Goal: Navigation & Orientation: Understand site structure

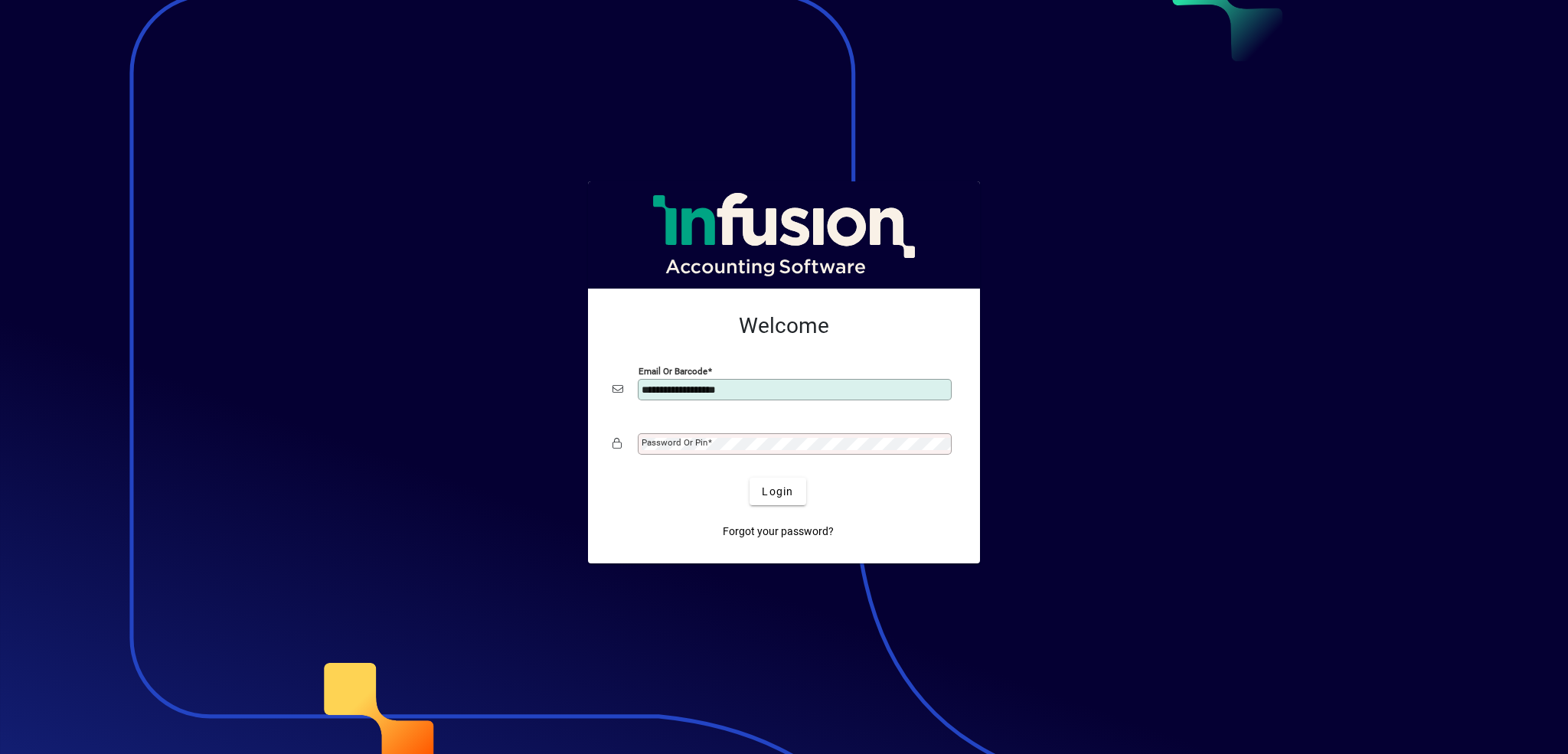
type input "**********"
click at [680, 438] on mat-label "Password or Pin" at bounding box center [674, 442] width 66 height 11
click at [786, 495] on span "Login" at bounding box center [777, 492] width 31 height 16
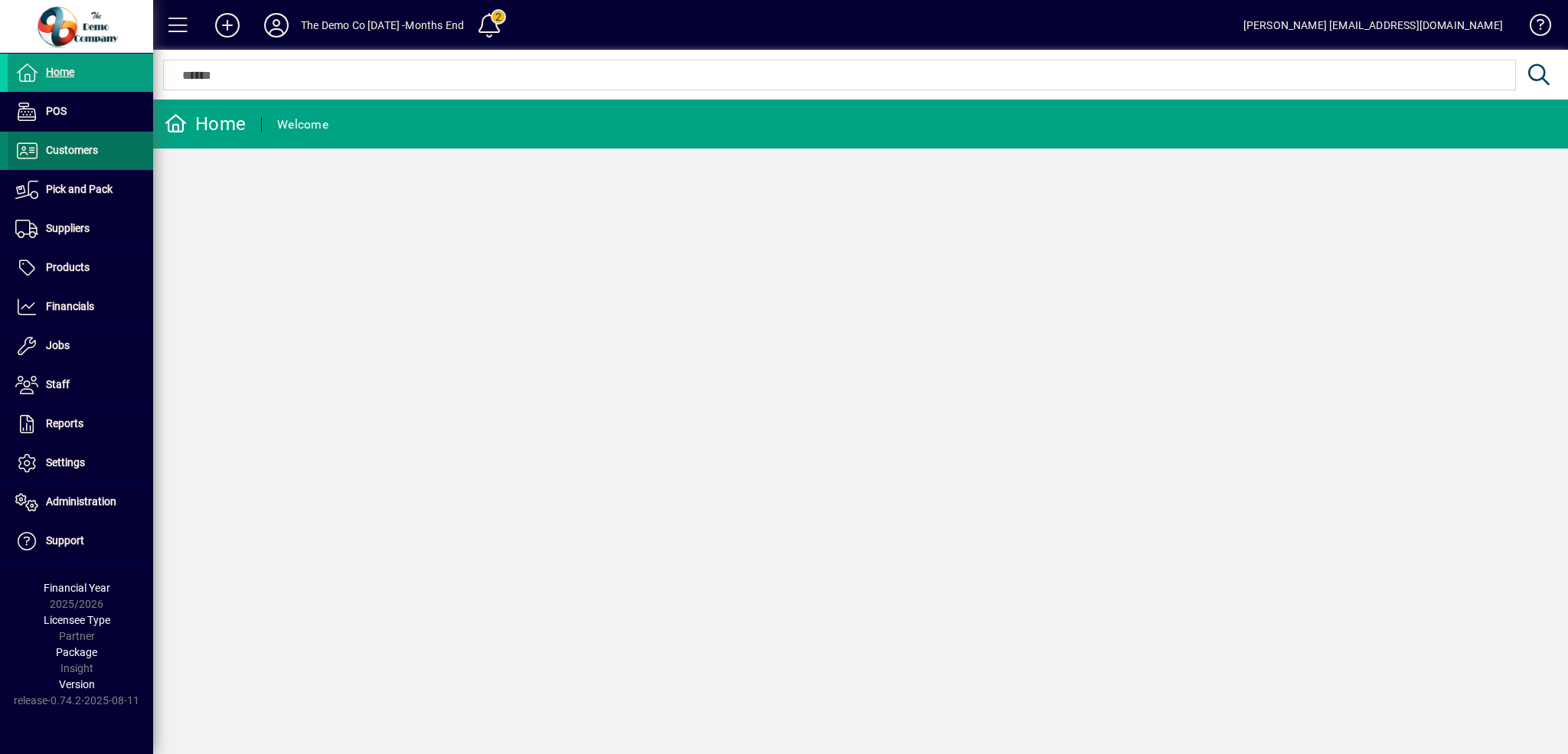
click at [76, 150] on span "Customers" at bounding box center [72, 150] width 52 height 12
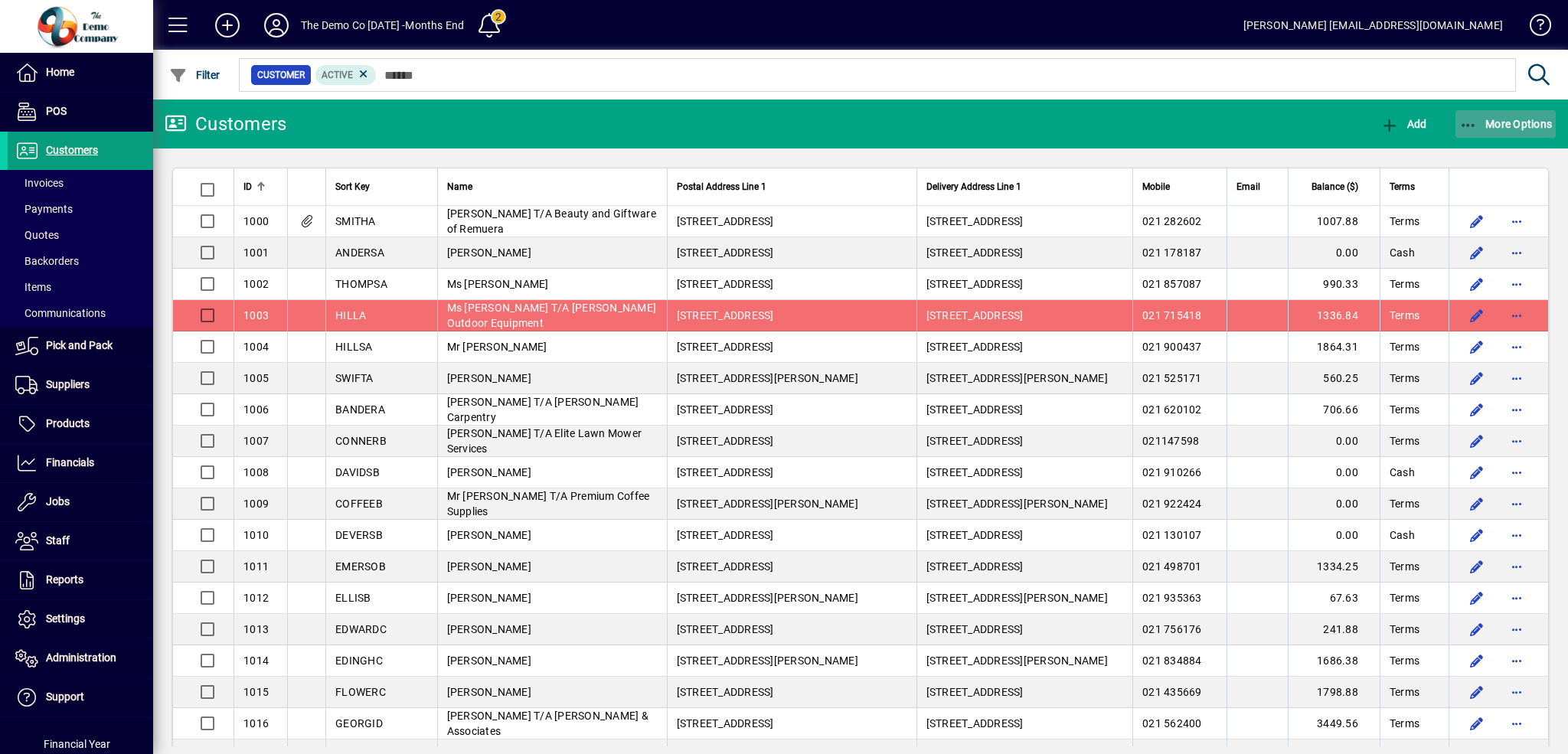
drag, startPoint x: 601, startPoint y: 319, endPoint x: 1470, endPoint y: 123, distance: 890.8
click at [1470, 123] on icon "button" at bounding box center [1469, 125] width 20 height 15
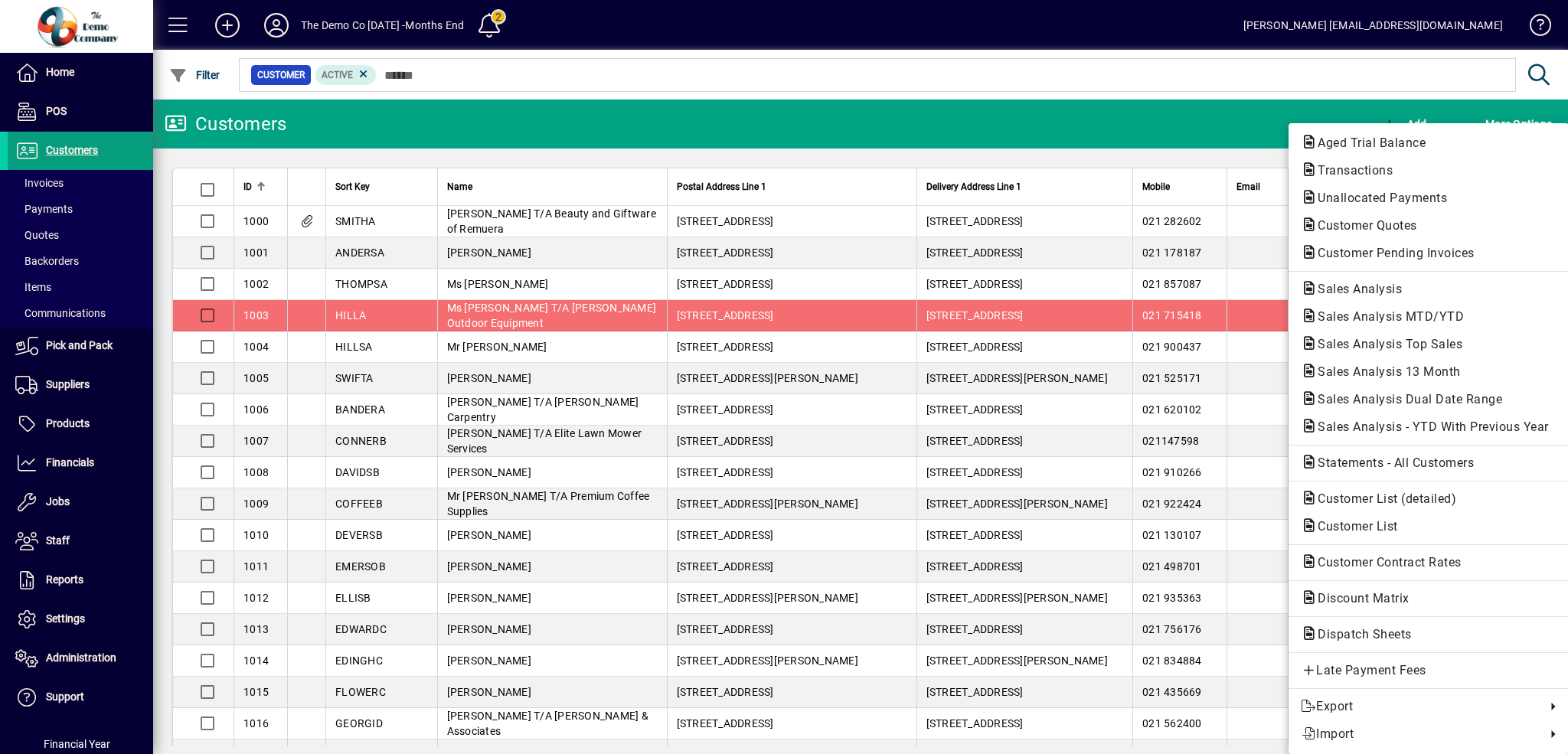
click at [1262, 80] on div at bounding box center [784, 377] width 1568 height 754
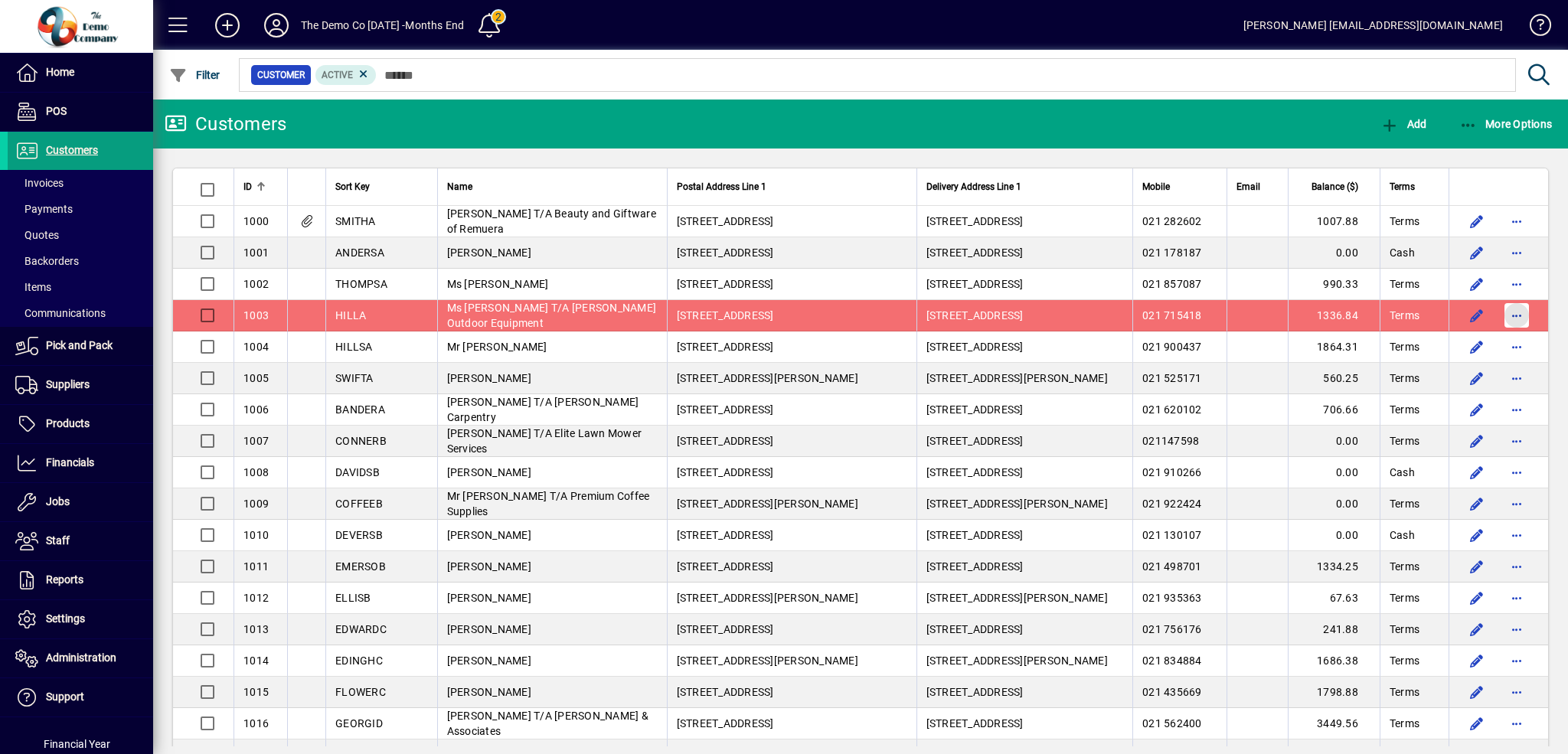
click at [1502, 314] on span "button" at bounding box center [1516, 314] width 36 height 36
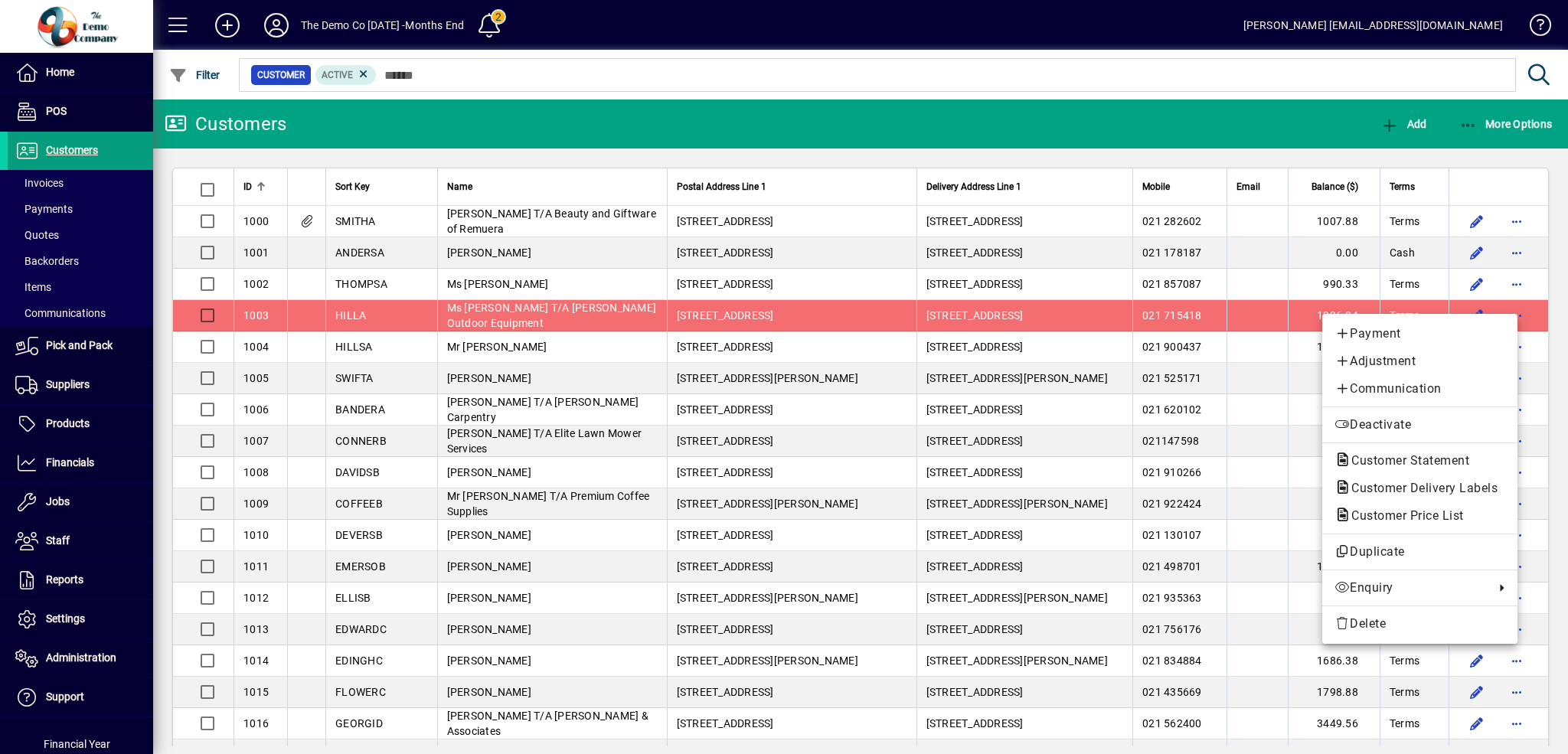
click at [1548, 408] on div at bounding box center [784, 377] width 1568 height 754
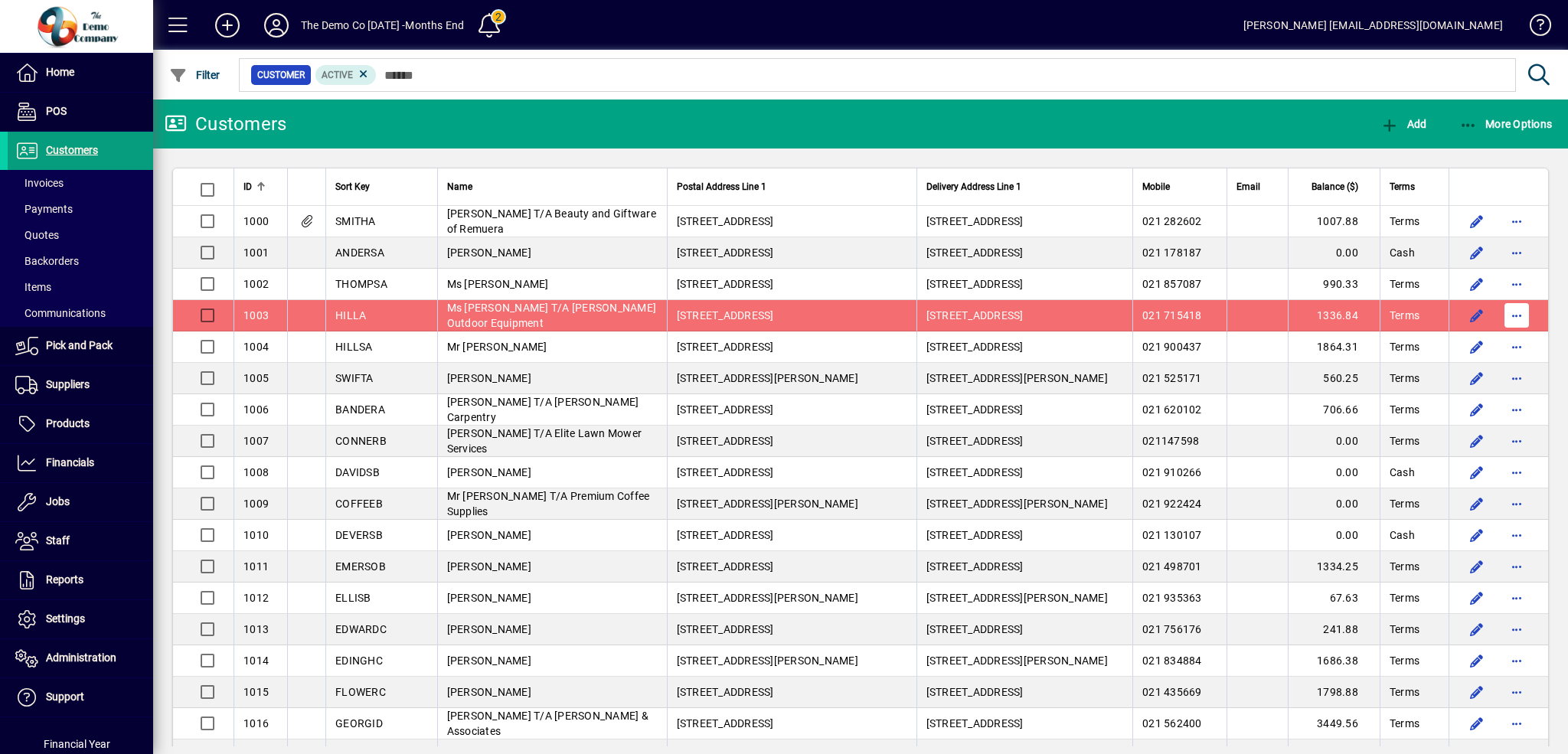
click at [1514, 314] on span "button" at bounding box center [1516, 314] width 36 height 36
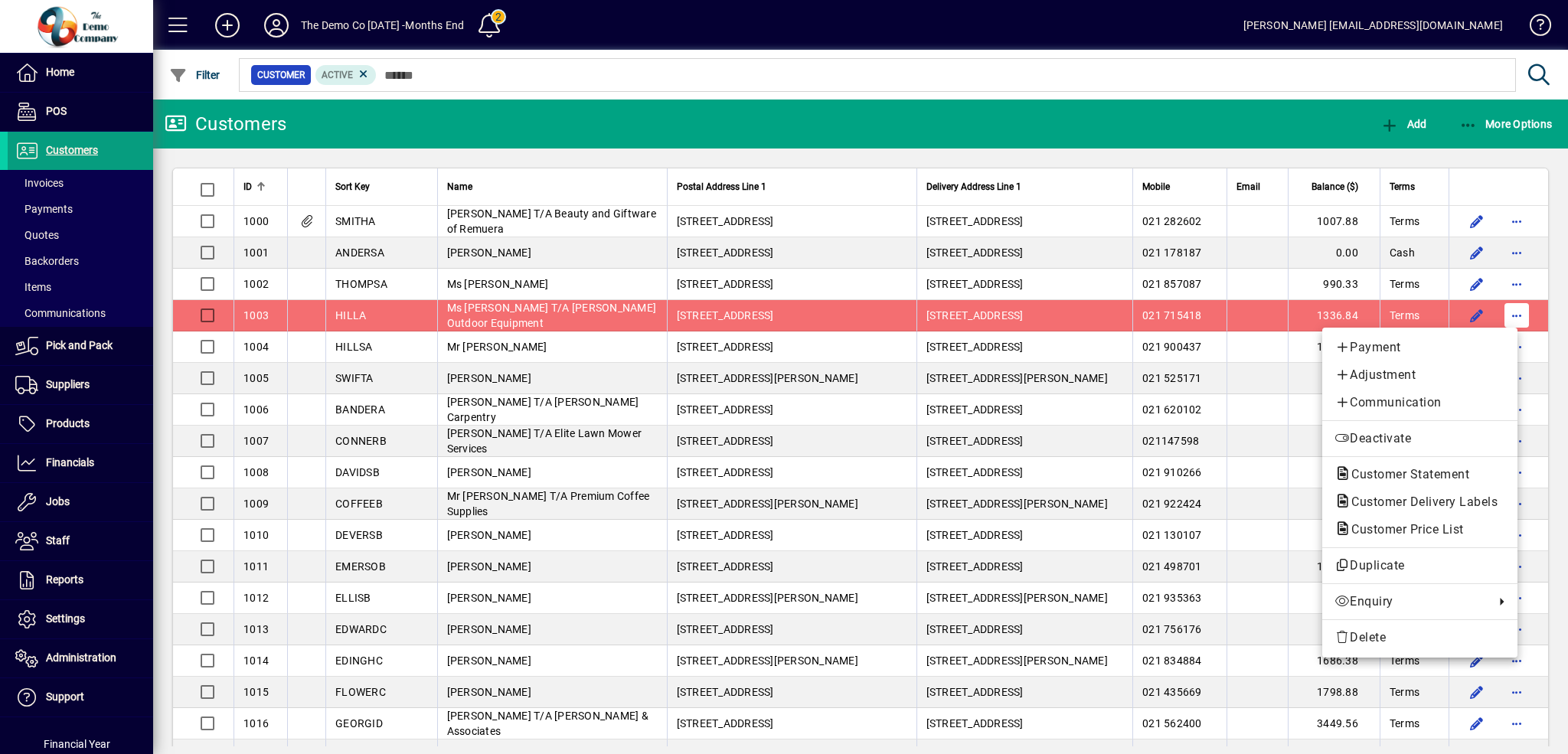
click at [1514, 314] on div at bounding box center [784, 377] width 1568 height 754
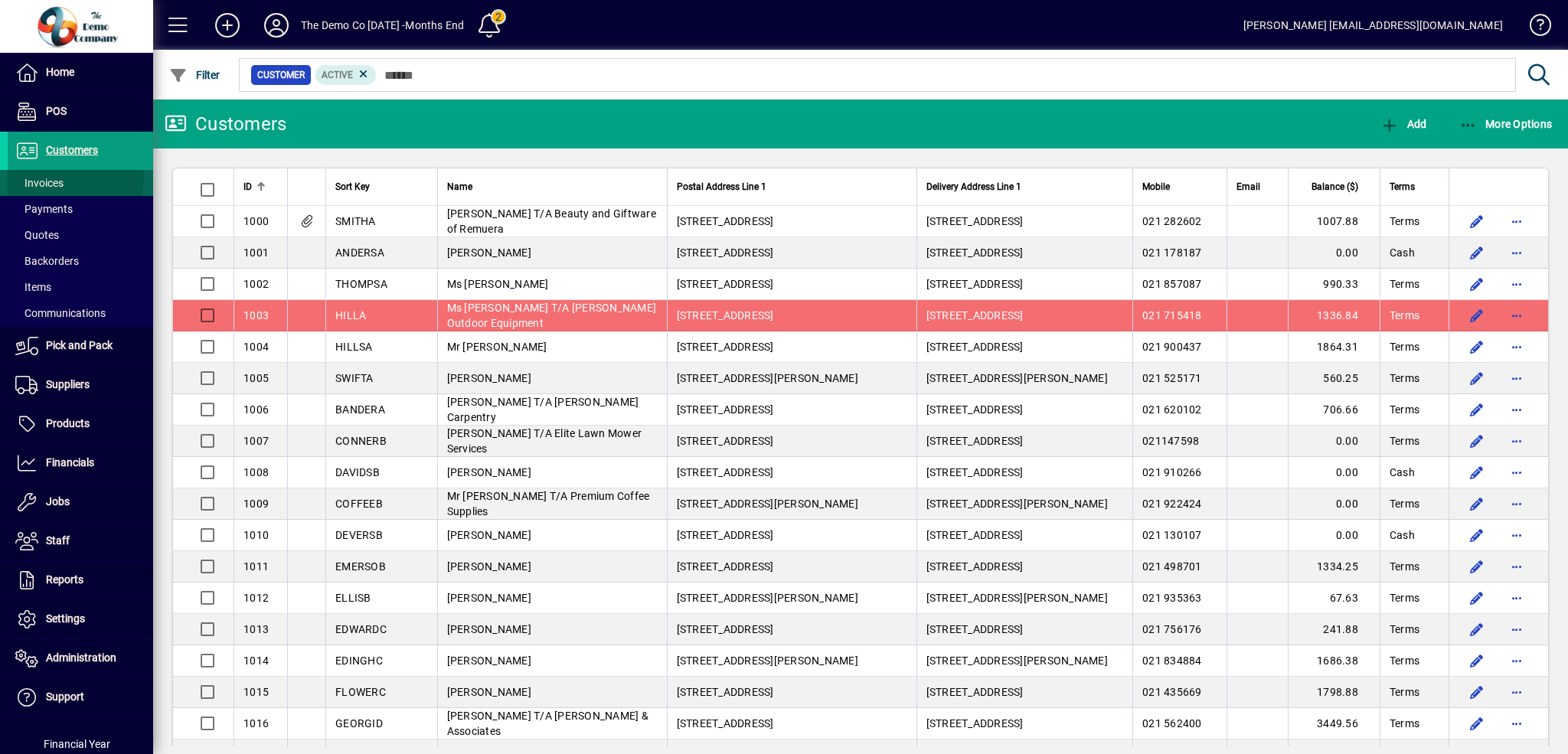
click at [52, 175] on span "Invoices" at bounding box center [36, 183] width 56 height 16
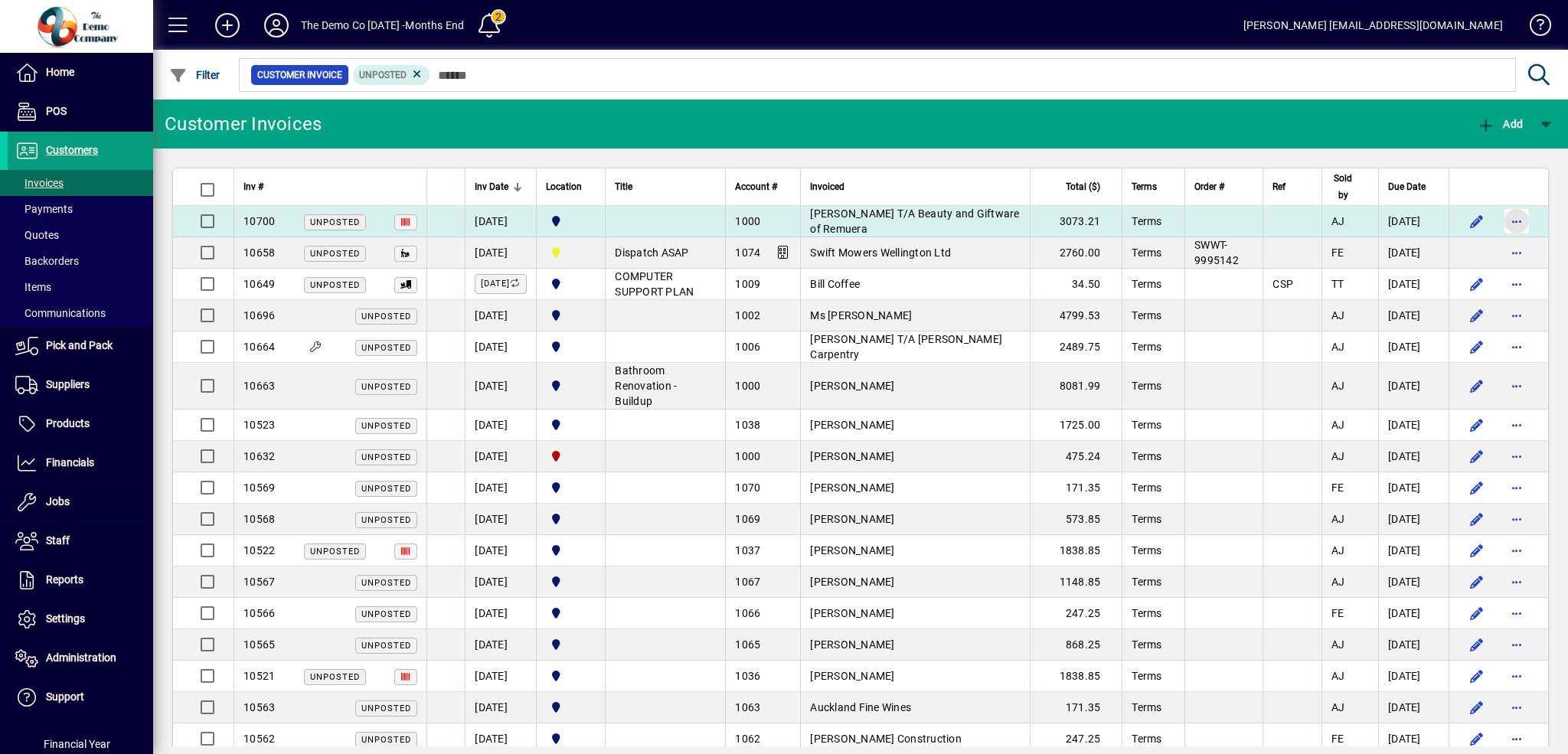
click at [1500, 219] on span "button" at bounding box center [1516, 220] width 36 height 36
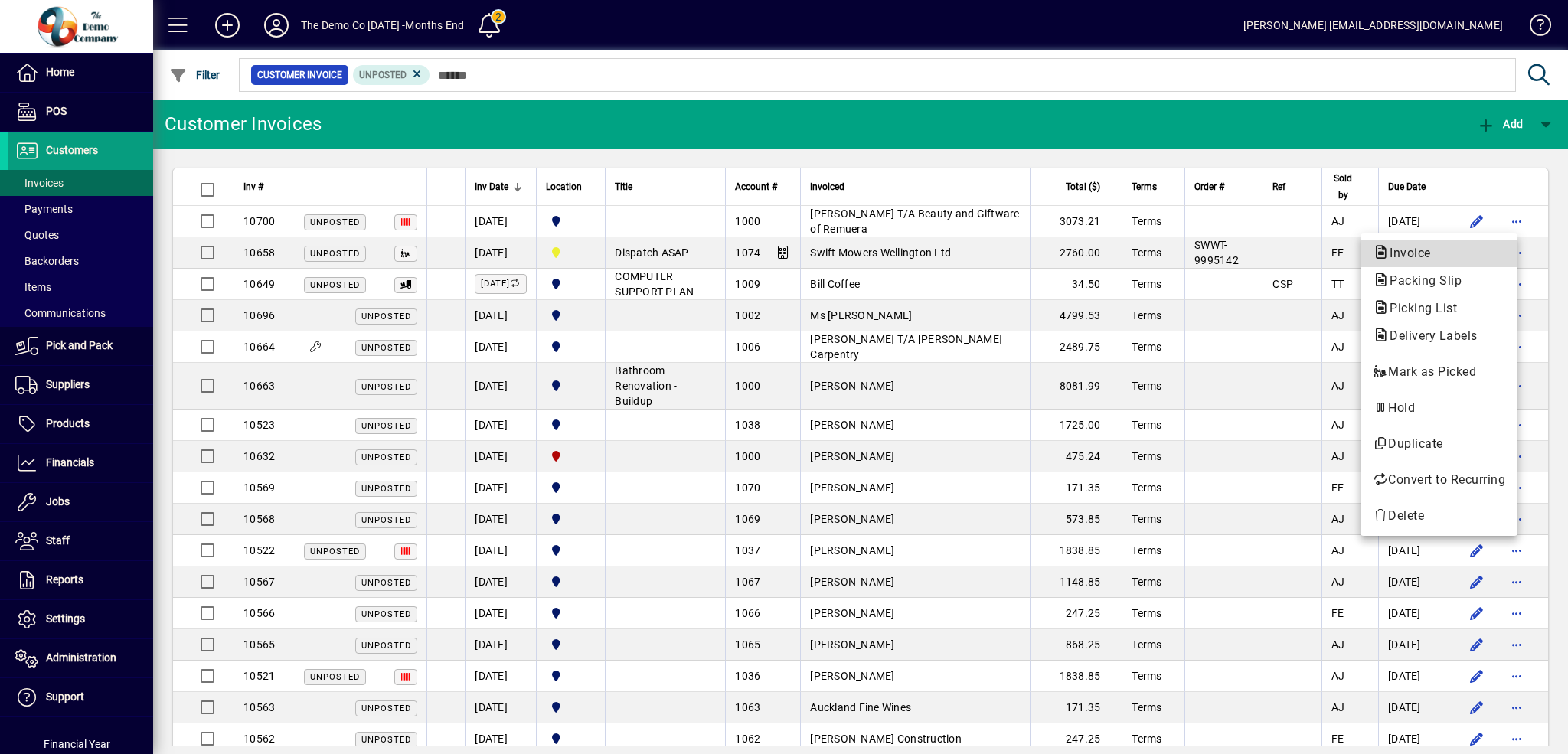
click at [1415, 255] on span "Invoice" at bounding box center [1405, 253] width 66 height 14
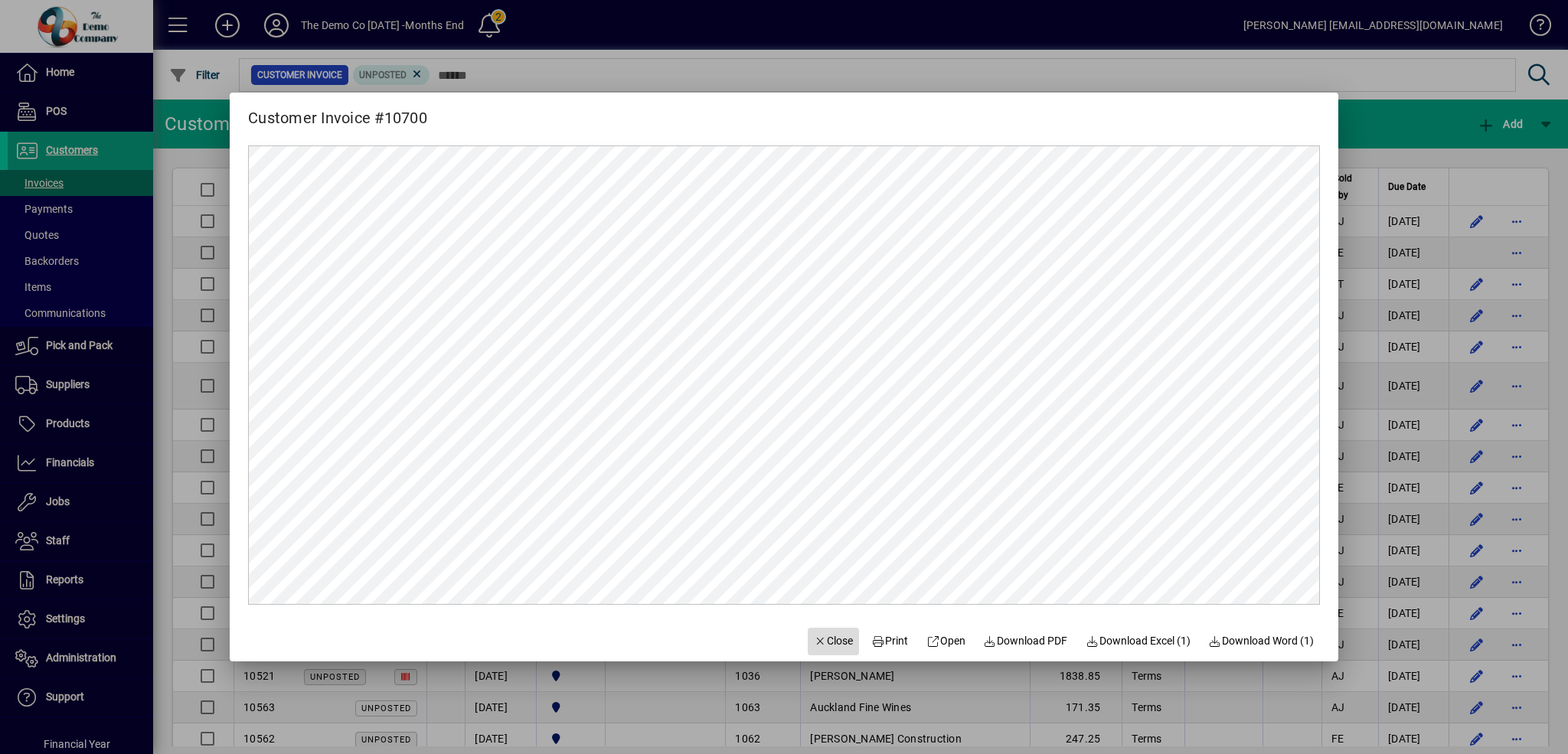
click at [830, 640] on span "Close" at bounding box center [833, 641] width 40 height 16
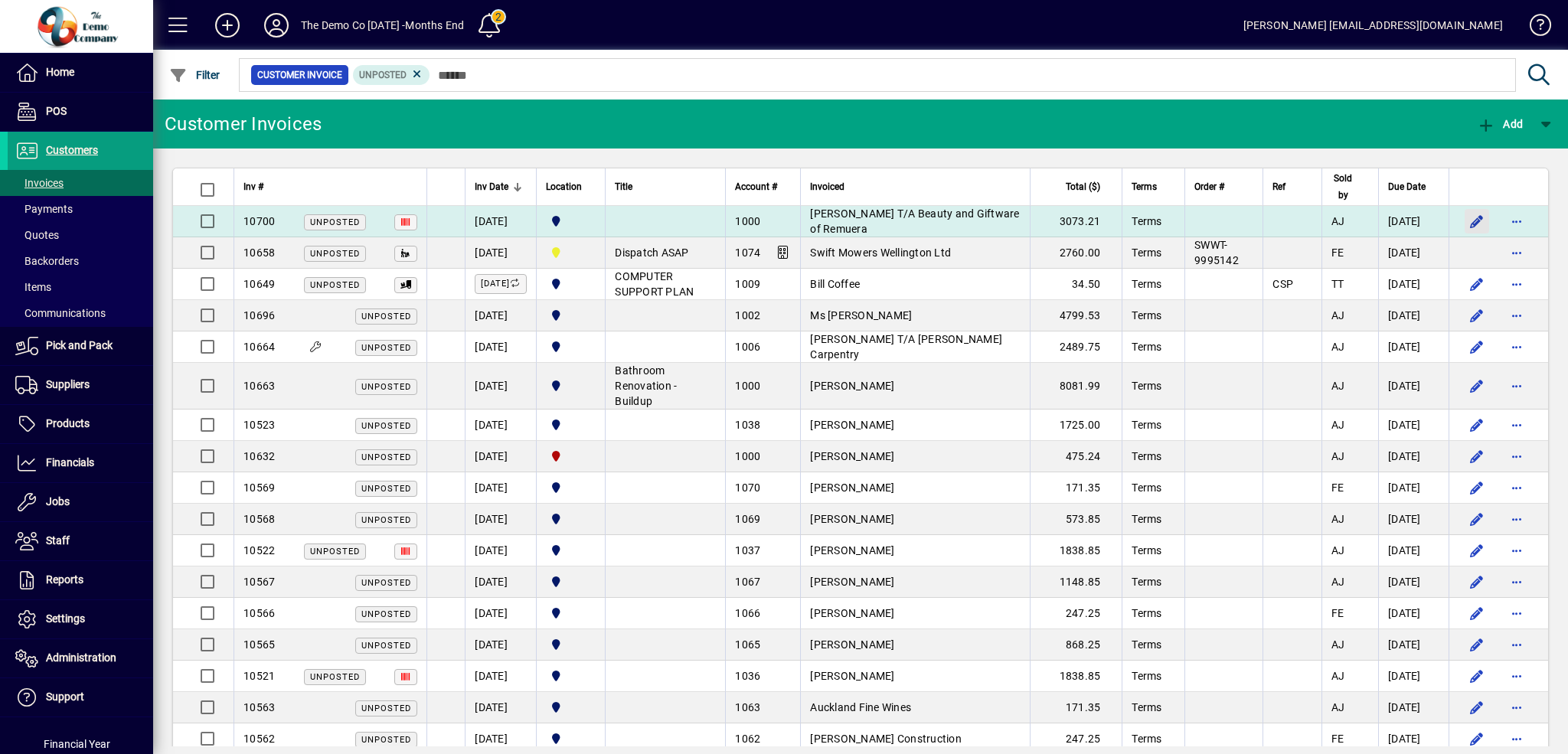
click at [1464, 221] on span "button" at bounding box center [1476, 220] width 36 height 36
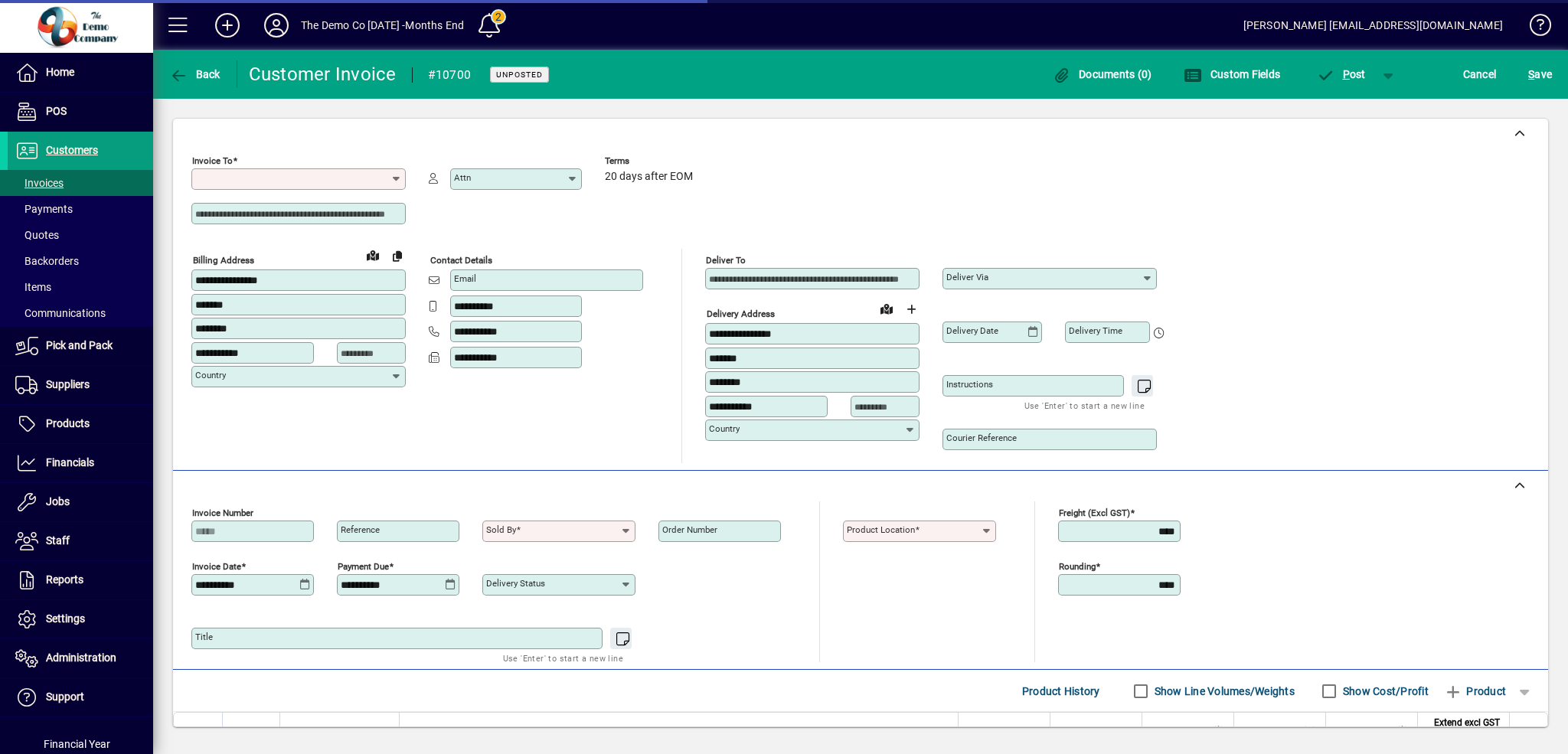
type input "**********"
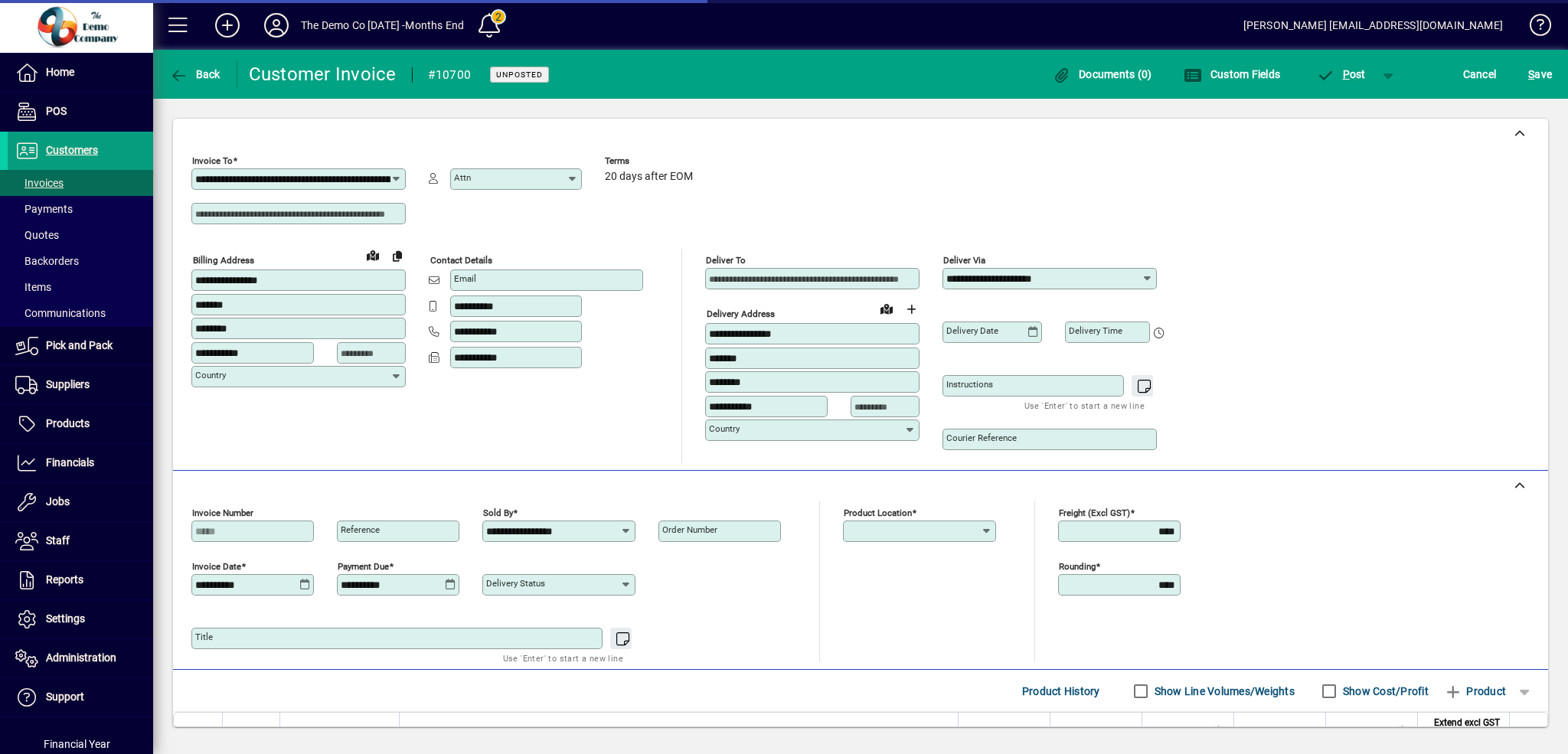
type input "********"
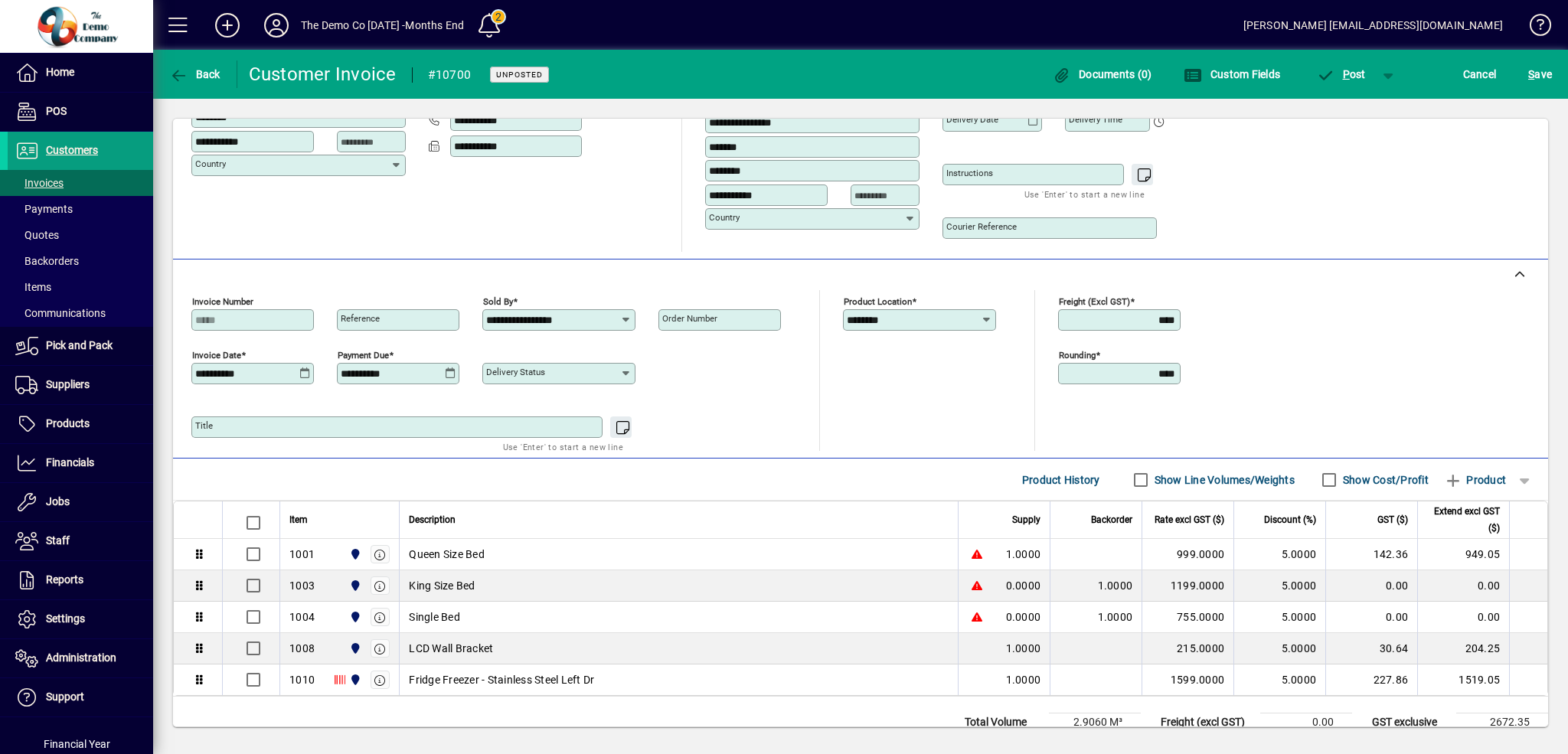
scroll to position [267, 0]
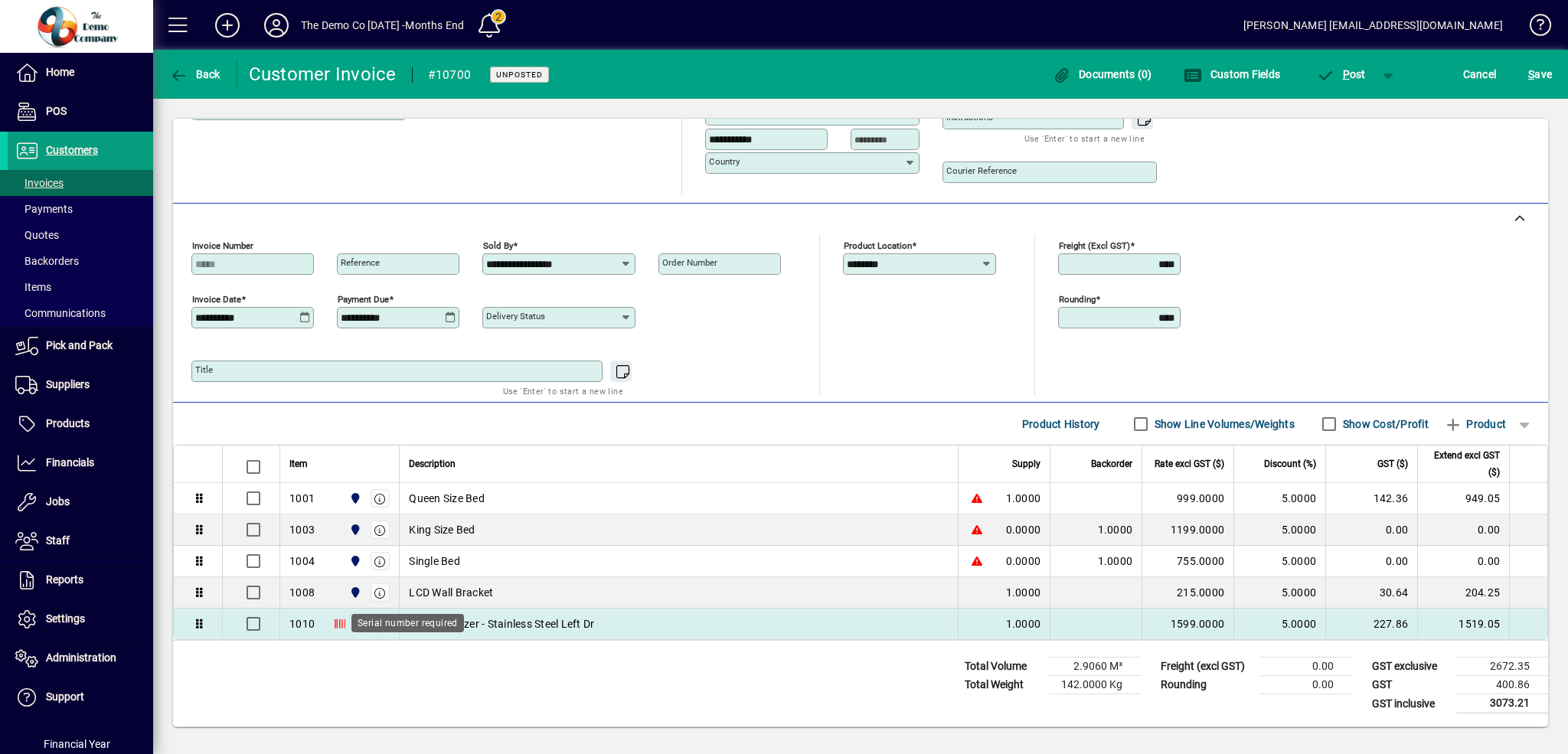
click at [339, 623] on icon at bounding box center [340, 623] width 11 height 11
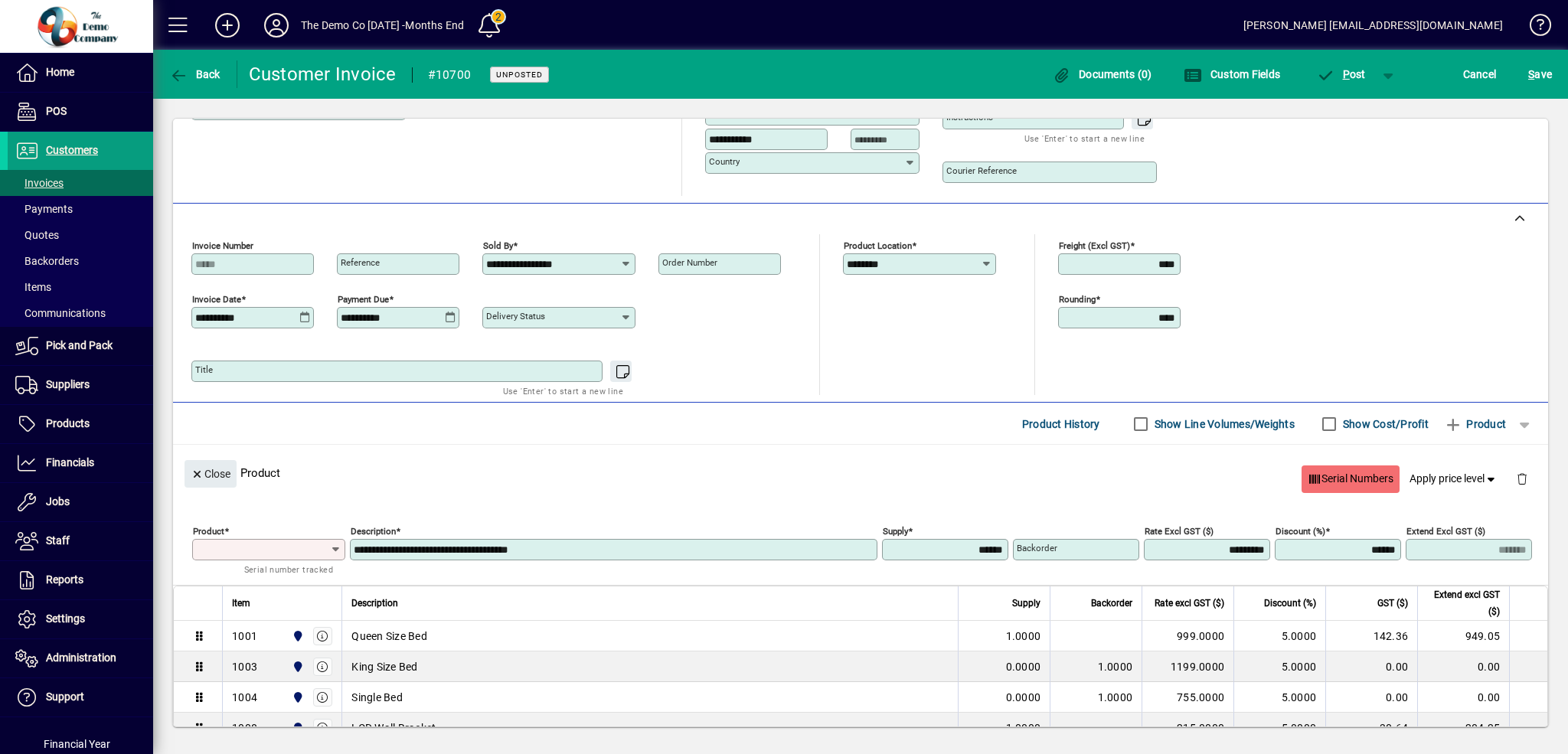
type input "****"
click at [198, 474] on icon "button" at bounding box center [198, 474] width 14 height 11
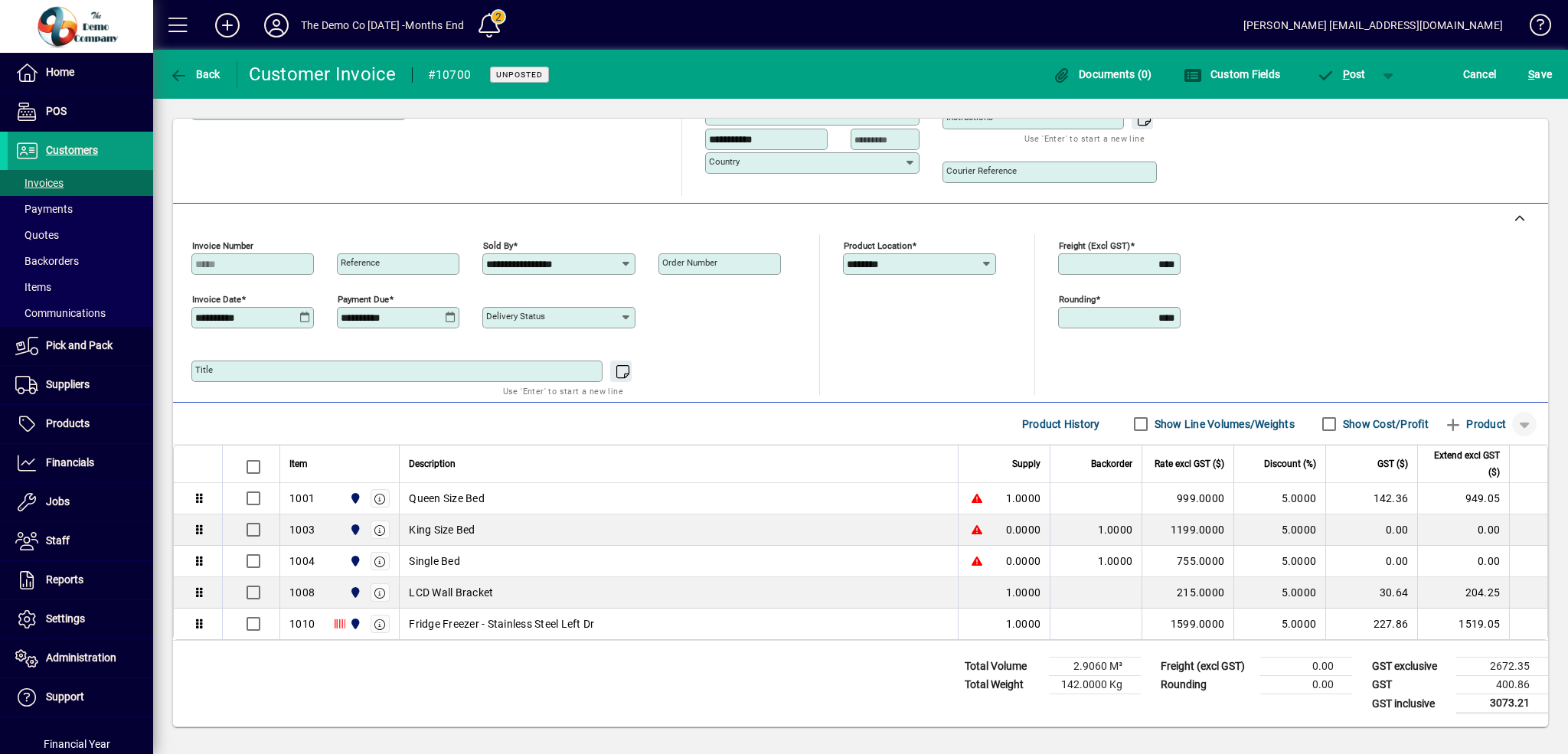
click at [1518, 423] on span "button" at bounding box center [1524, 424] width 36 height 36
click at [1317, 425] on div at bounding box center [784, 377] width 1568 height 754
click at [1046, 422] on span "Product History" at bounding box center [1062, 425] width 78 height 25
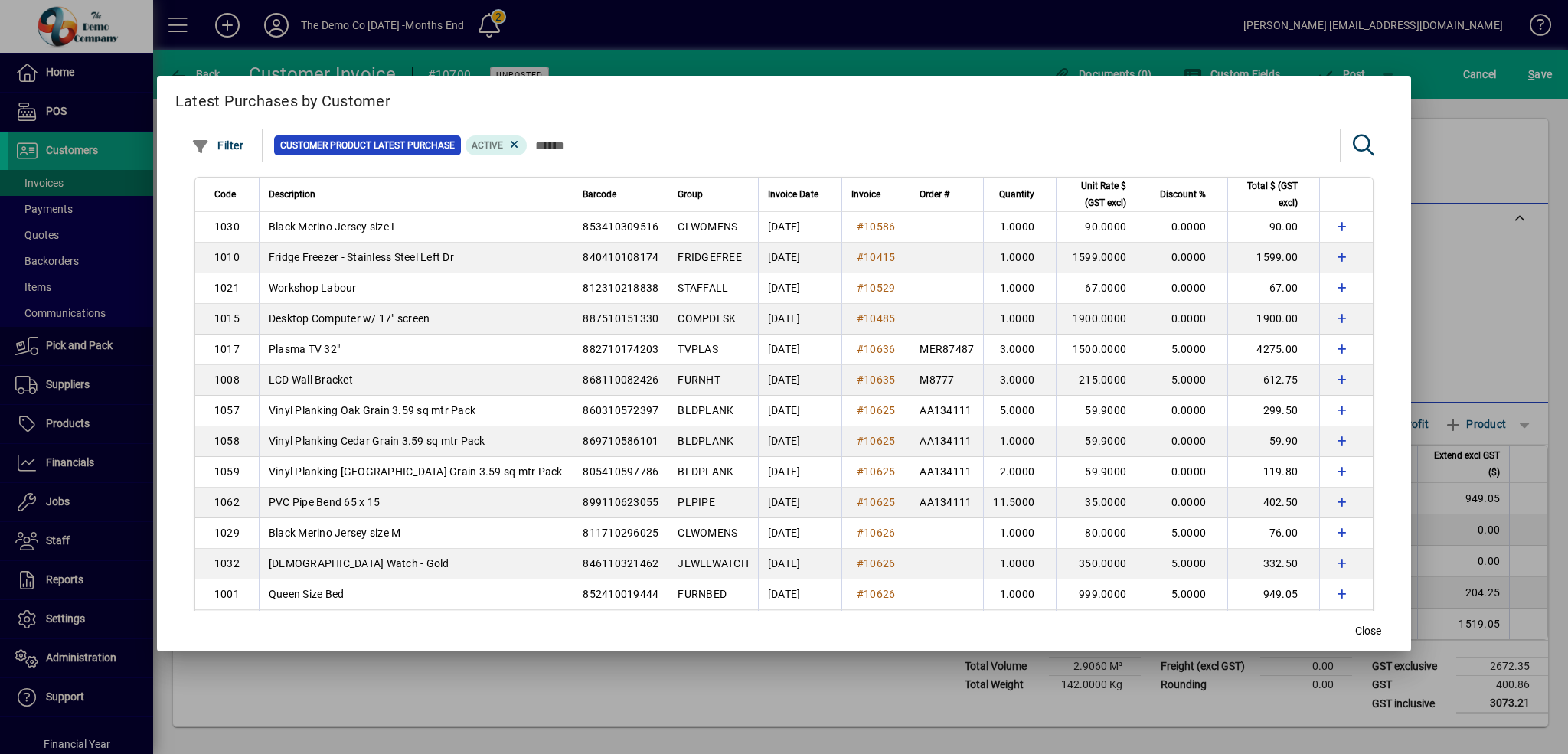
scroll to position [0, 0]
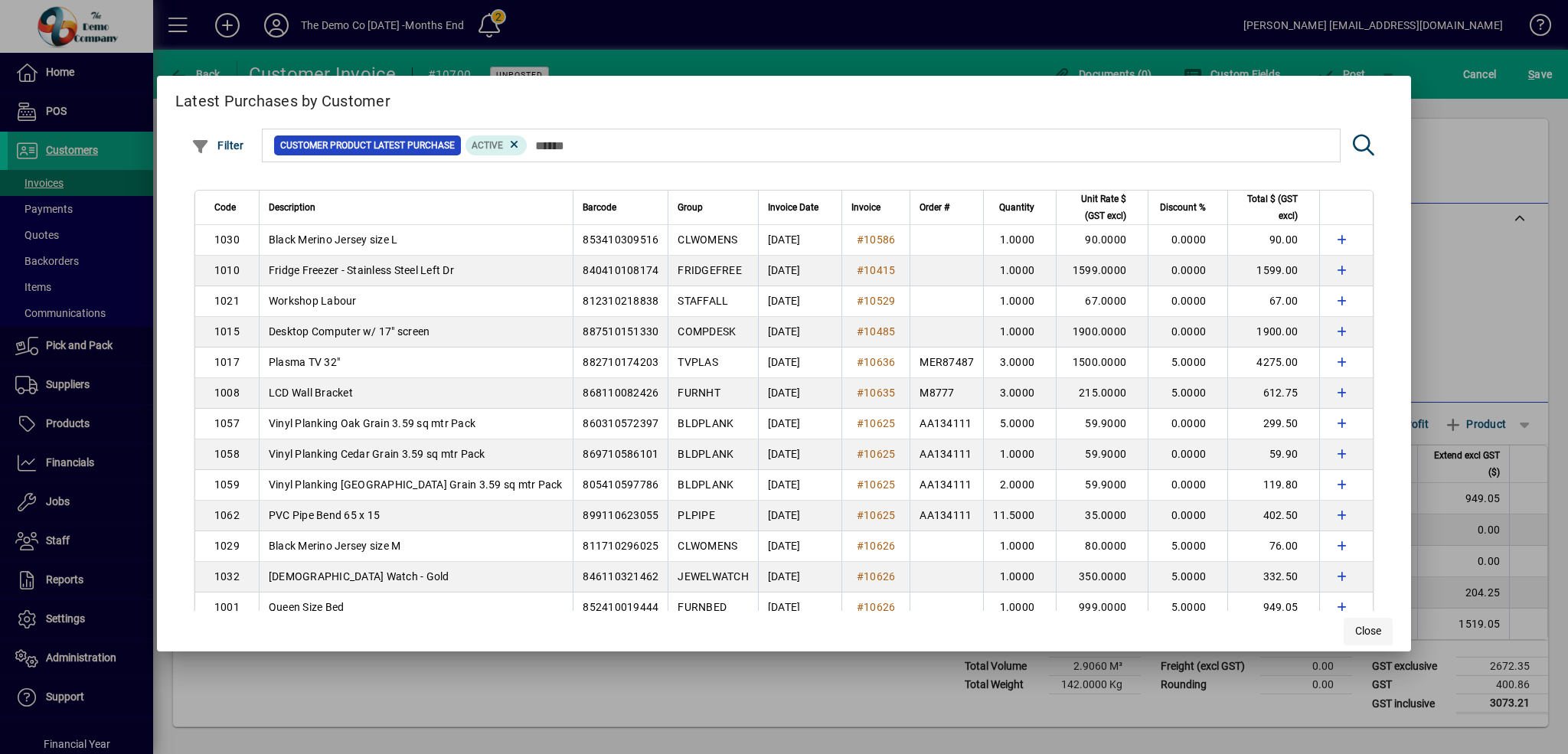
click at [1368, 630] on span "Close" at bounding box center [1368, 631] width 26 height 16
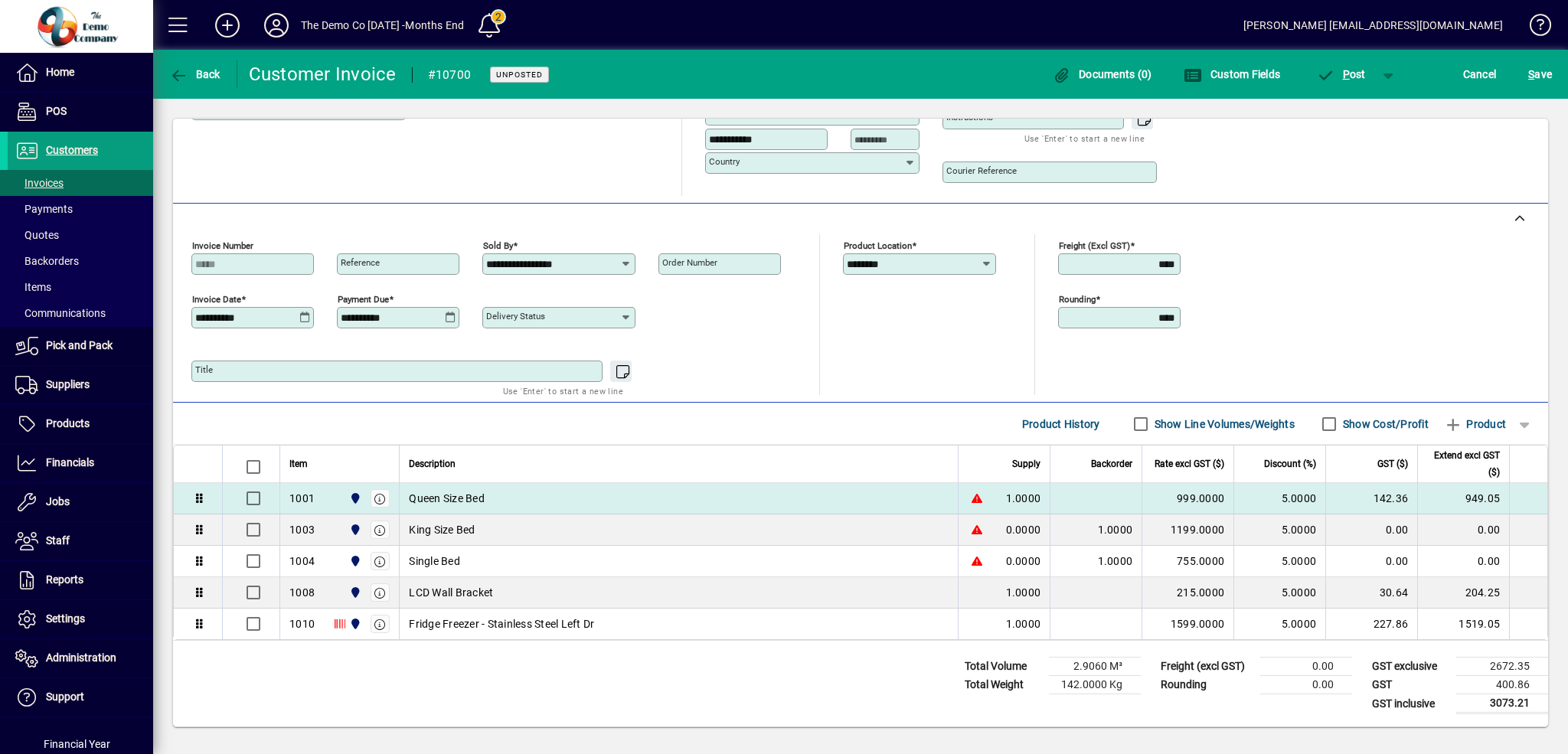
click at [624, 489] on td "Queen Size Bed" at bounding box center [678, 498] width 559 height 31
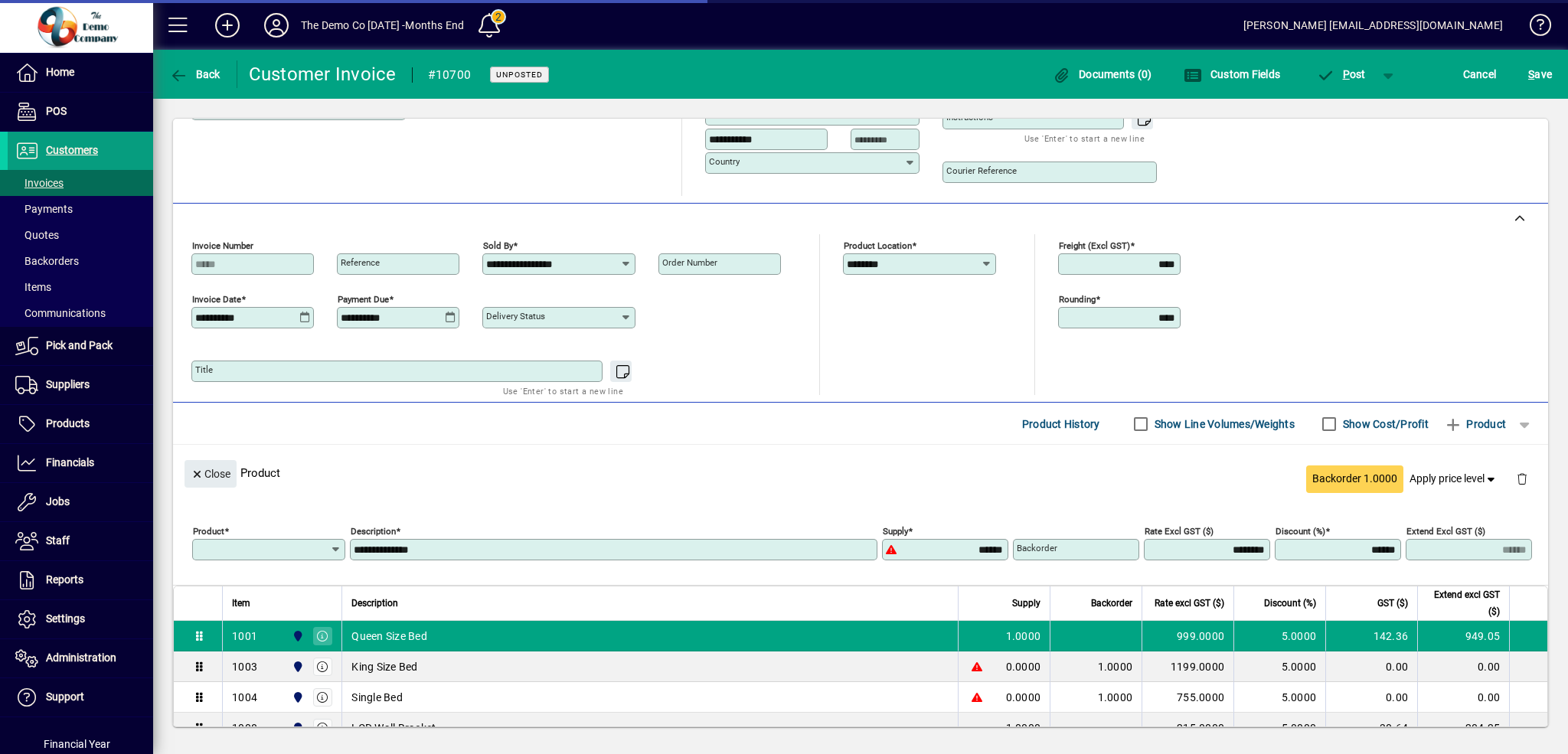
type input "****"
click at [1484, 481] on icon "button" at bounding box center [1492, 480] width 14 height 11
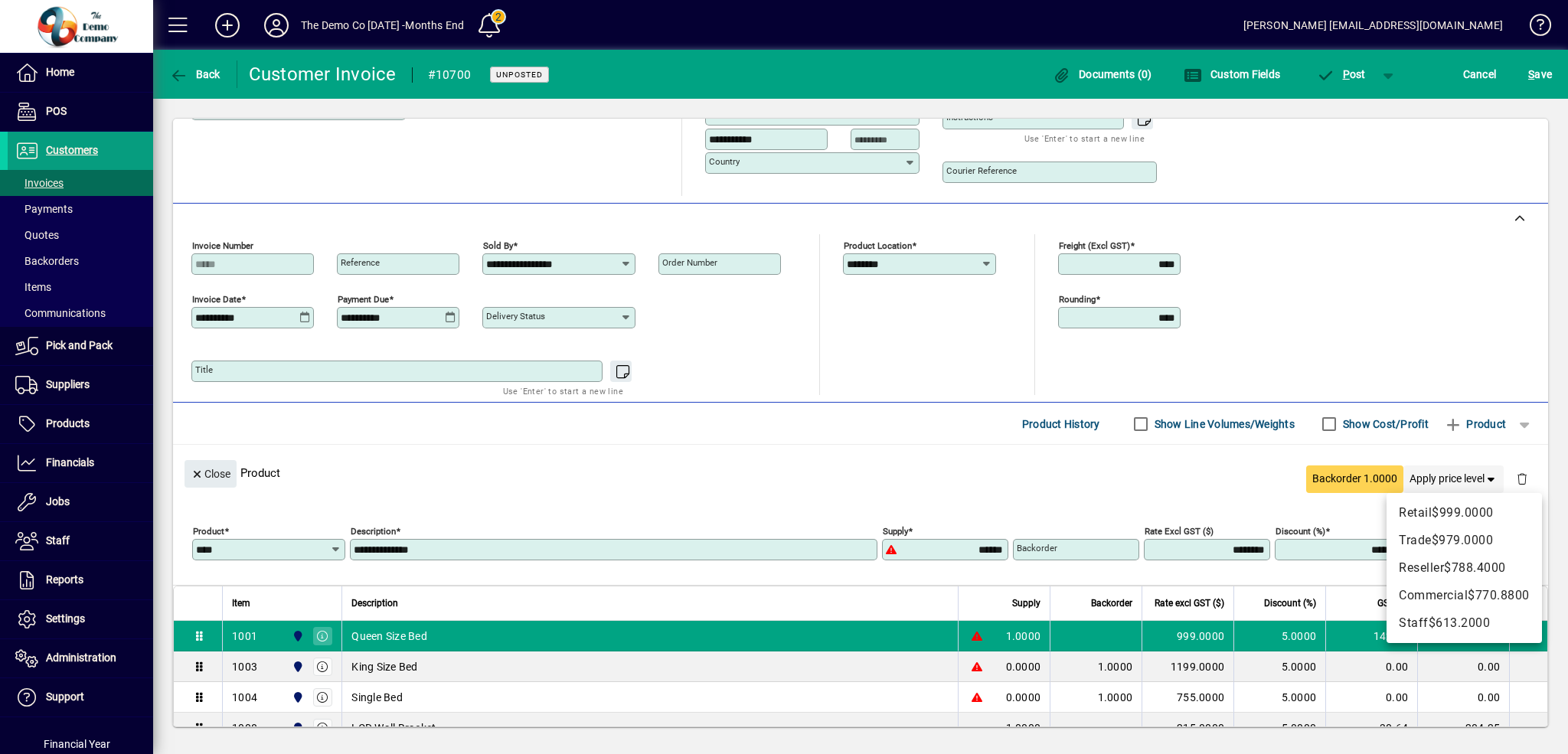
click at [1484, 481] on div at bounding box center [784, 377] width 1568 height 754
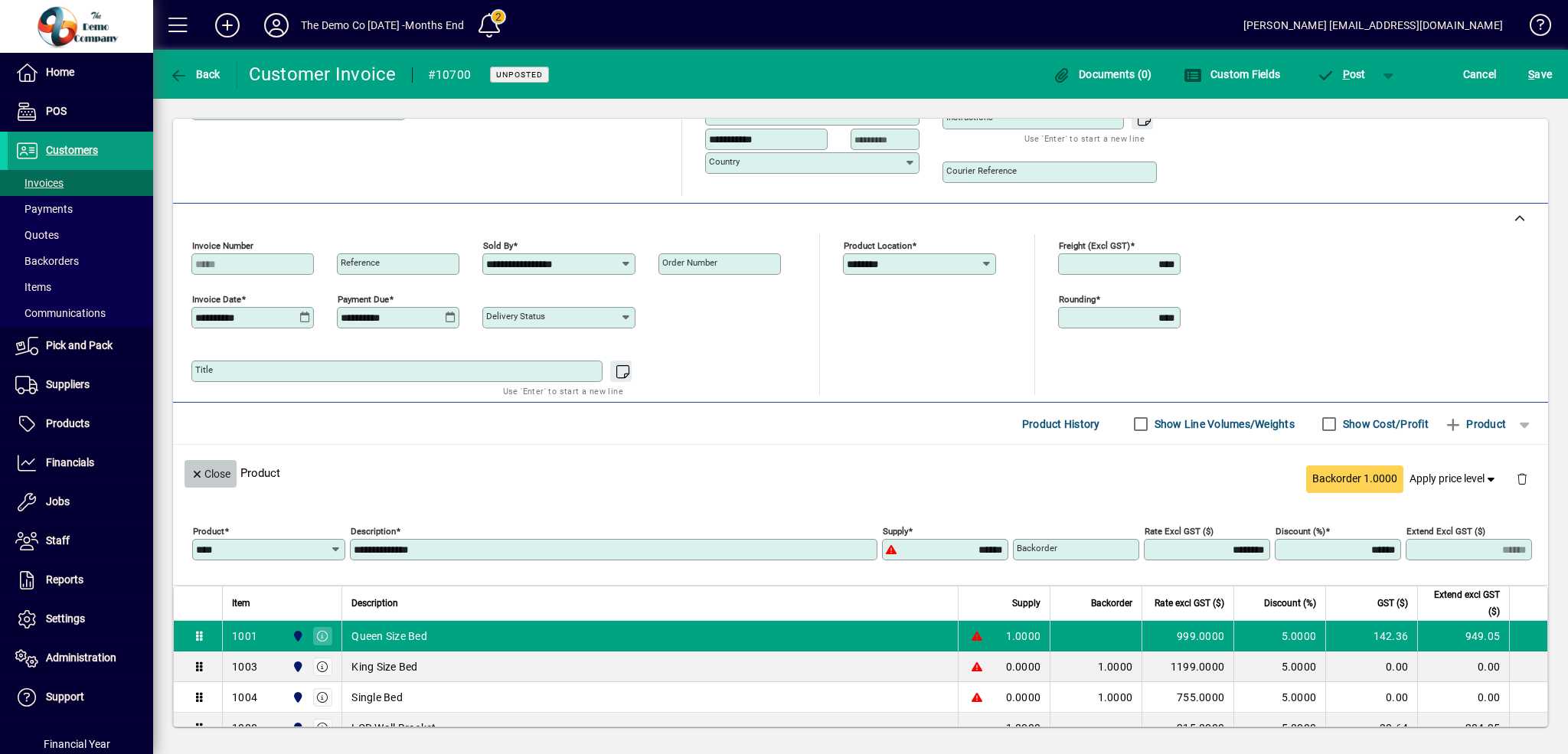
click at [203, 474] on icon "button" at bounding box center [198, 474] width 14 height 11
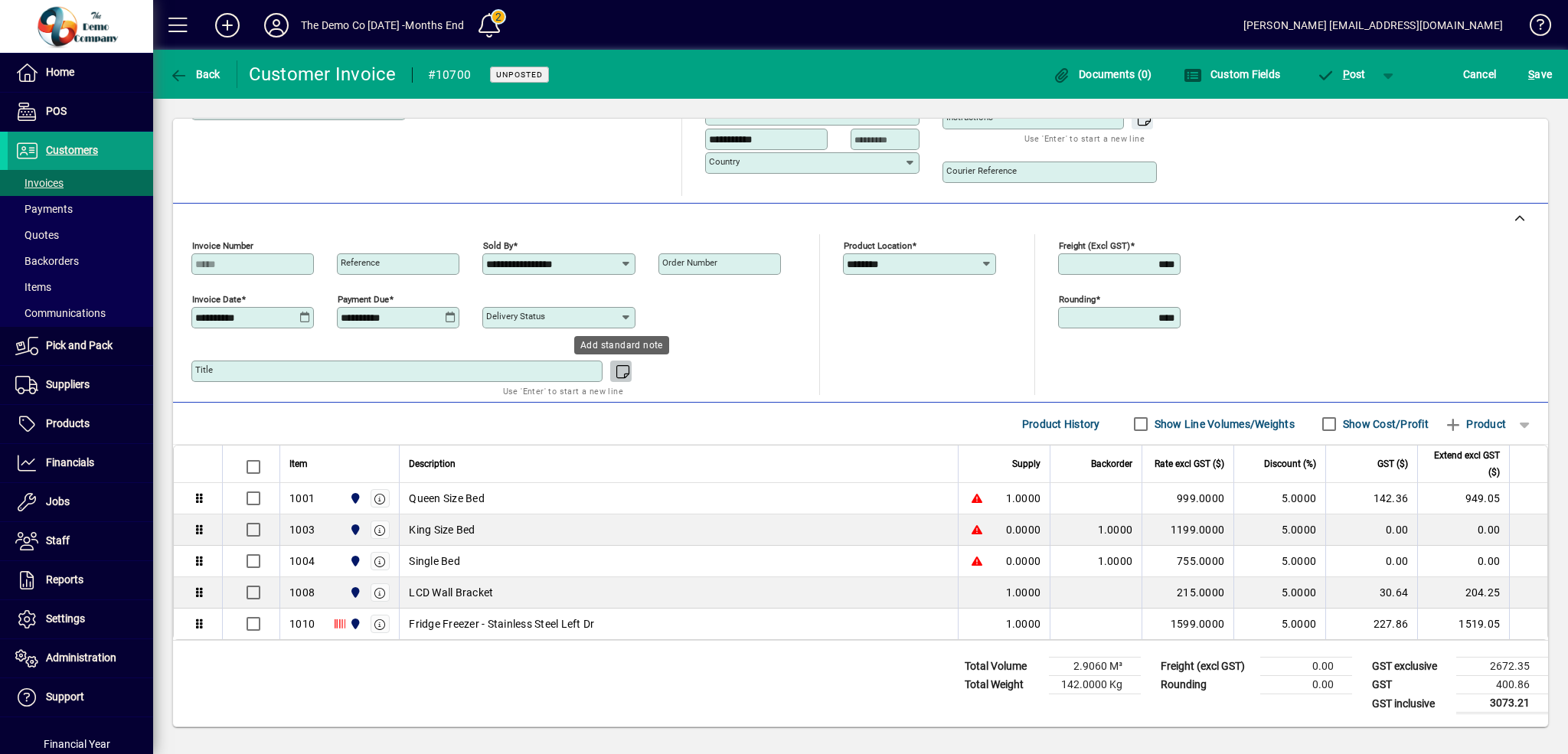
click at [623, 375] on icon "button" at bounding box center [623, 371] width 20 height 15
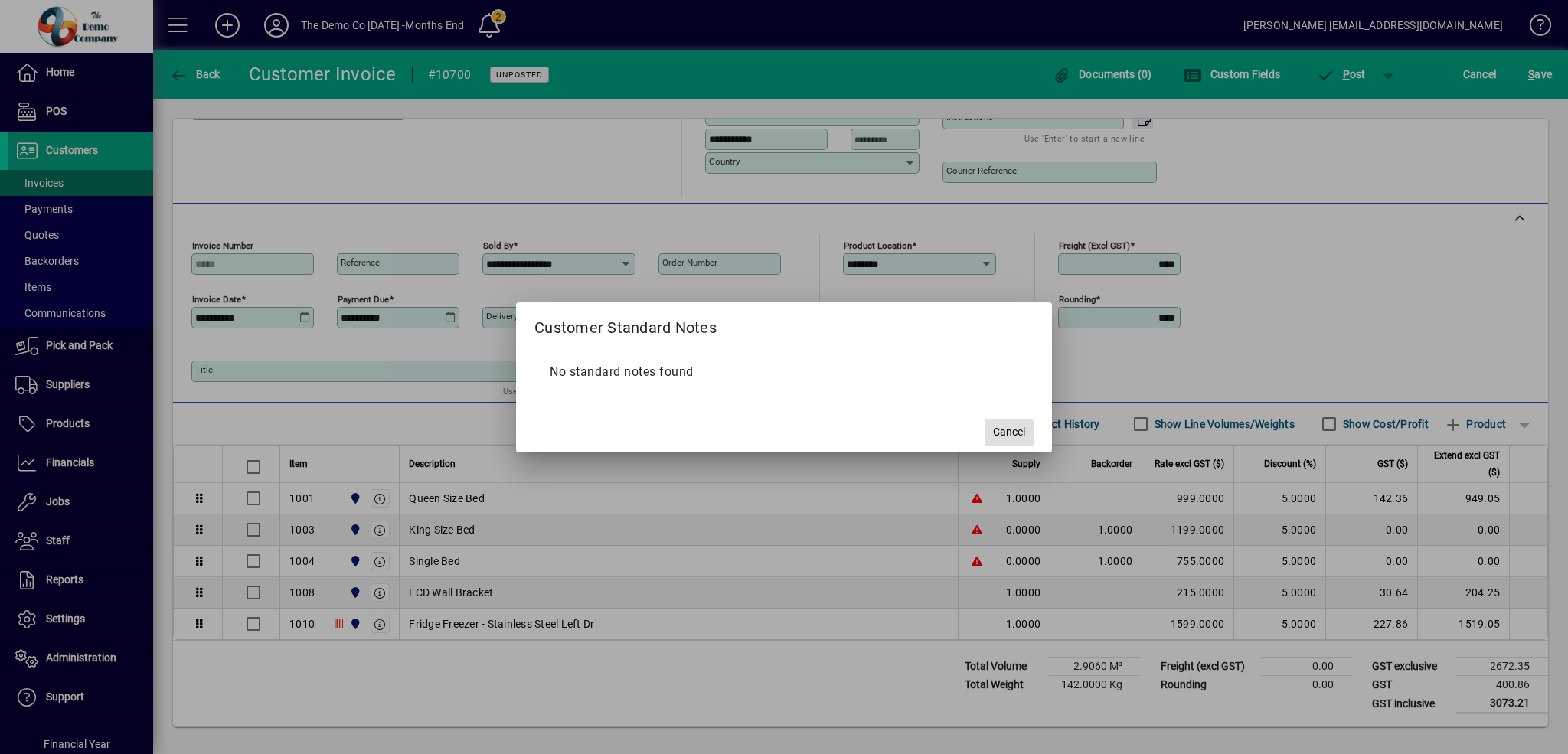
click at [1007, 435] on span "Cancel" at bounding box center [1009, 432] width 32 height 16
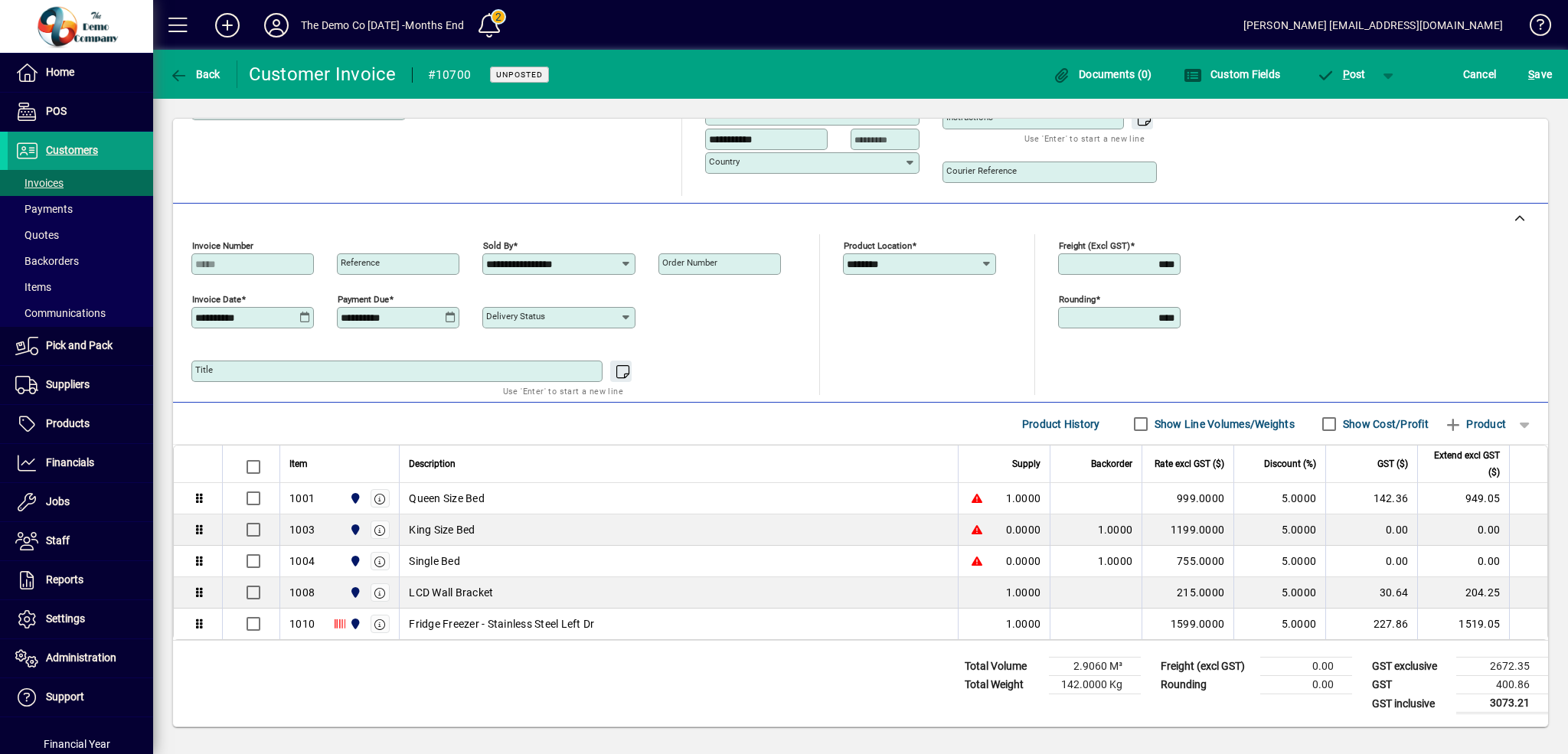
click at [626, 317] on icon at bounding box center [626, 318] width 12 height 12
click at [826, 329] on div "**********" at bounding box center [860, 314] width 1339 height 161
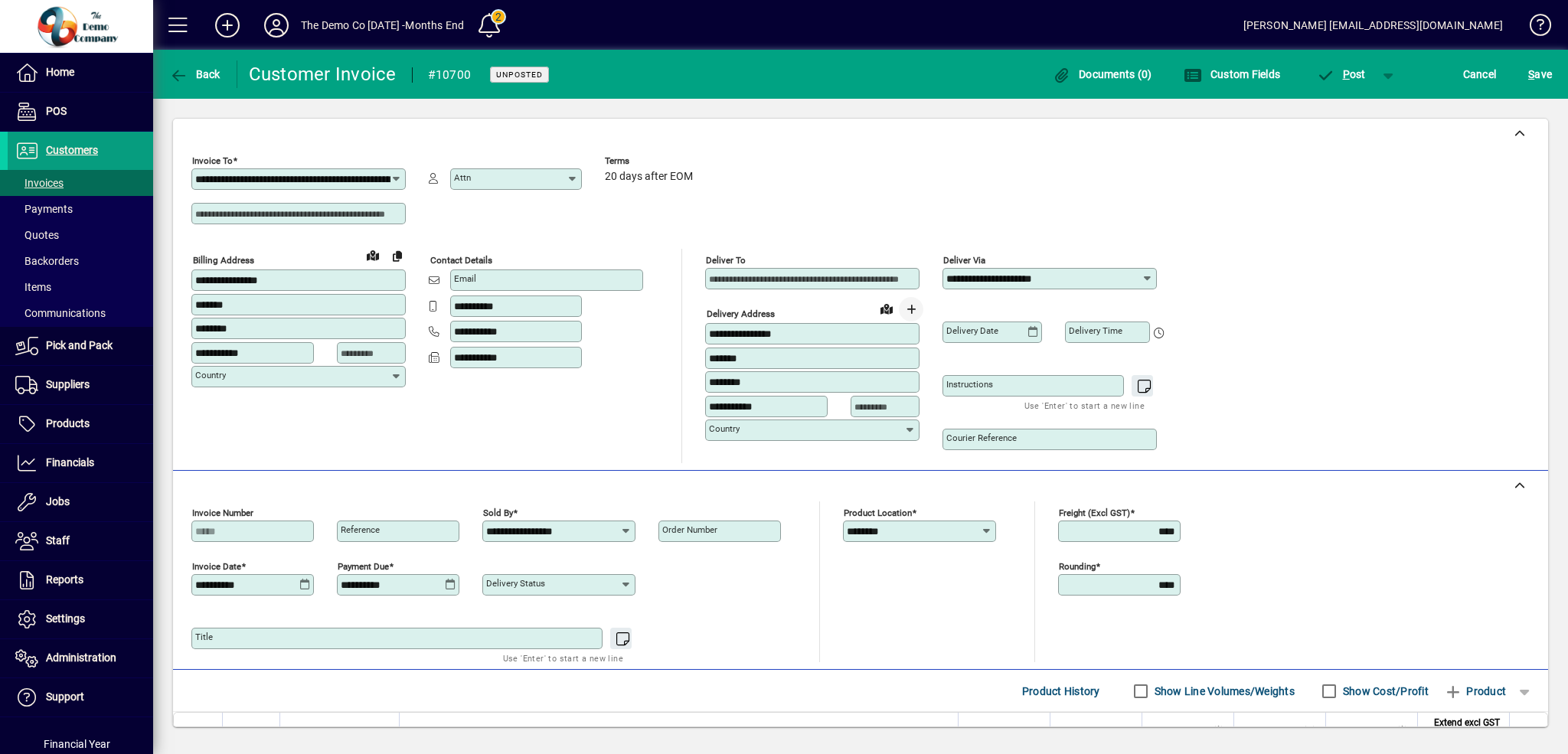
click at [911, 308] on span "button" at bounding box center [911, 309] width 36 height 36
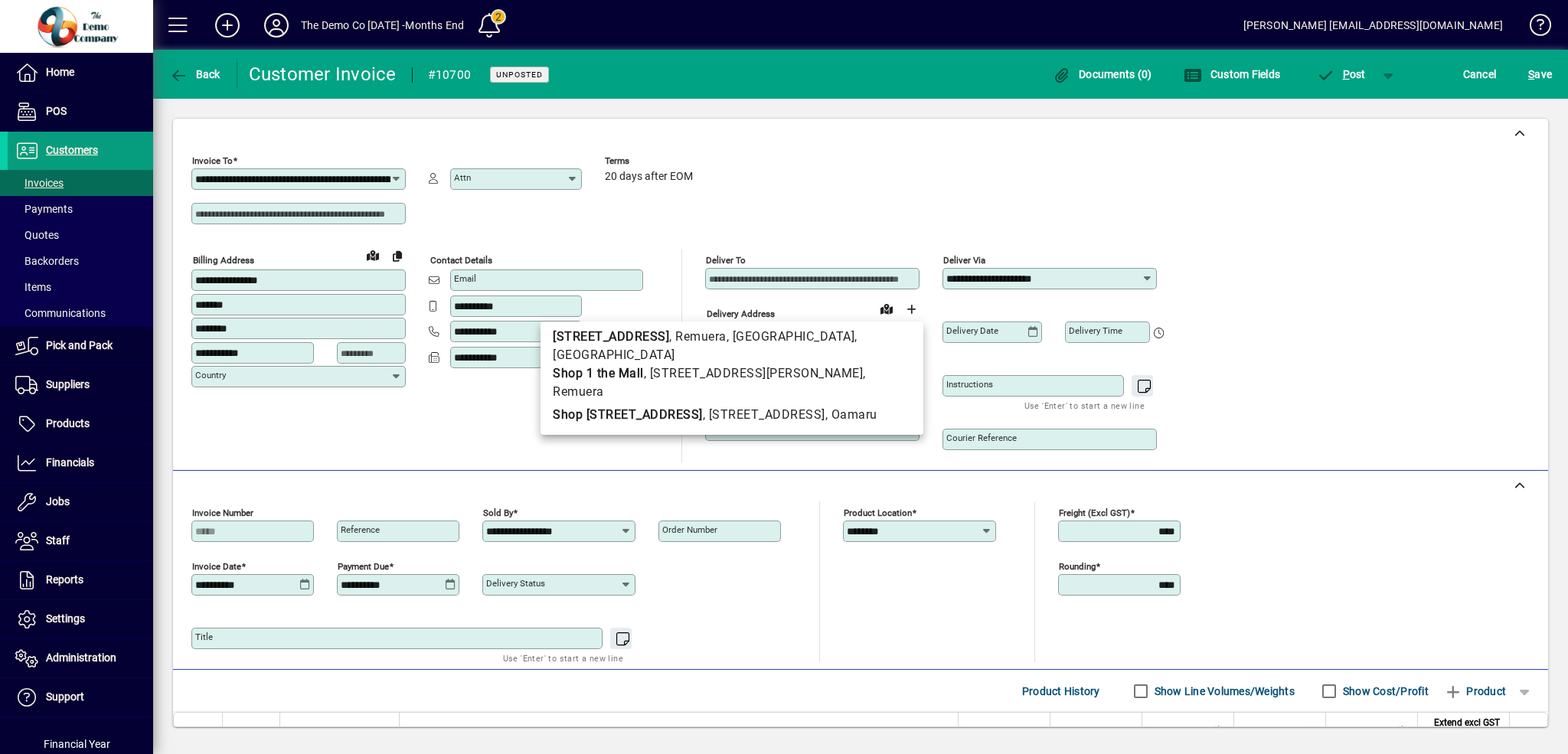
click at [1381, 373] on div at bounding box center [784, 377] width 1568 height 754
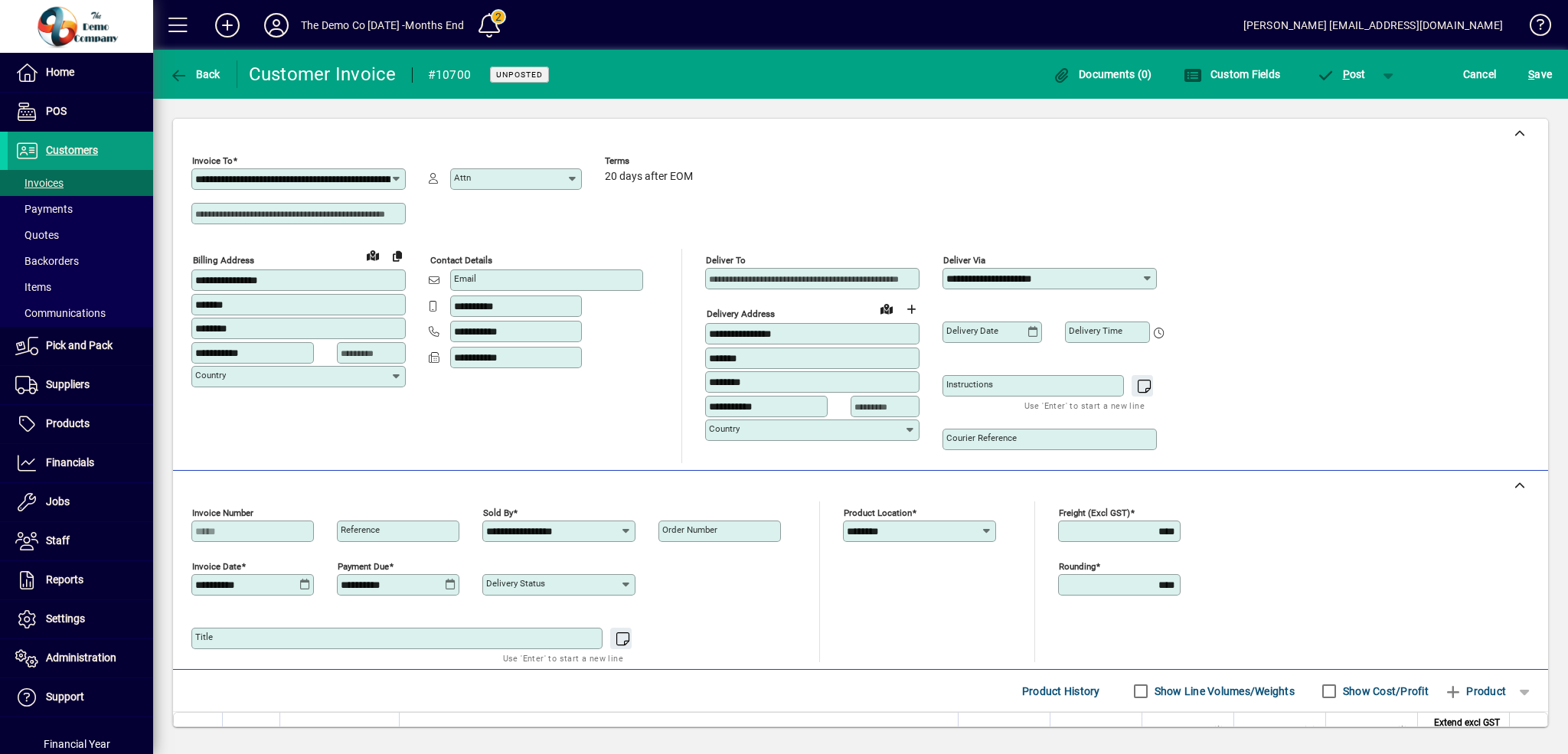
click at [798, 274] on input "Deliver To" at bounding box center [814, 279] width 210 height 12
type input "*"
click at [291, 215] on input at bounding box center [300, 214] width 210 height 12
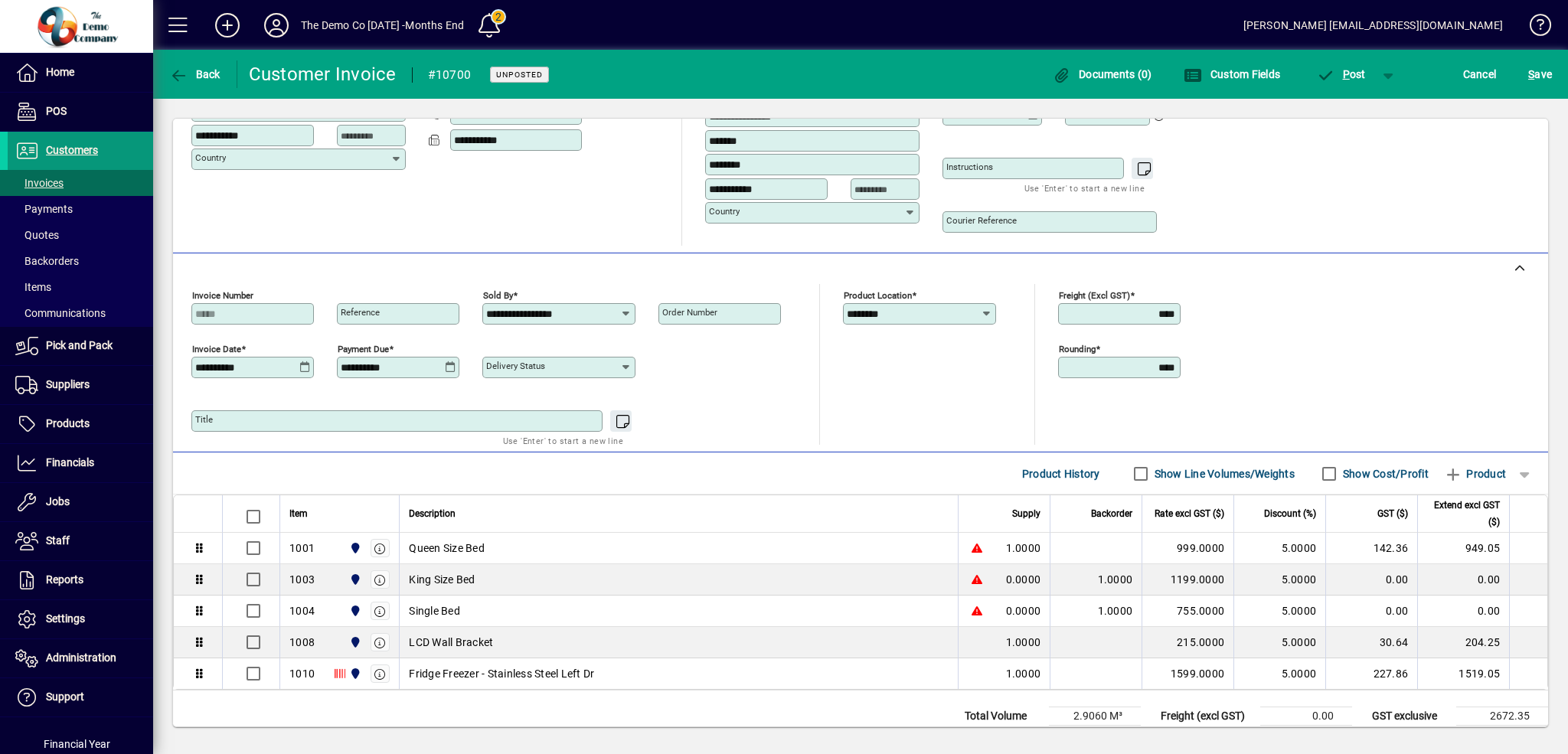
scroll to position [37, 0]
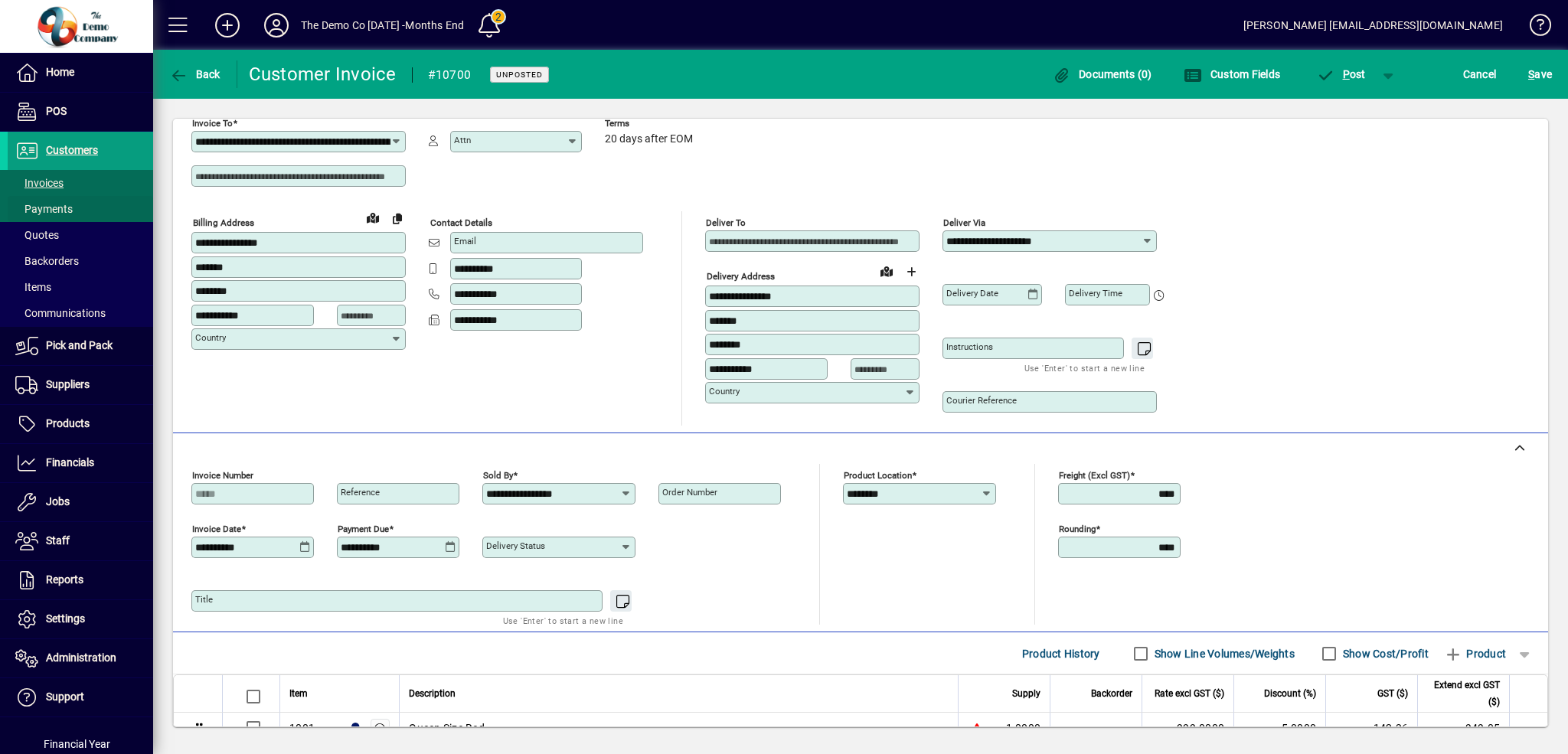
click at [35, 208] on span "Payments" at bounding box center [44, 209] width 58 height 12
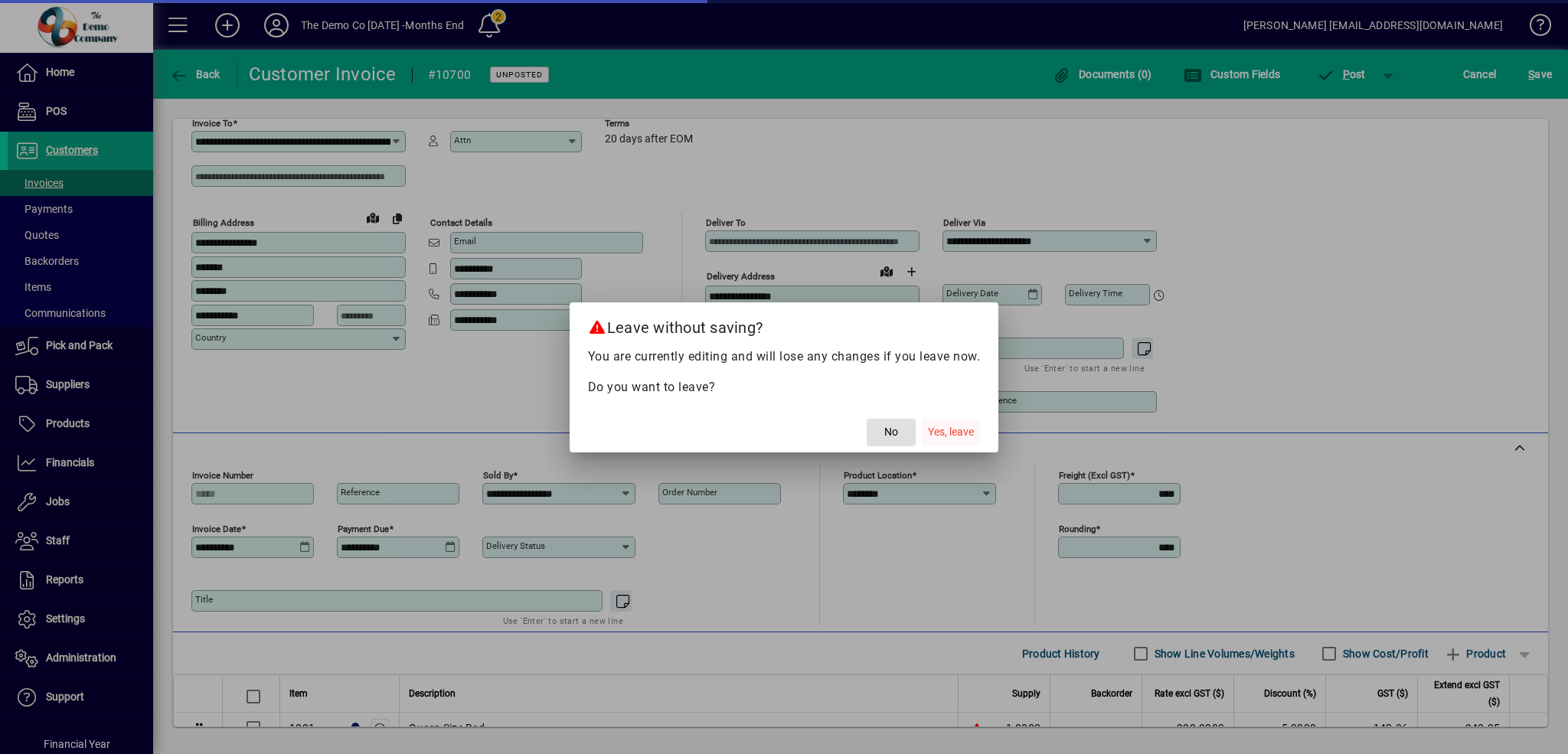
click at [951, 430] on span "Yes, leave" at bounding box center [951, 432] width 46 height 16
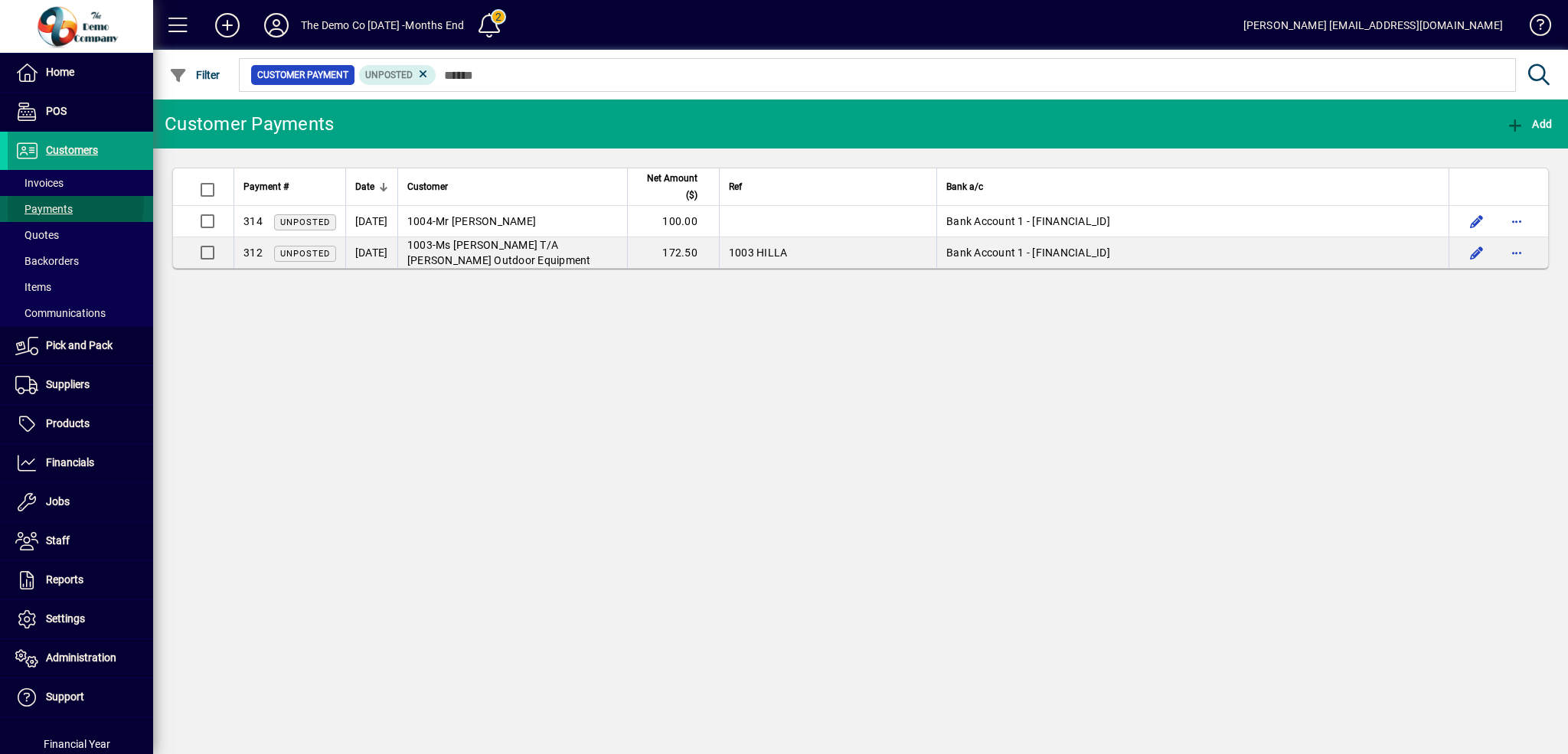
click at [46, 202] on span "Payments" at bounding box center [40, 210] width 65 height 16
click at [44, 236] on span "Quotes" at bounding box center [36, 235] width 44 height 12
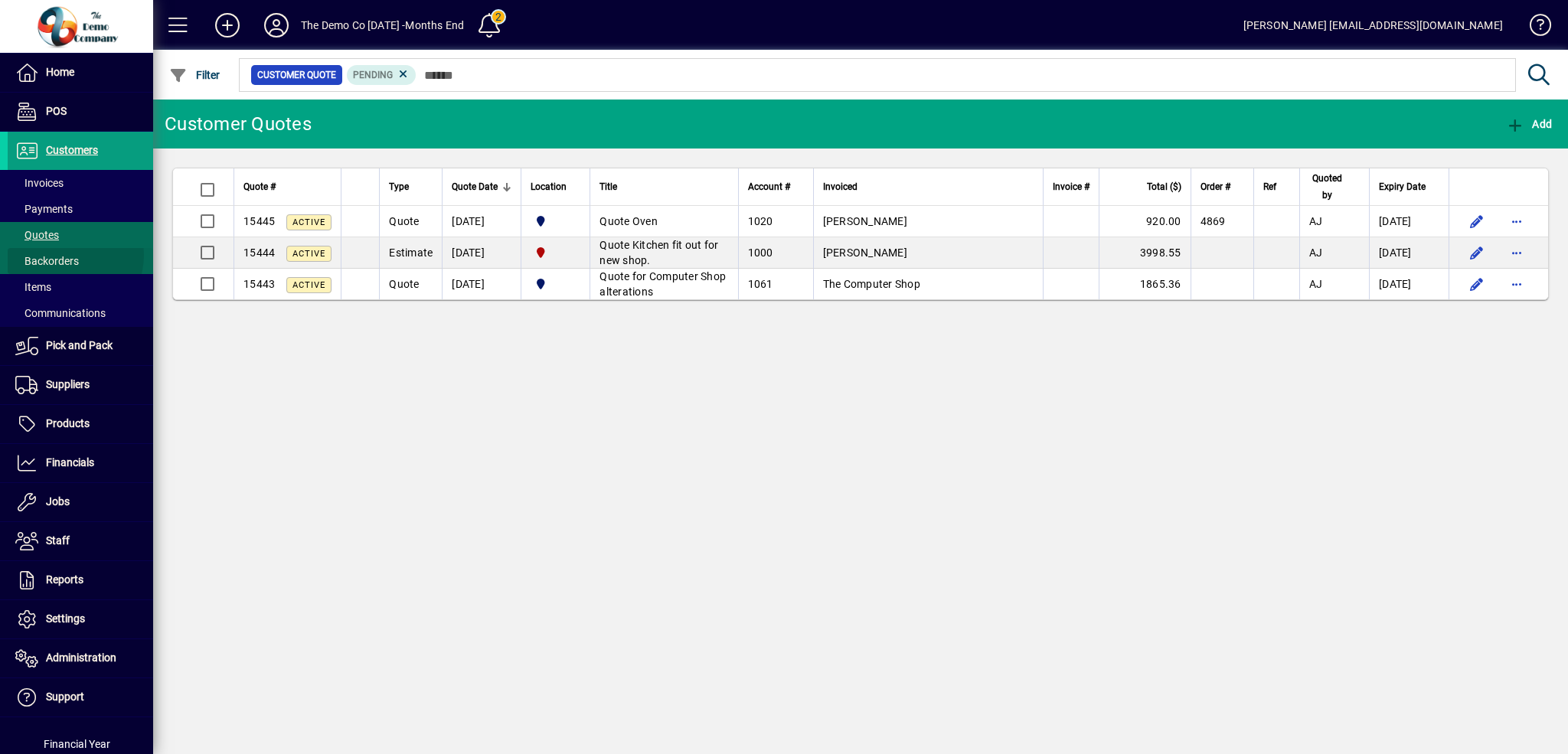
click at [62, 255] on span "Backorders" at bounding box center [47, 261] width 64 height 12
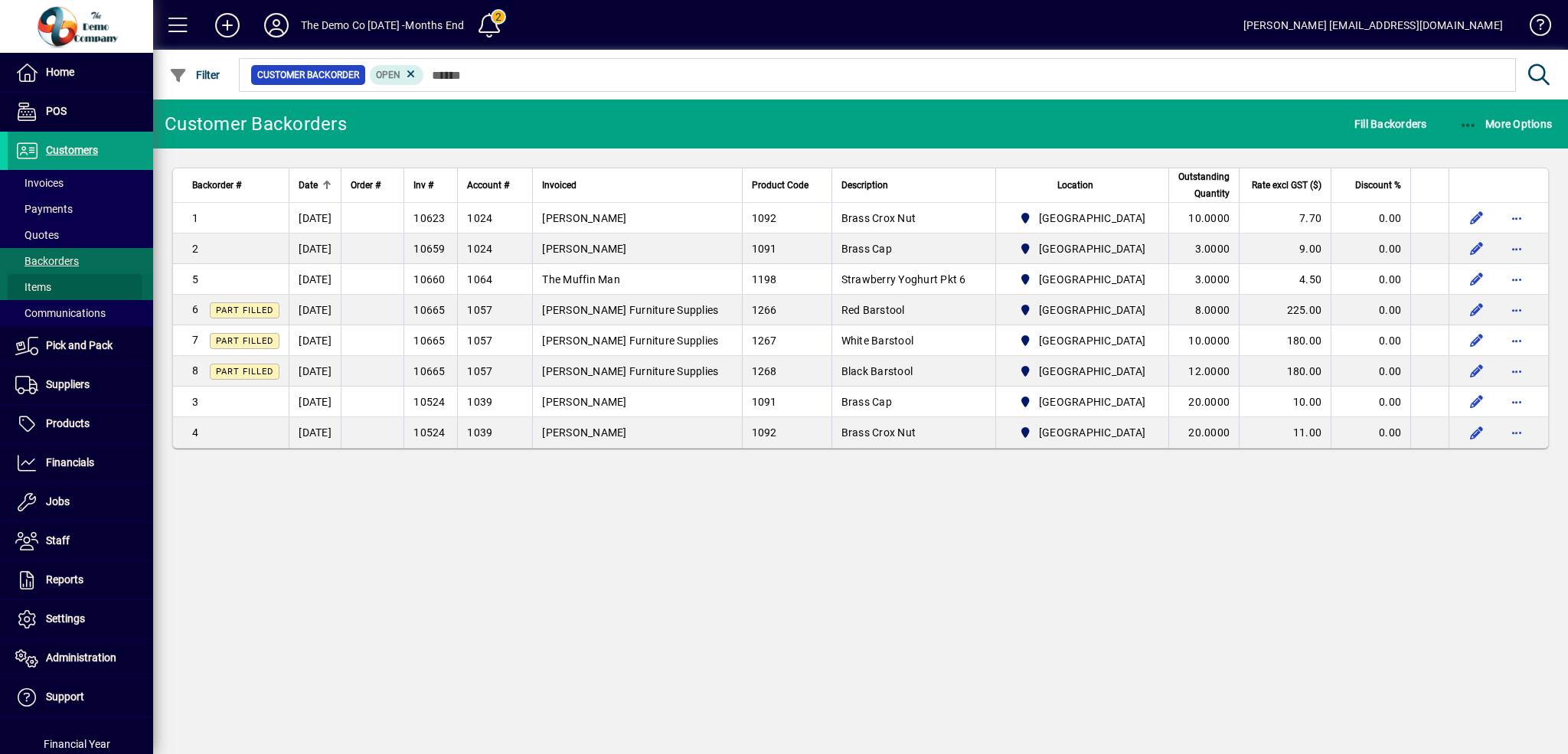
click at [46, 287] on span "Items" at bounding box center [33, 287] width 36 height 12
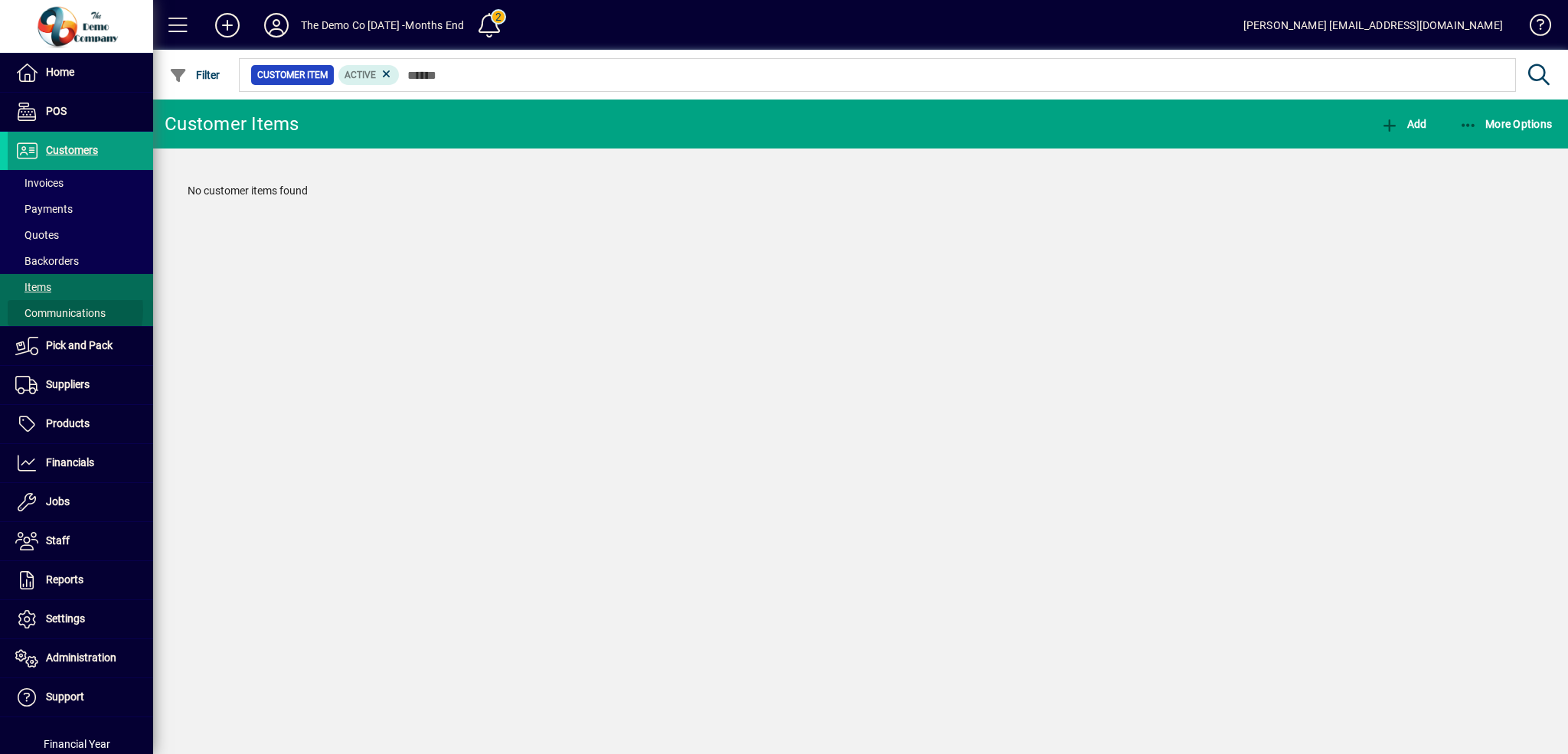
click at [54, 310] on span "Communications" at bounding box center [60, 314] width 91 height 12
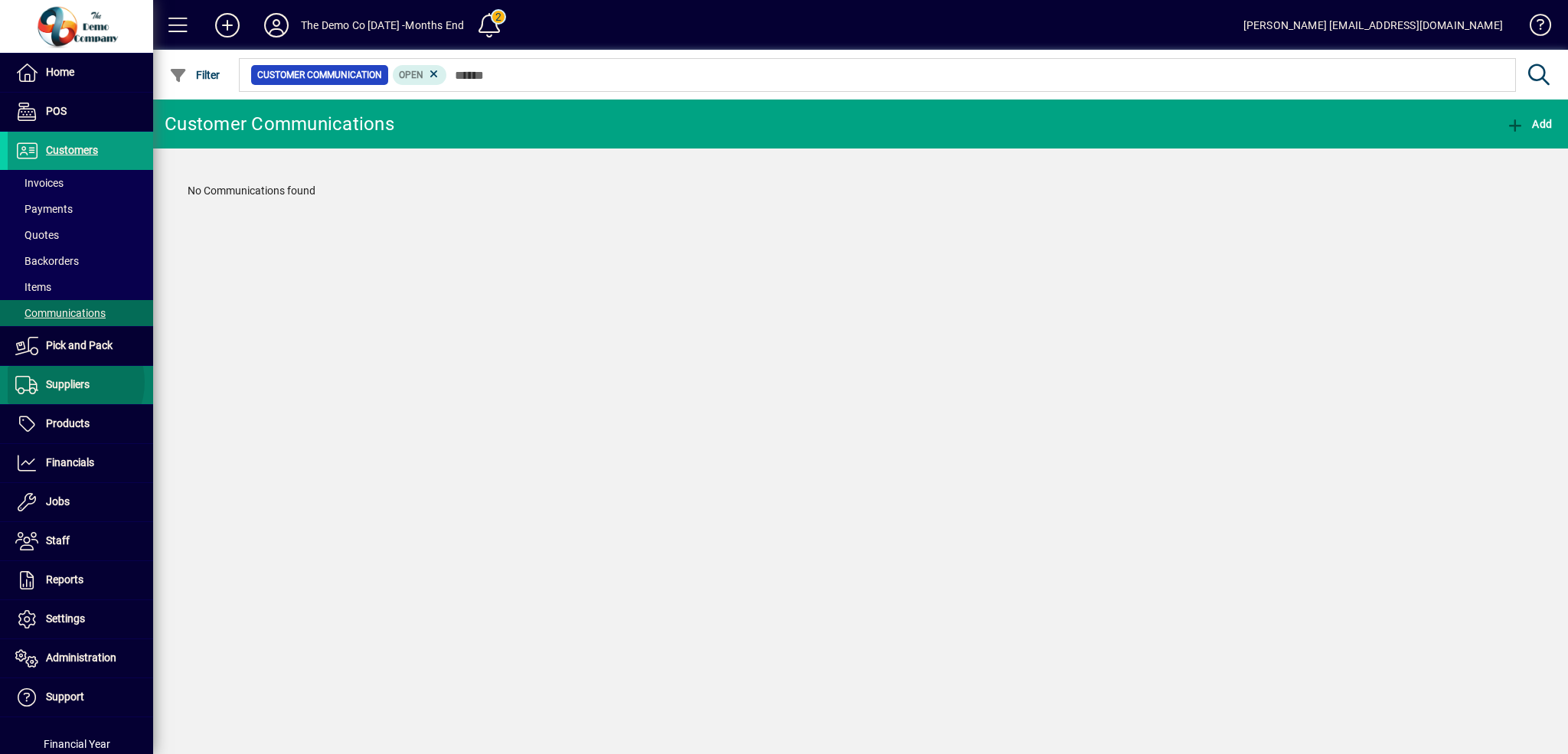
click at [66, 382] on span "Suppliers" at bounding box center [68, 385] width 44 height 12
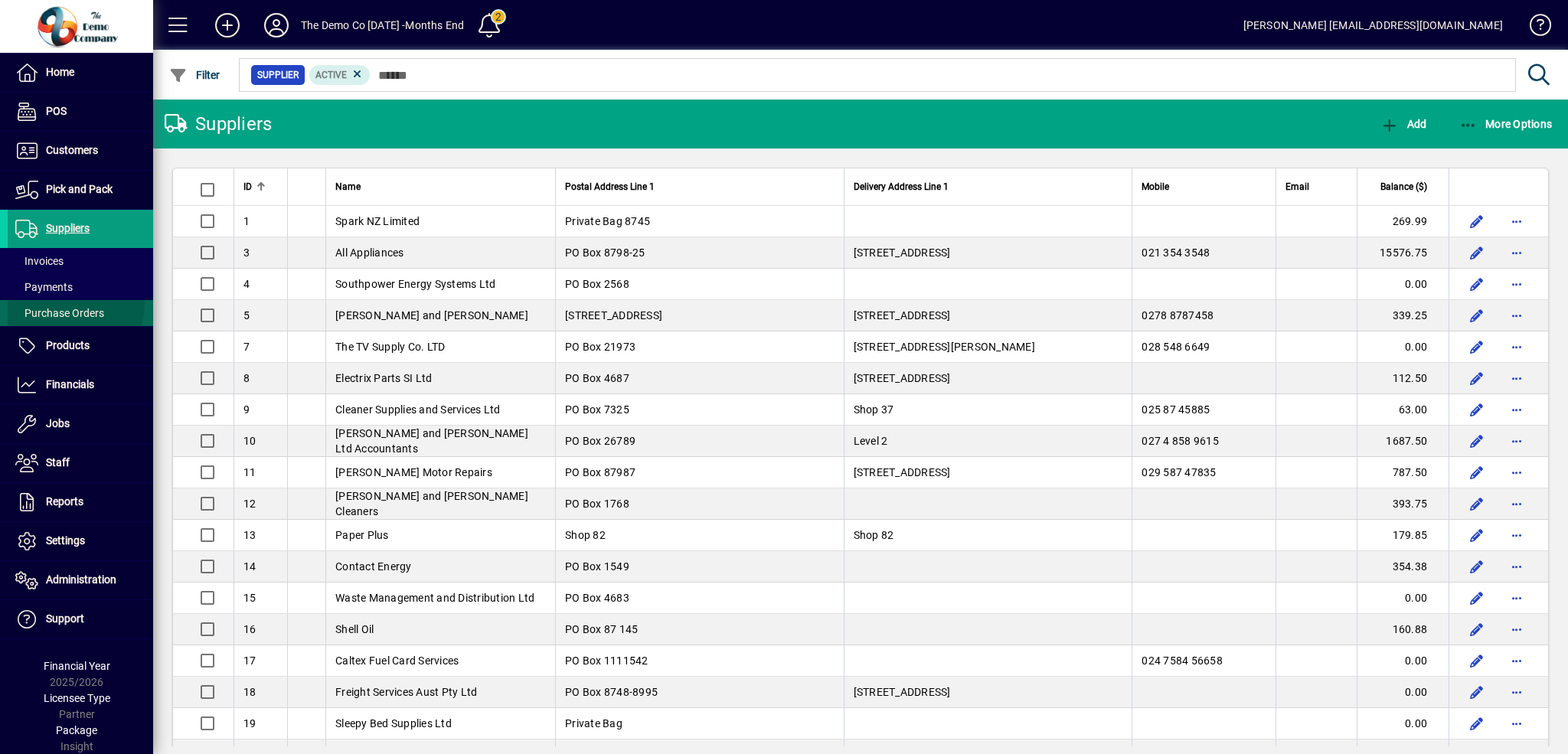
click at [67, 303] on span at bounding box center [81, 313] width 146 height 36
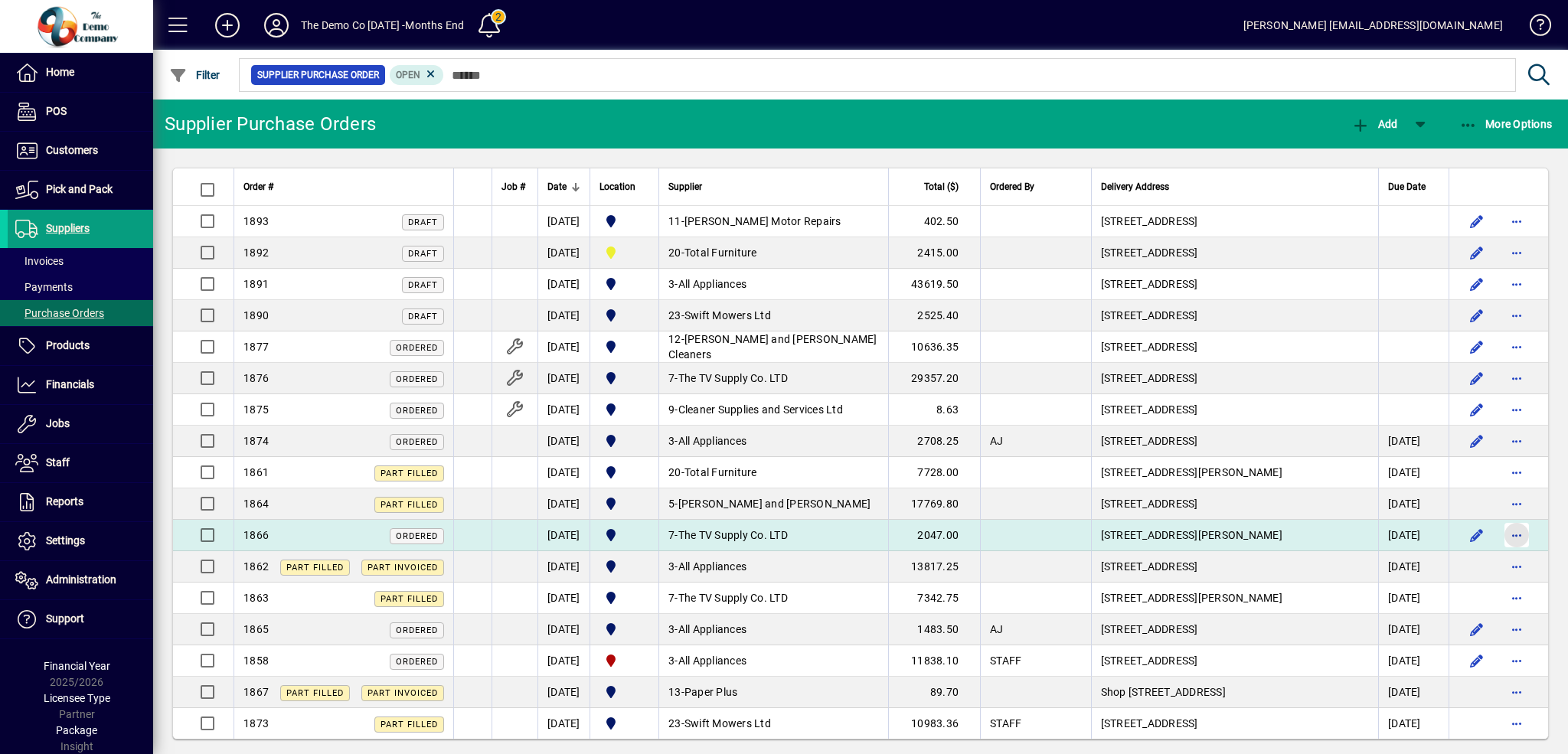
click at [1504, 538] on span "button" at bounding box center [1516, 535] width 36 height 36
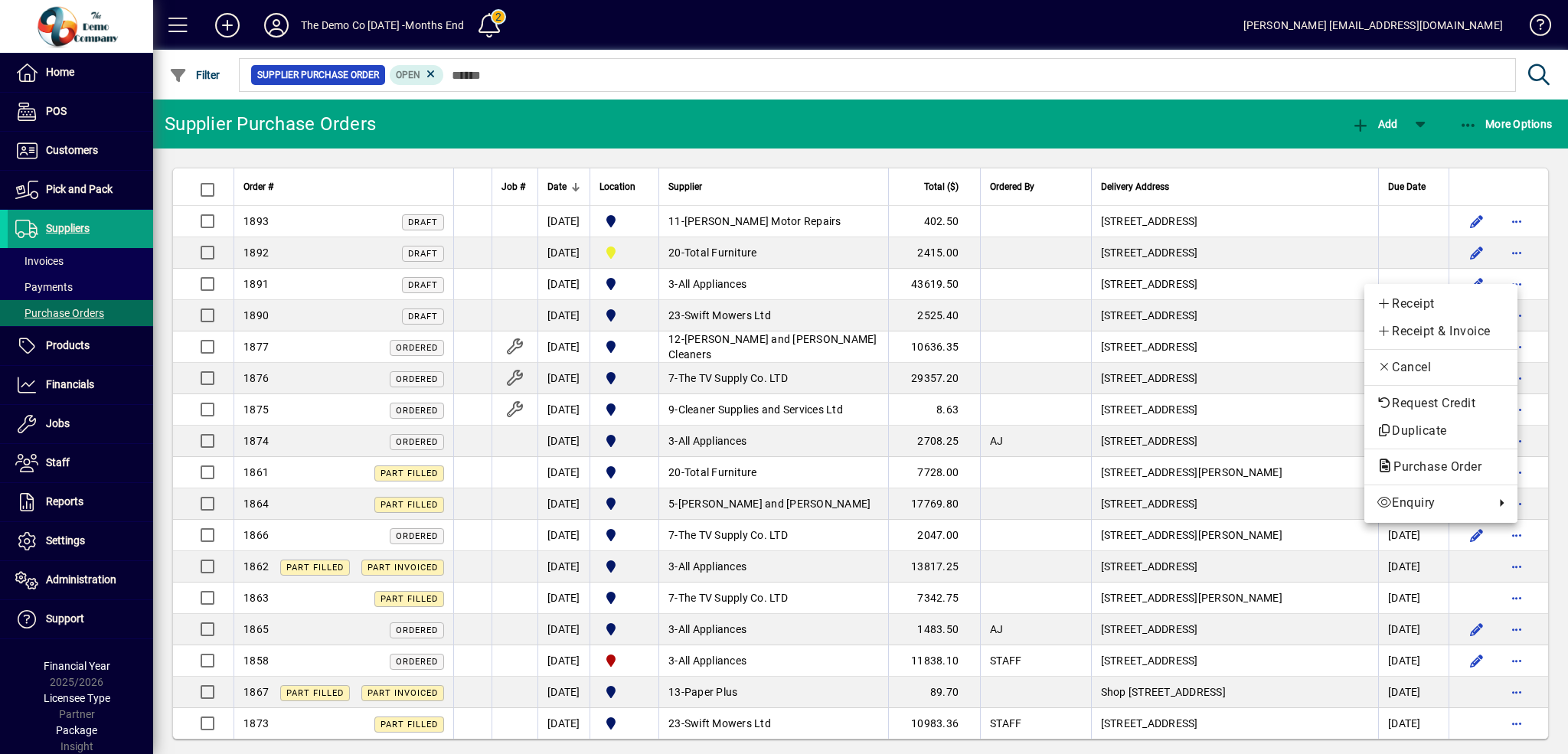
click at [1465, 535] on div at bounding box center [784, 377] width 1568 height 754
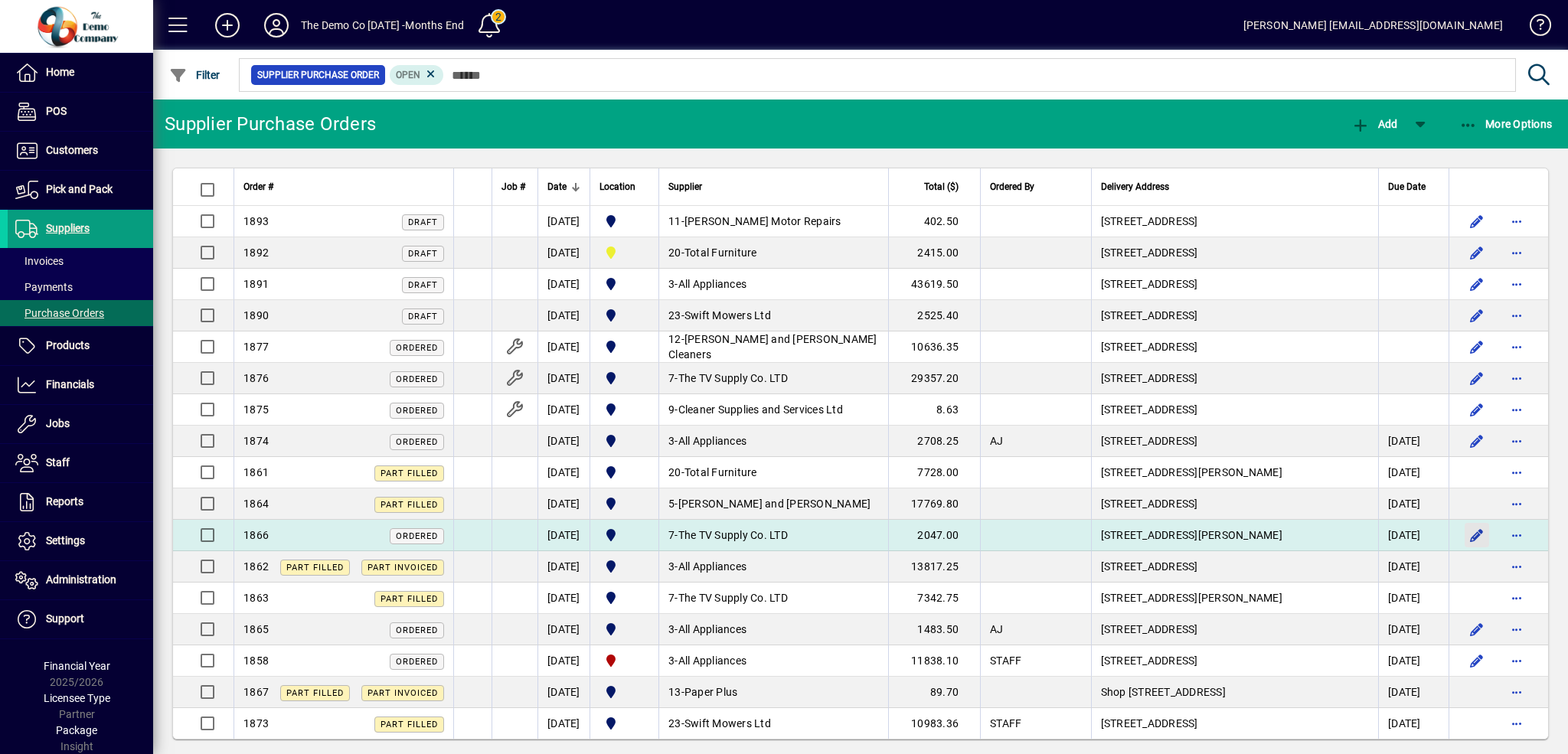
click at [1465, 535] on span "button" at bounding box center [1476, 535] width 36 height 36
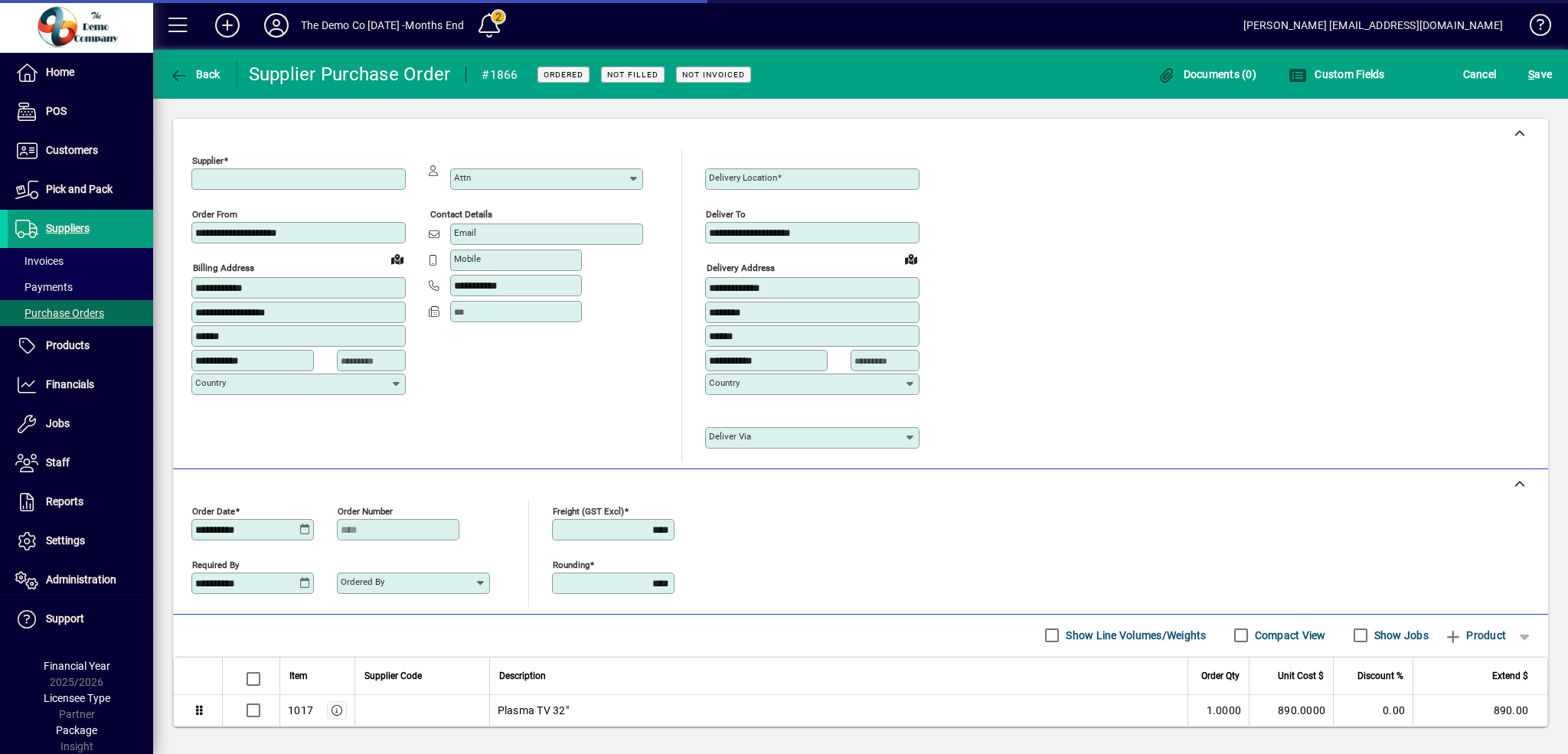
type input "**********"
type input "********"
click at [914, 435] on icon at bounding box center [911, 438] width 12 height 12
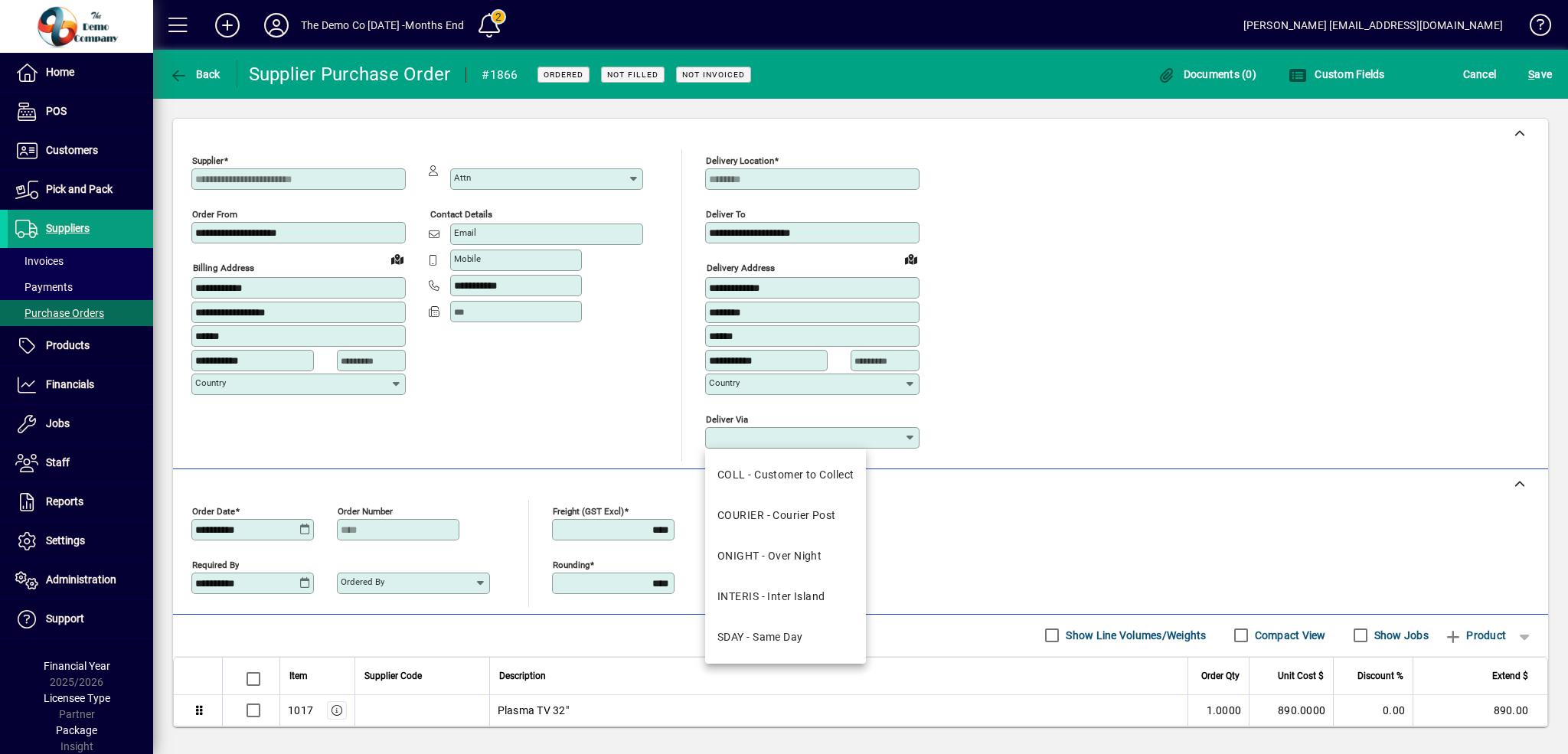
click at [1157, 328] on div "**********" at bounding box center [860, 306] width 1339 height 313
click at [912, 261] on span at bounding box center [911, 258] width 36 height 36
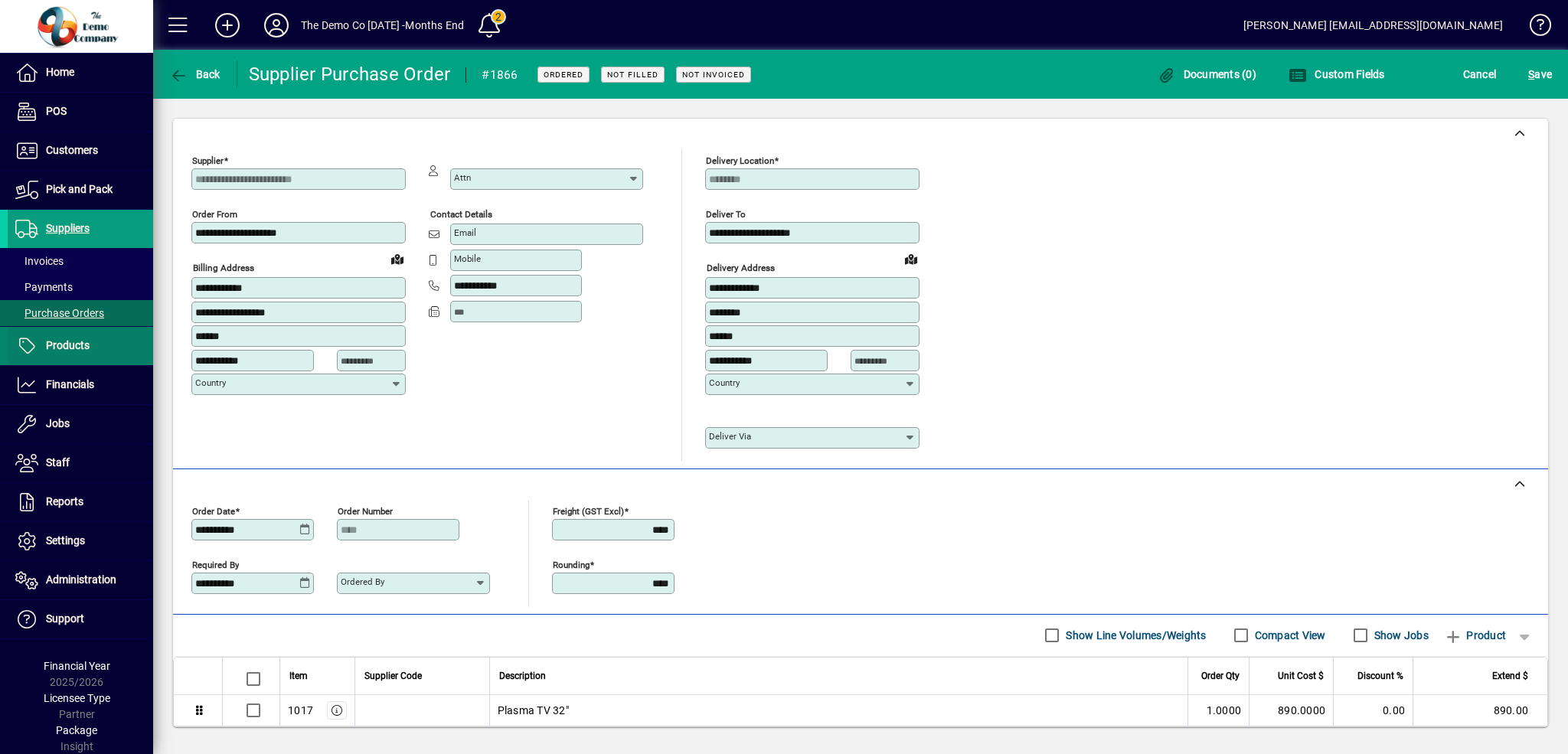
click at [69, 341] on span "Products" at bounding box center [68, 345] width 44 height 12
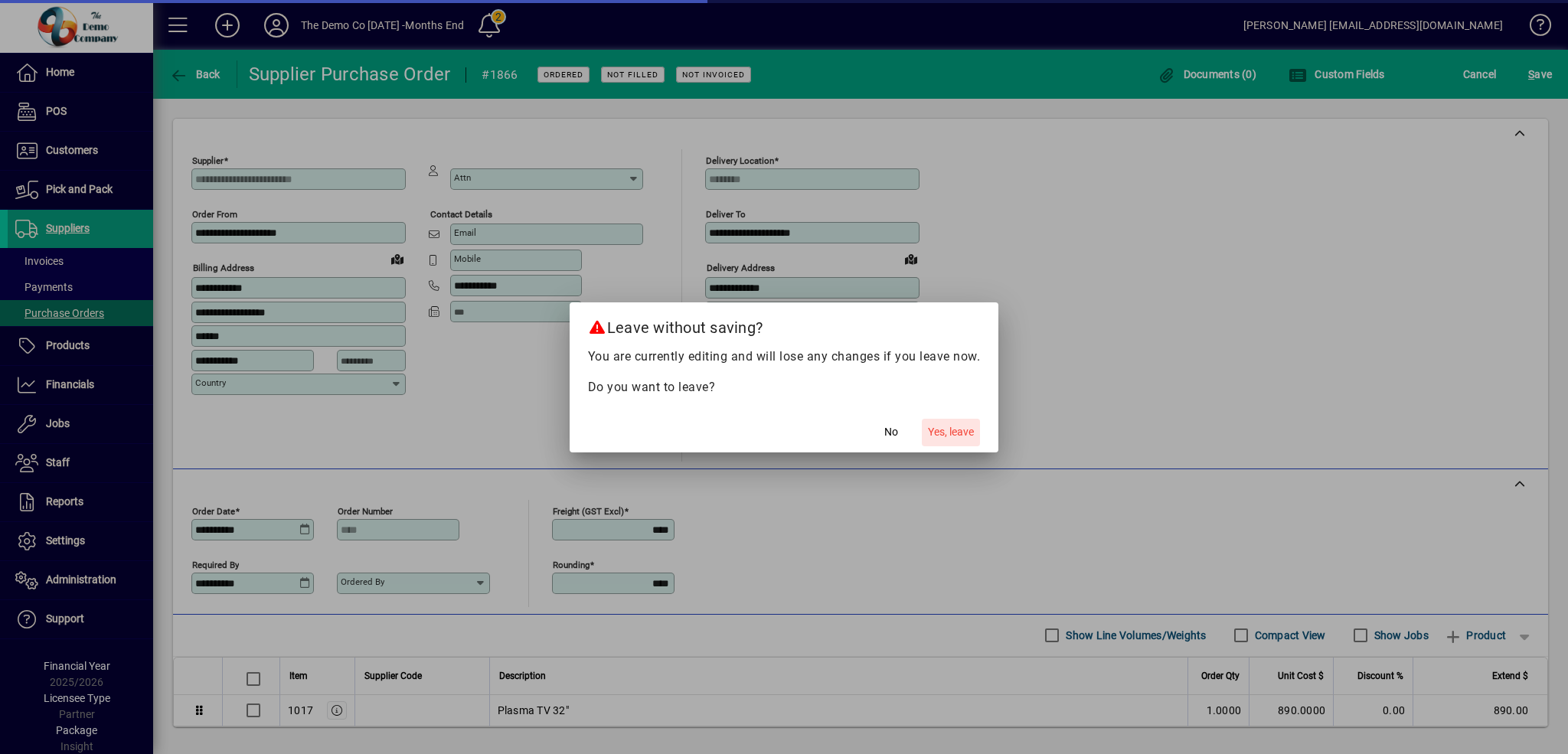
click at [945, 430] on span "Yes, leave" at bounding box center [951, 432] width 46 height 16
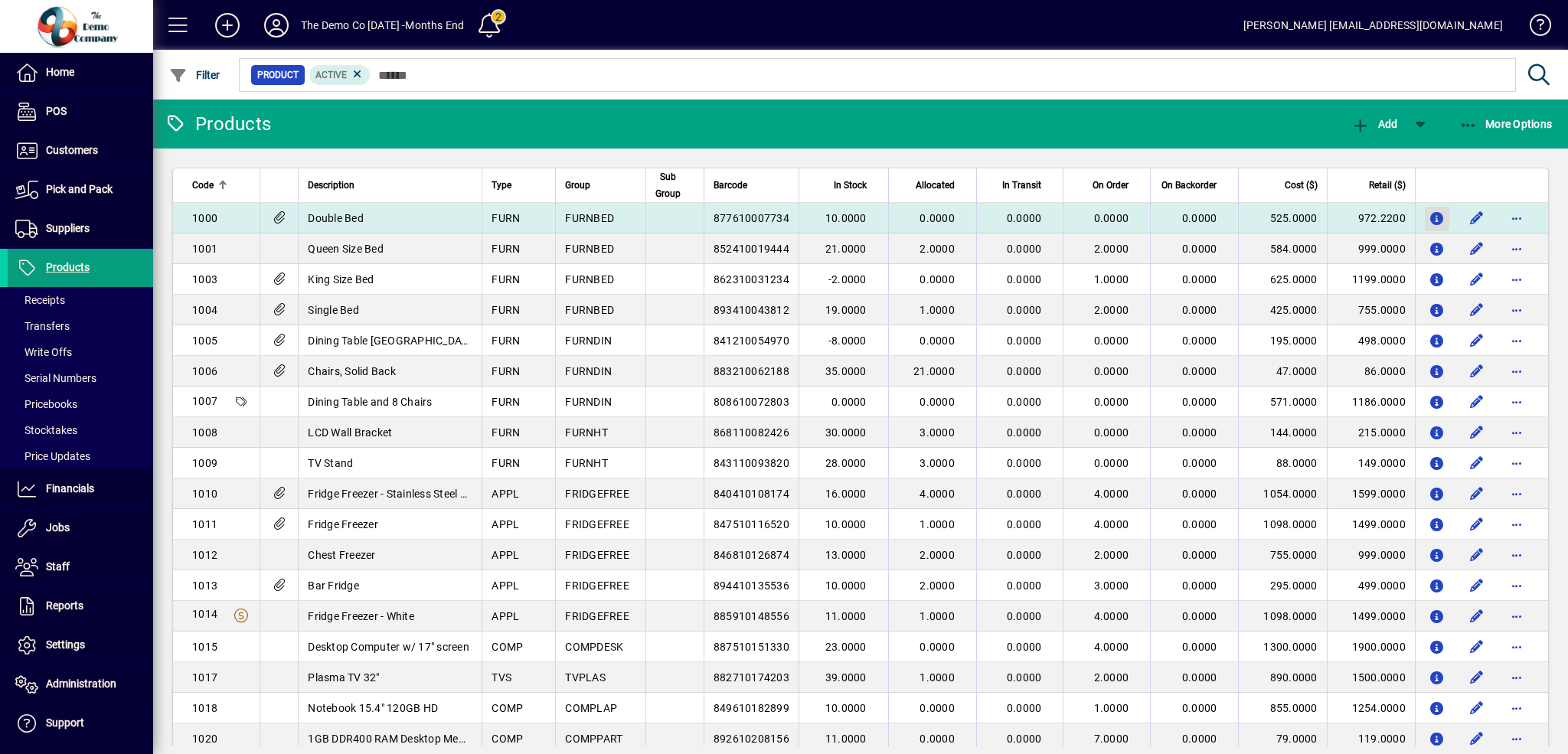
click at [1429, 217] on icon "button" at bounding box center [1437, 219] width 16 height 13
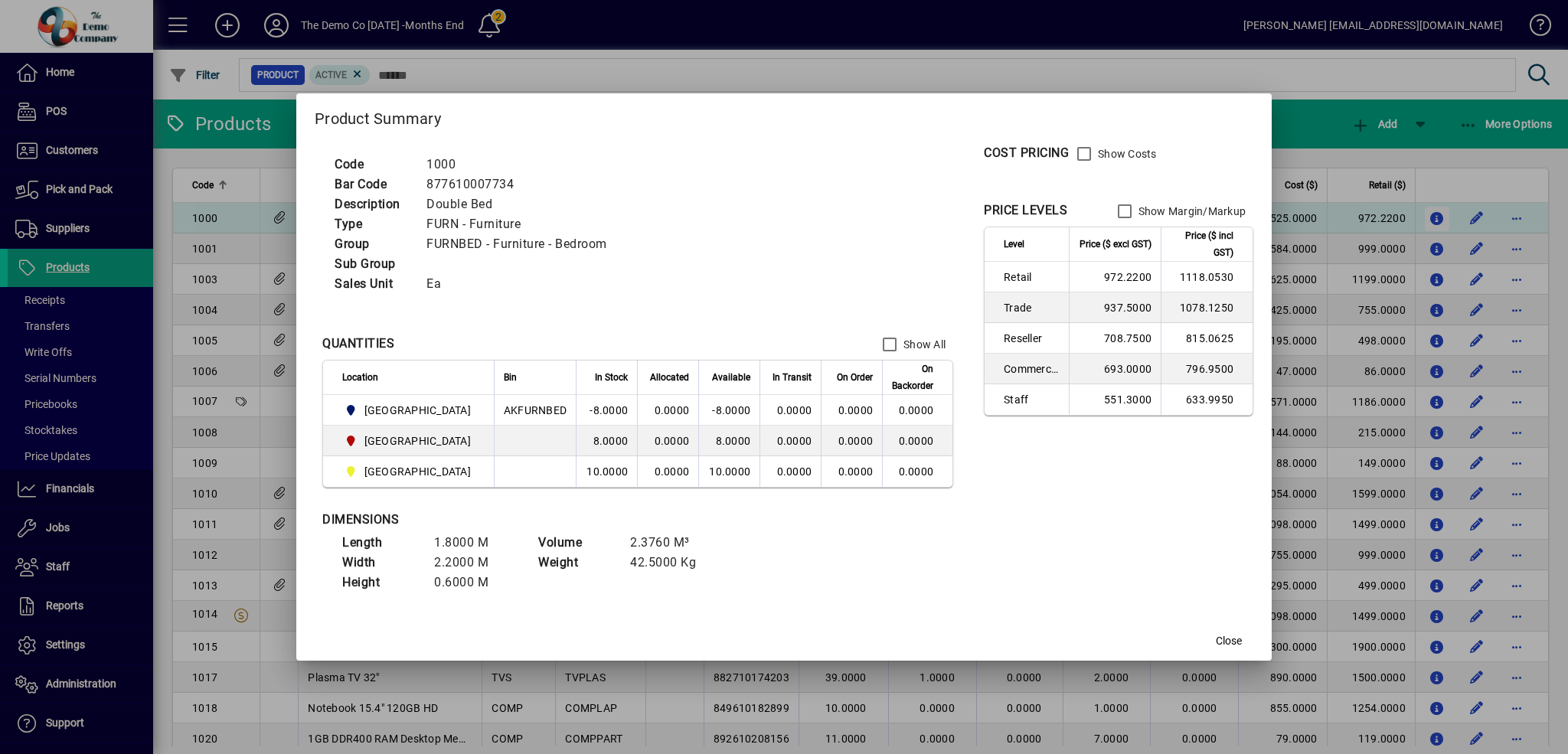
click at [1425, 217] on div at bounding box center [784, 377] width 1568 height 754
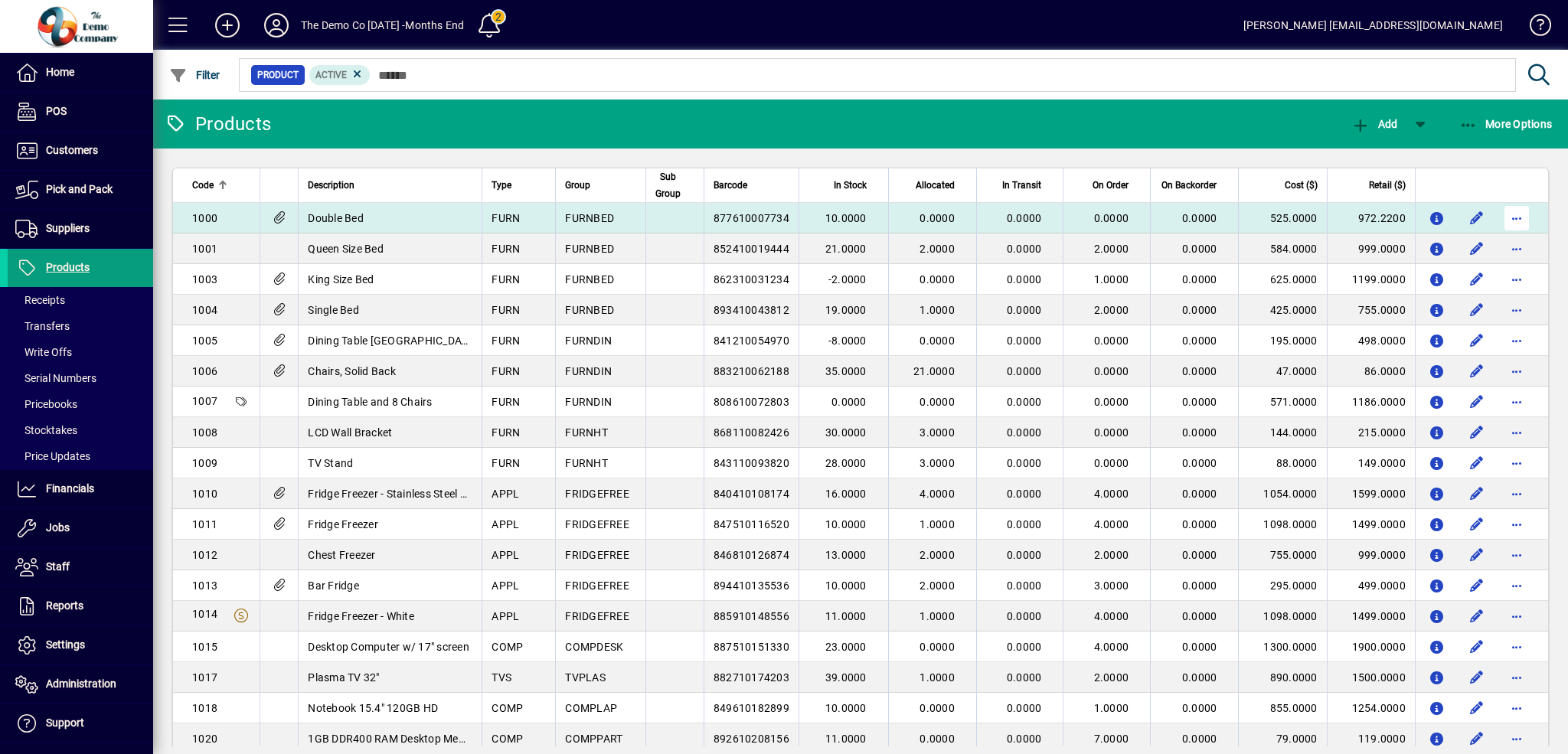
click at [1505, 223] on span "button" at bounding box center [1516, 218] width 36 height 36
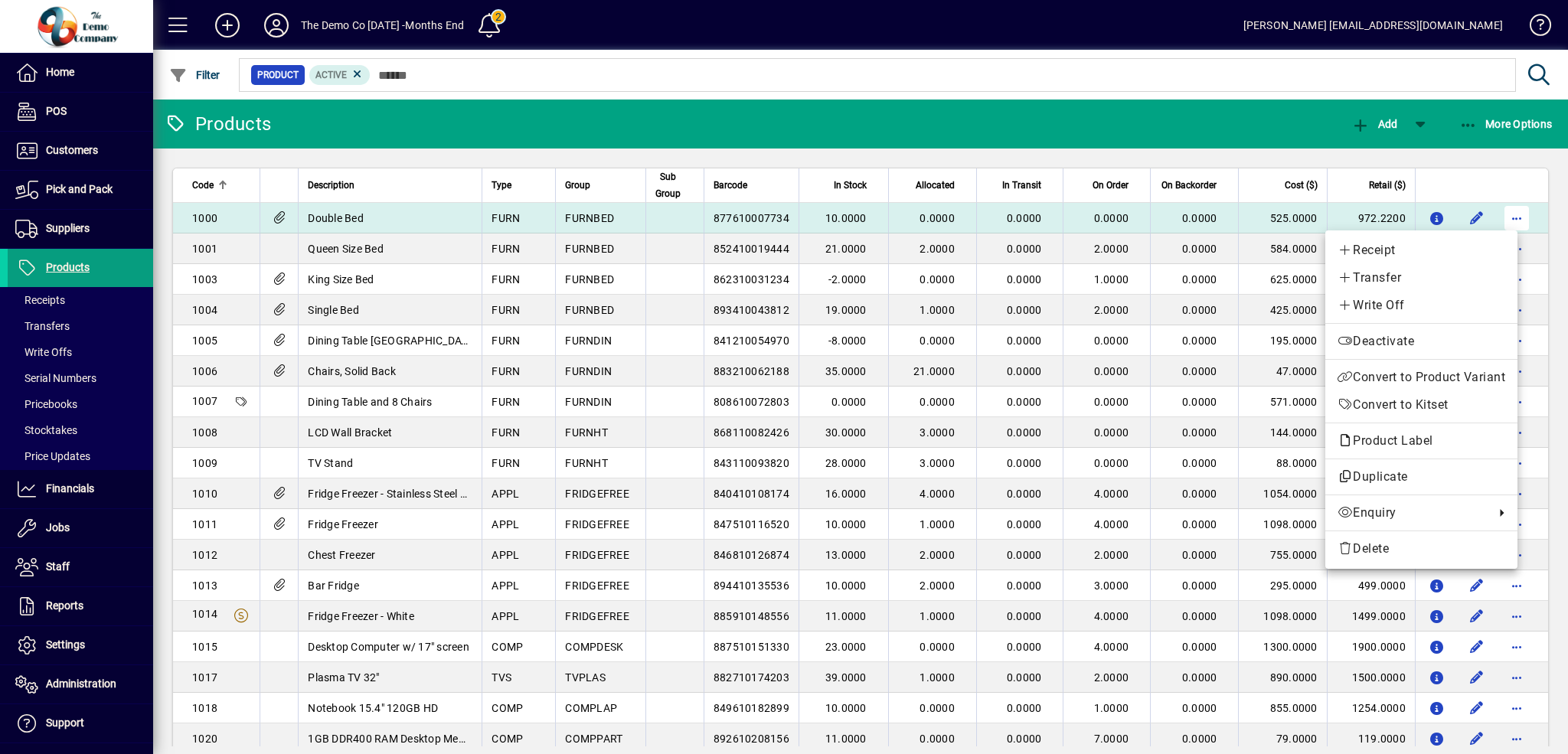
click at [1505, 223] on div at bounding box center [784, 377] width 1568 height 754
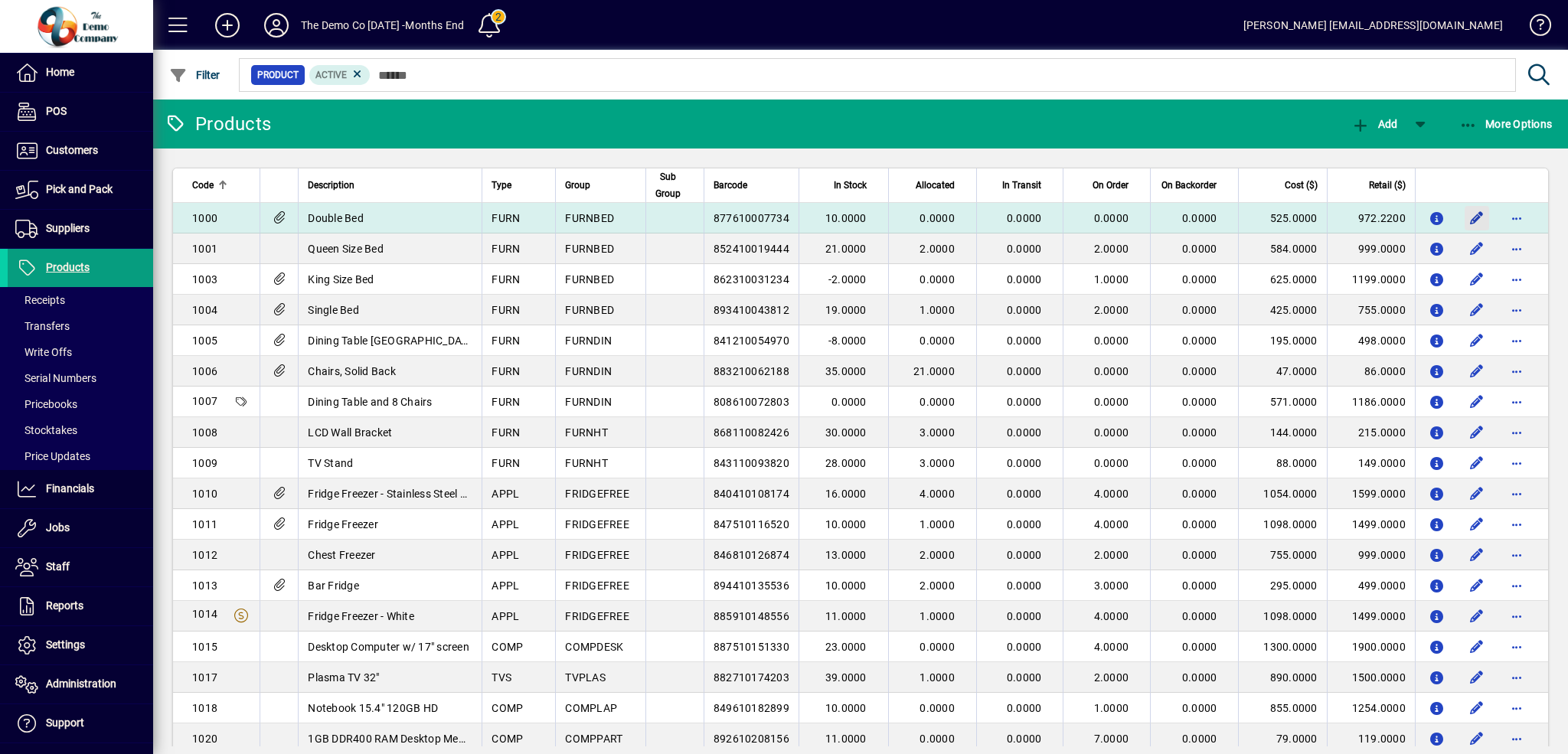
click at [1469, 215] on span "button" at bounding box center [1476, 218] width 36 height 36
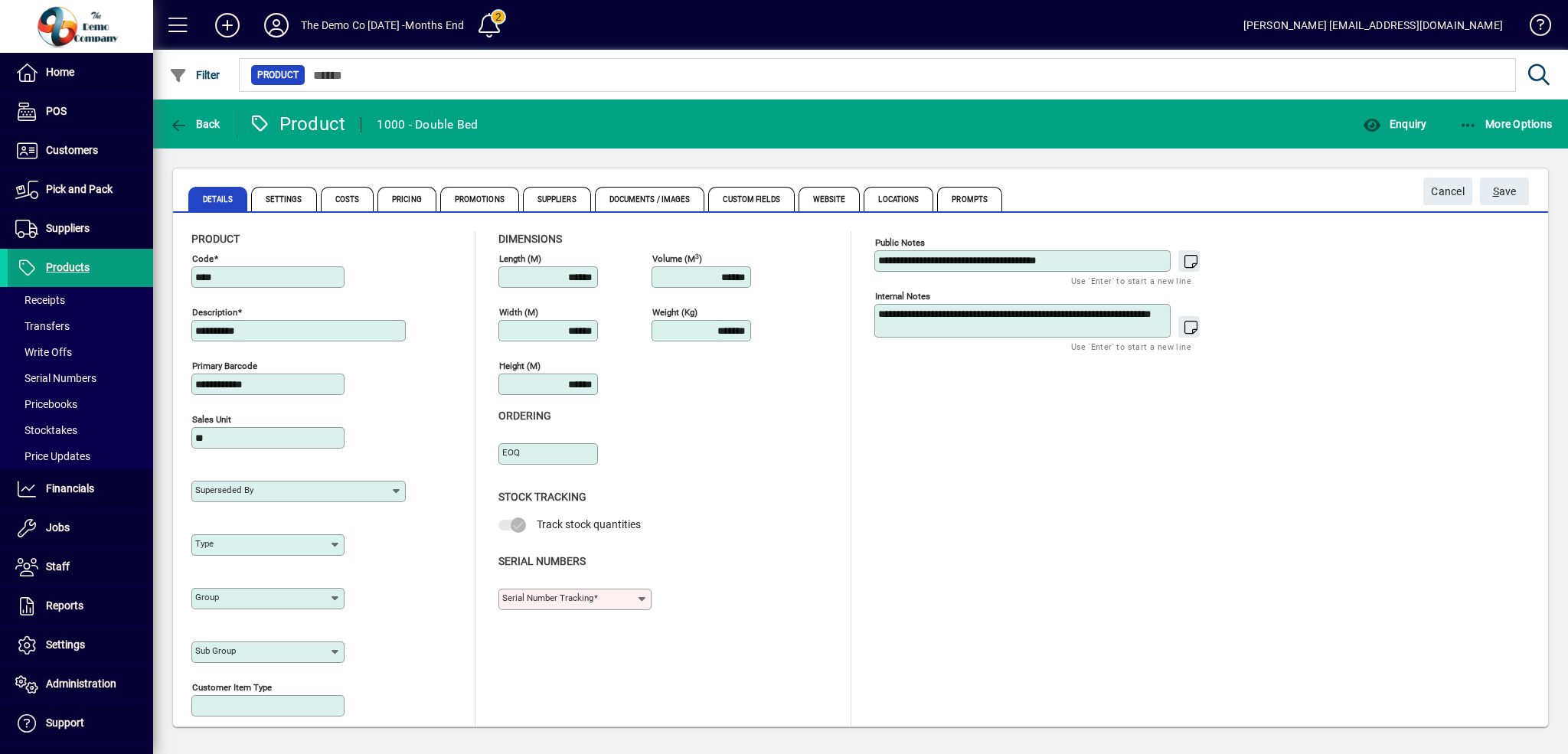
type input "**********"
type input "****"
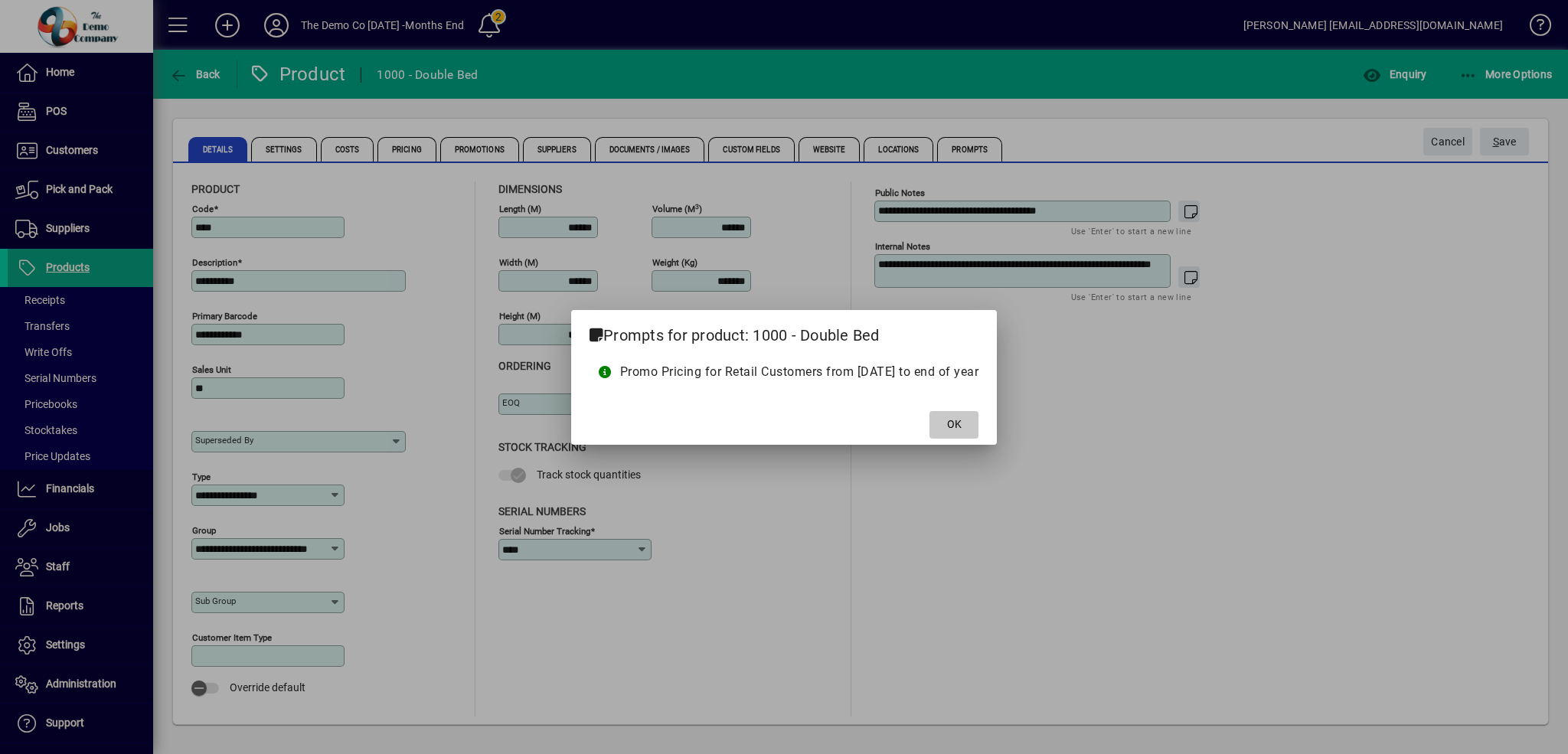
click at [962, 425] on span "OK" at bounding box center [954, 425] width 14 height 16
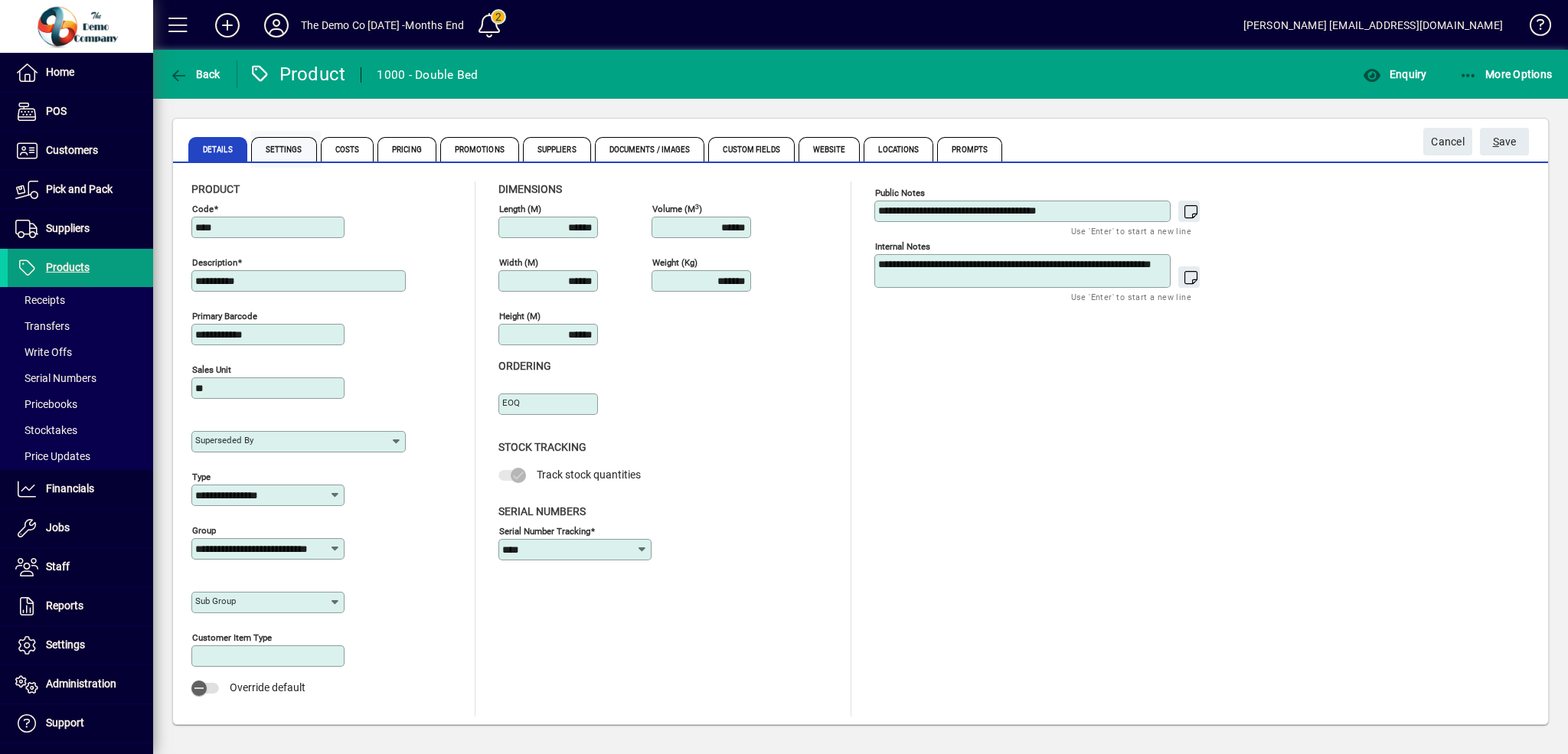
click at [290, 150] on span "Settings" at bounding box center [284, 149] width 66 height 25
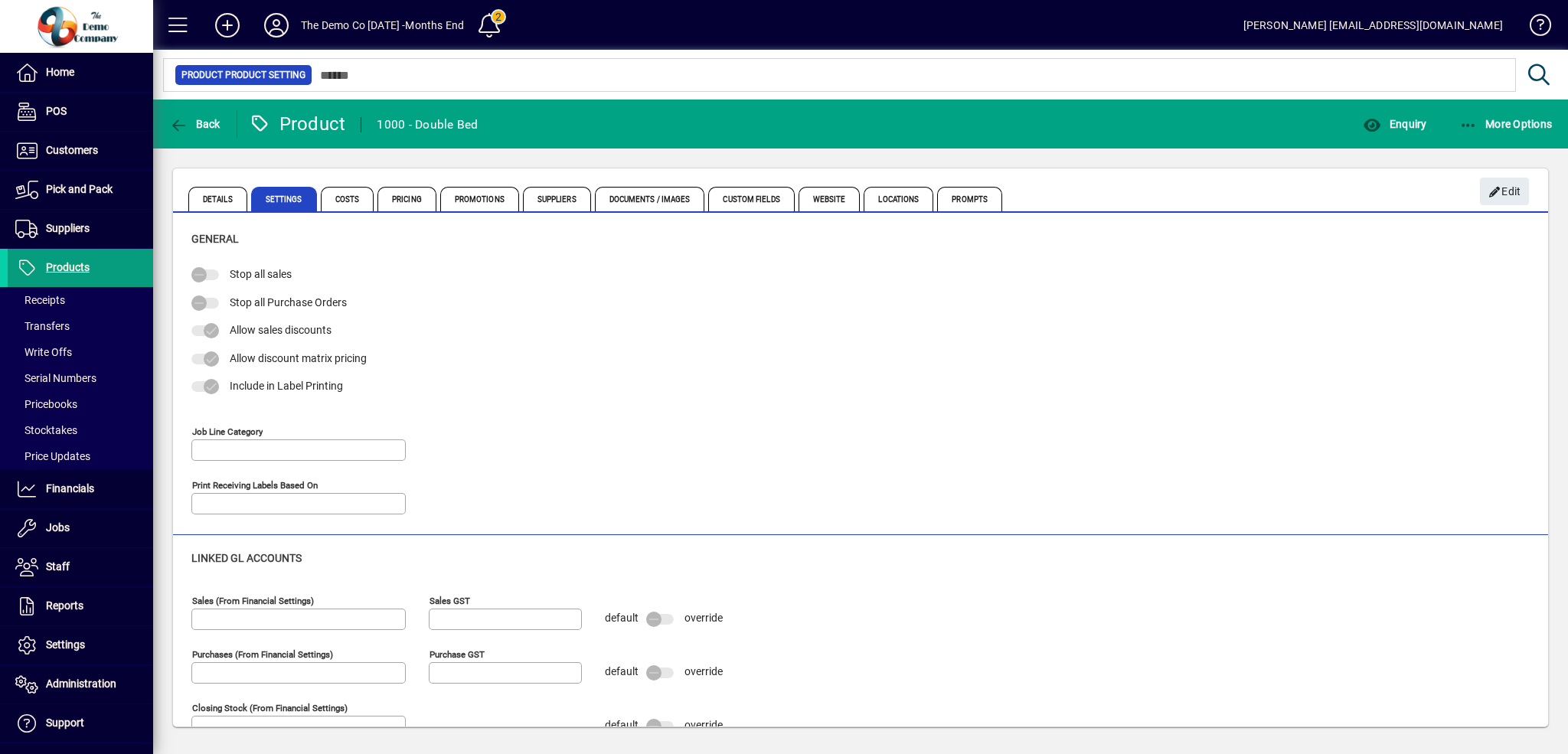
type input "*******"
type input "**********"
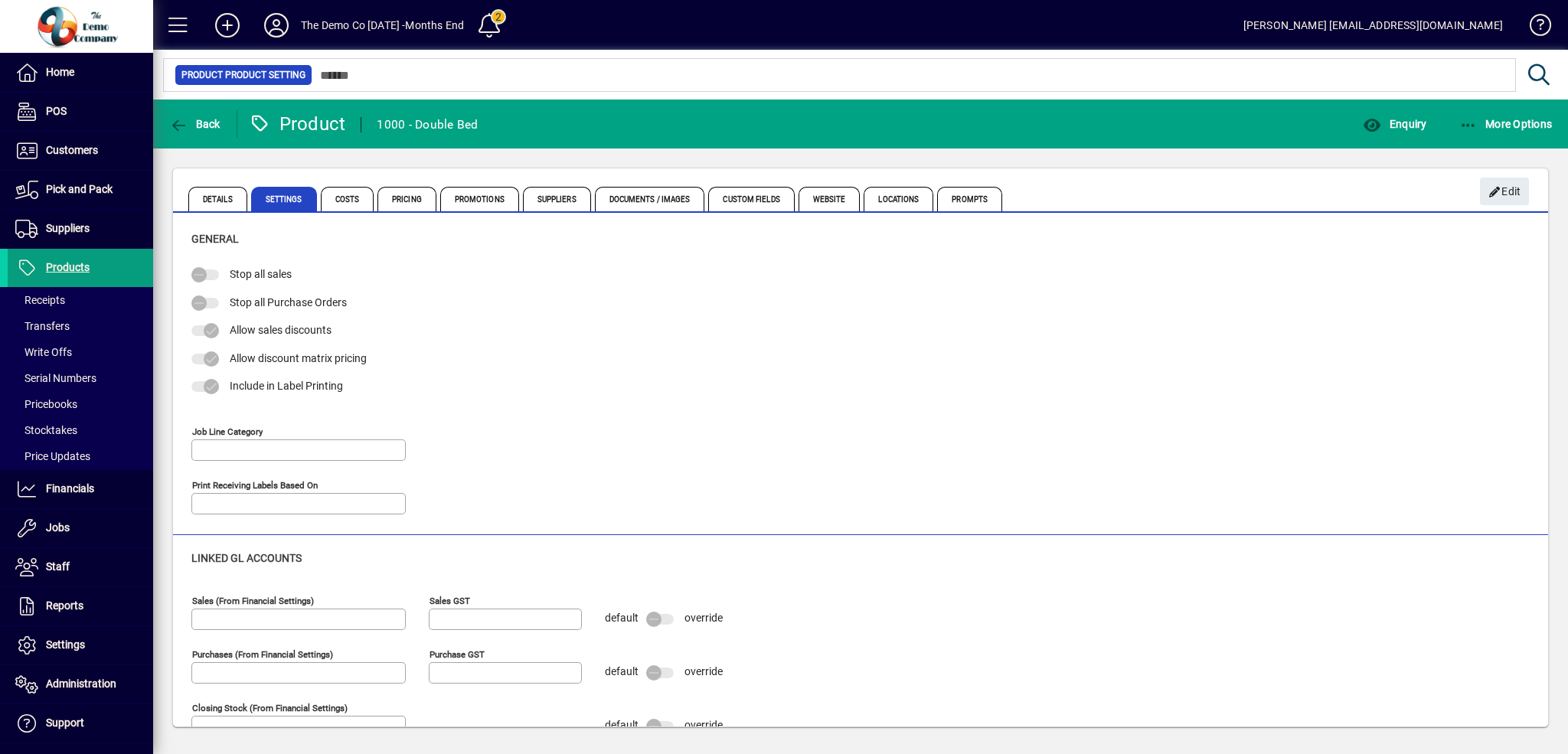
type input "**********"
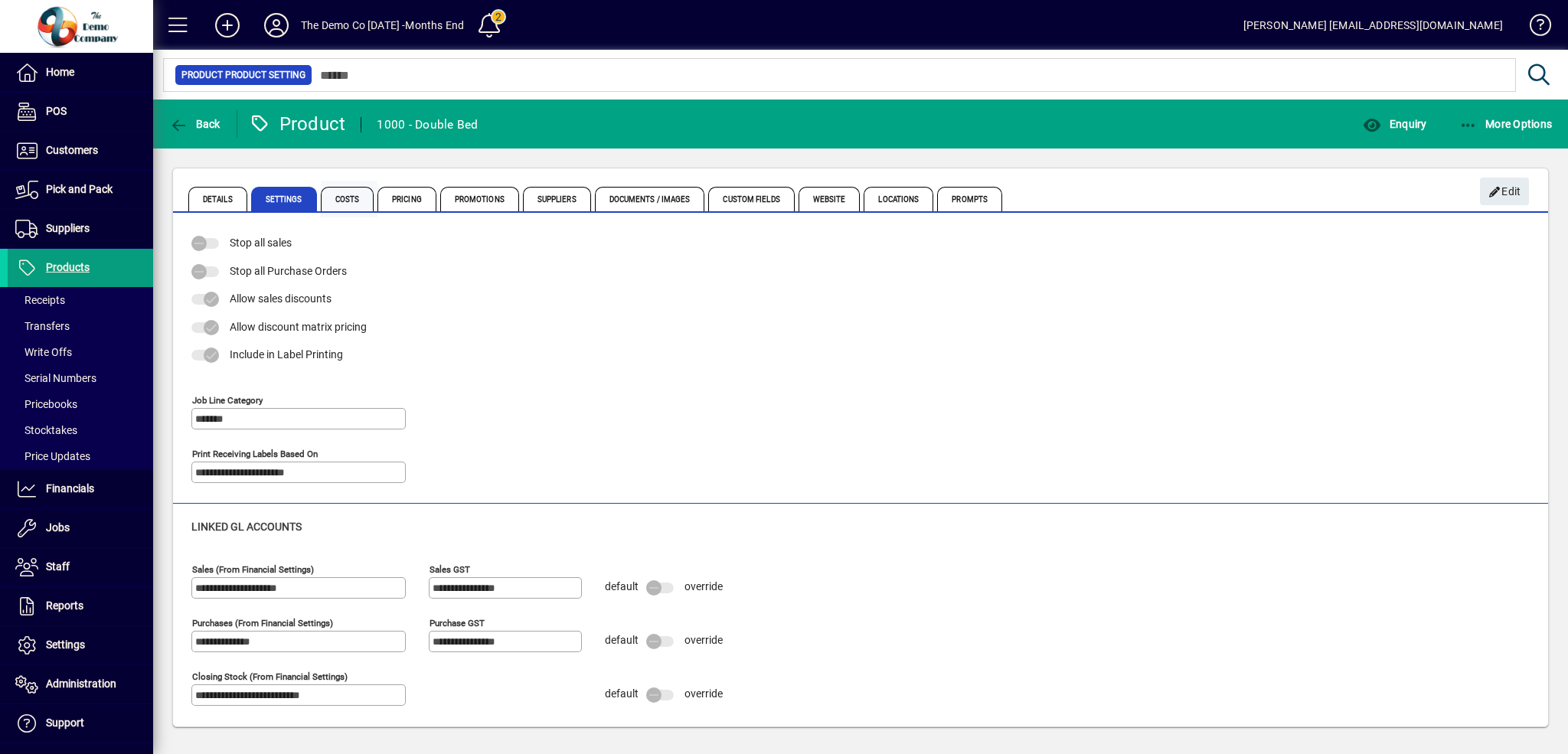
click at [334, 197] on span "Costs" at bounding box center [347, 199] width 53 height 25
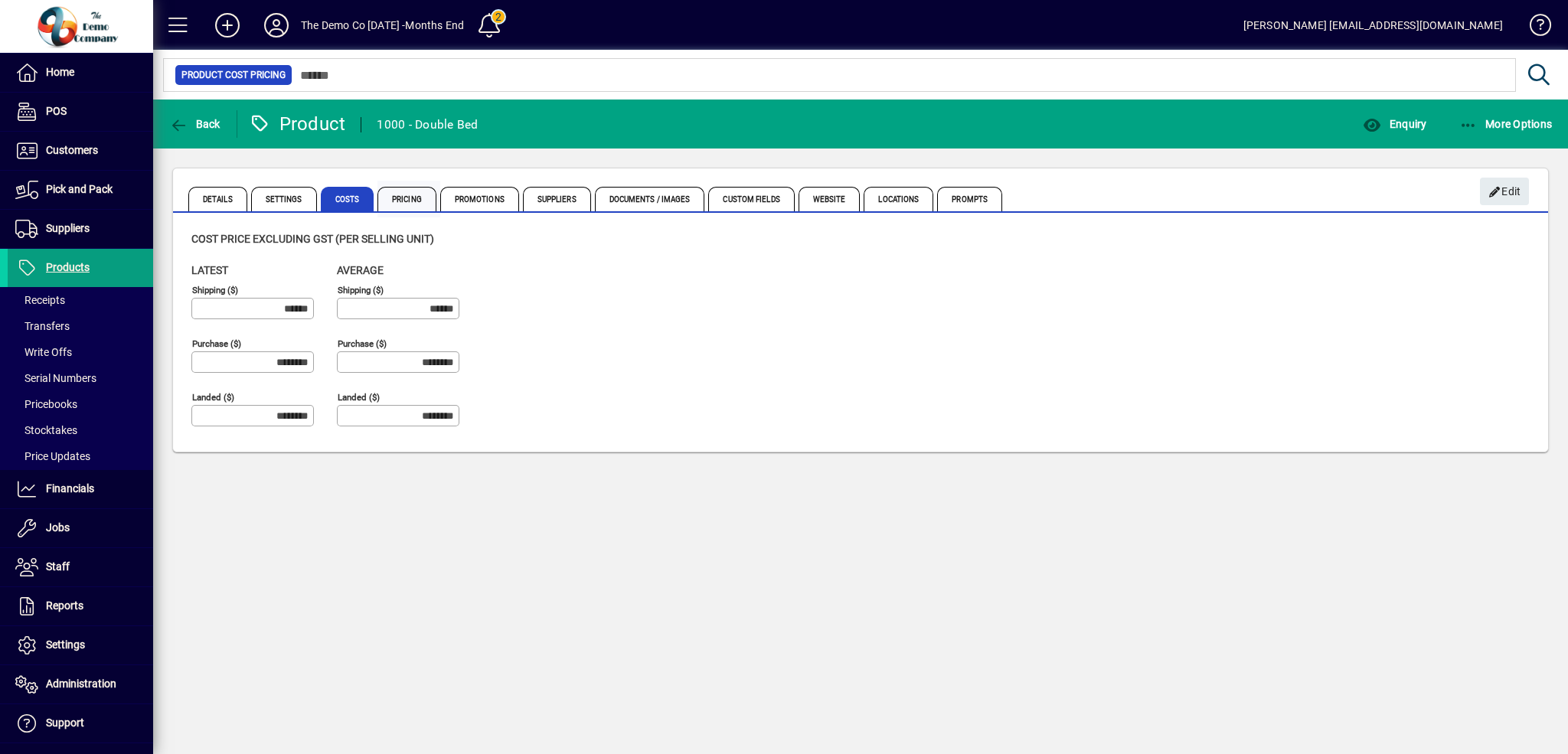
click at [396, 199] on span "Pricing" at bounding box center [407, 199] width 59 height 25
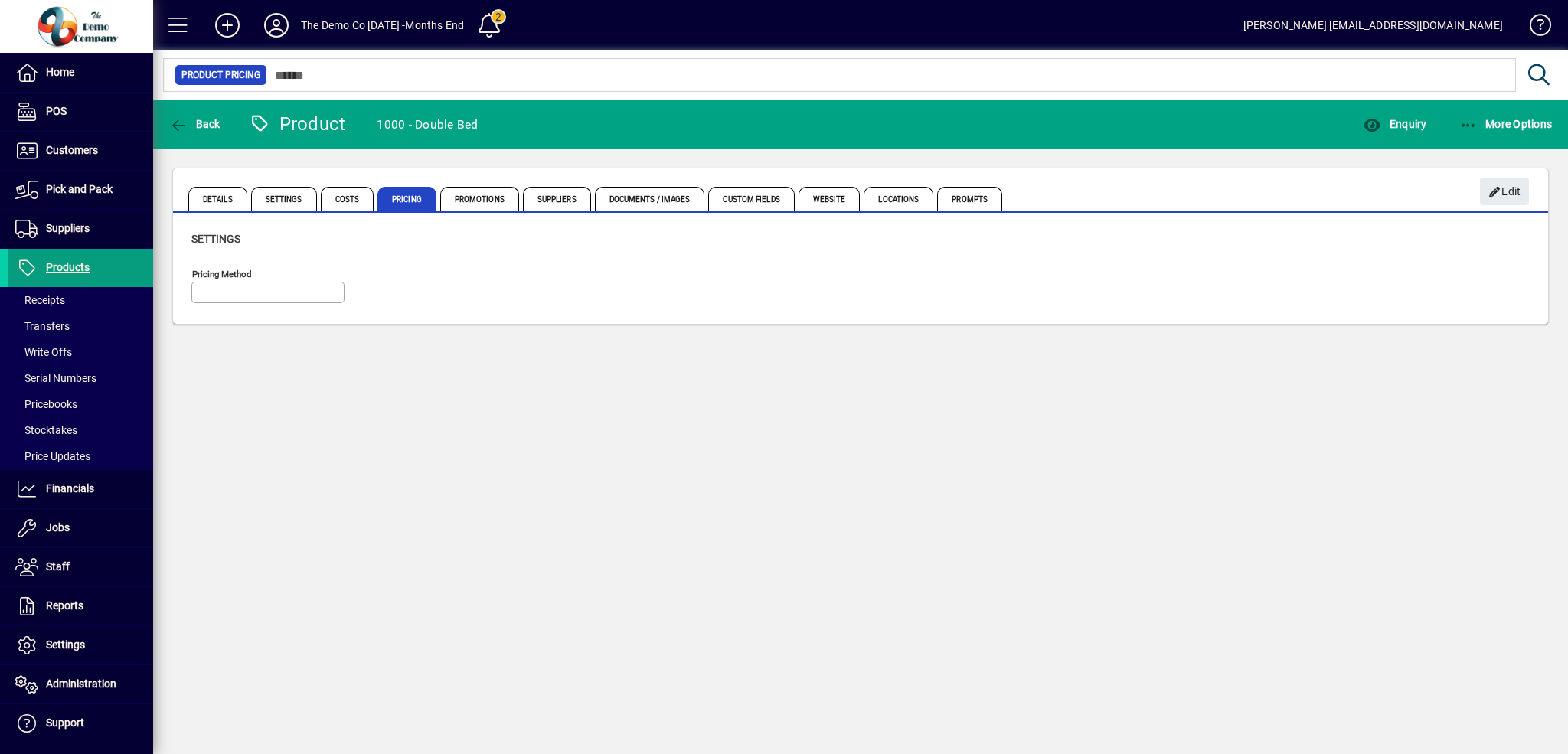
type input "**********"
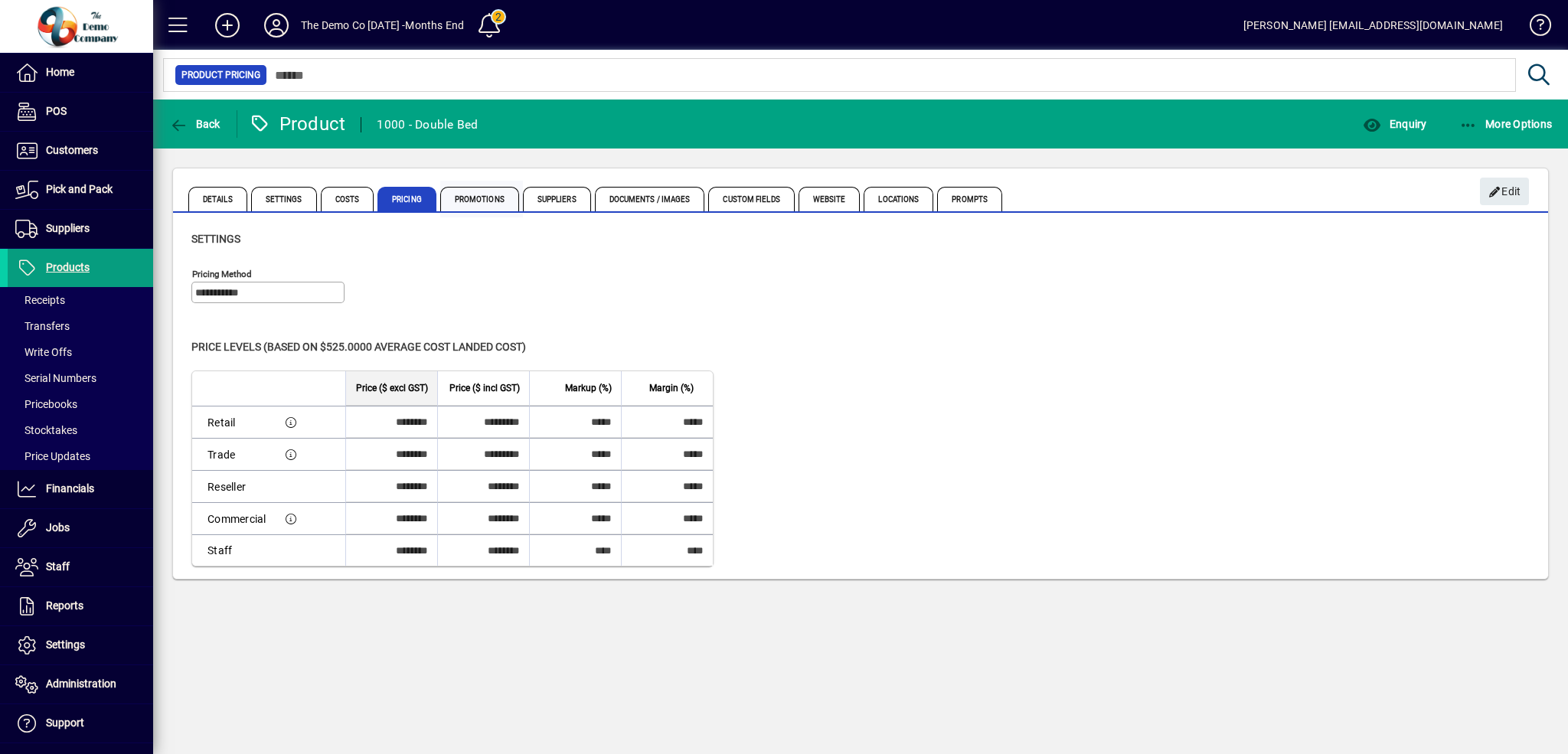
click at [477, 201] on span "Promotions" at bounding box center [480, 199] width 79 height 25
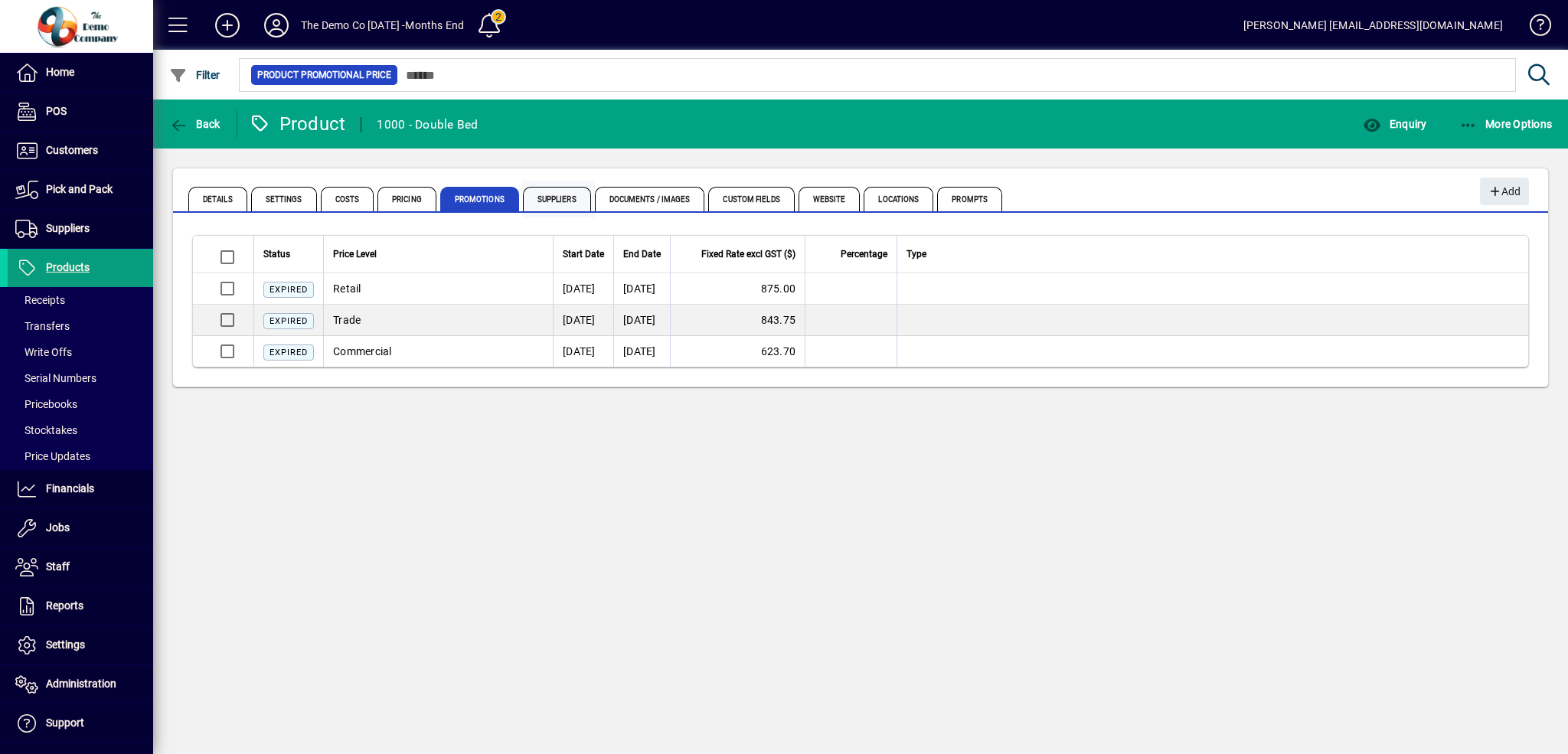
click at [573, 202] on span "Suppliers" at bounding box center [557, 199] width 68 height 25
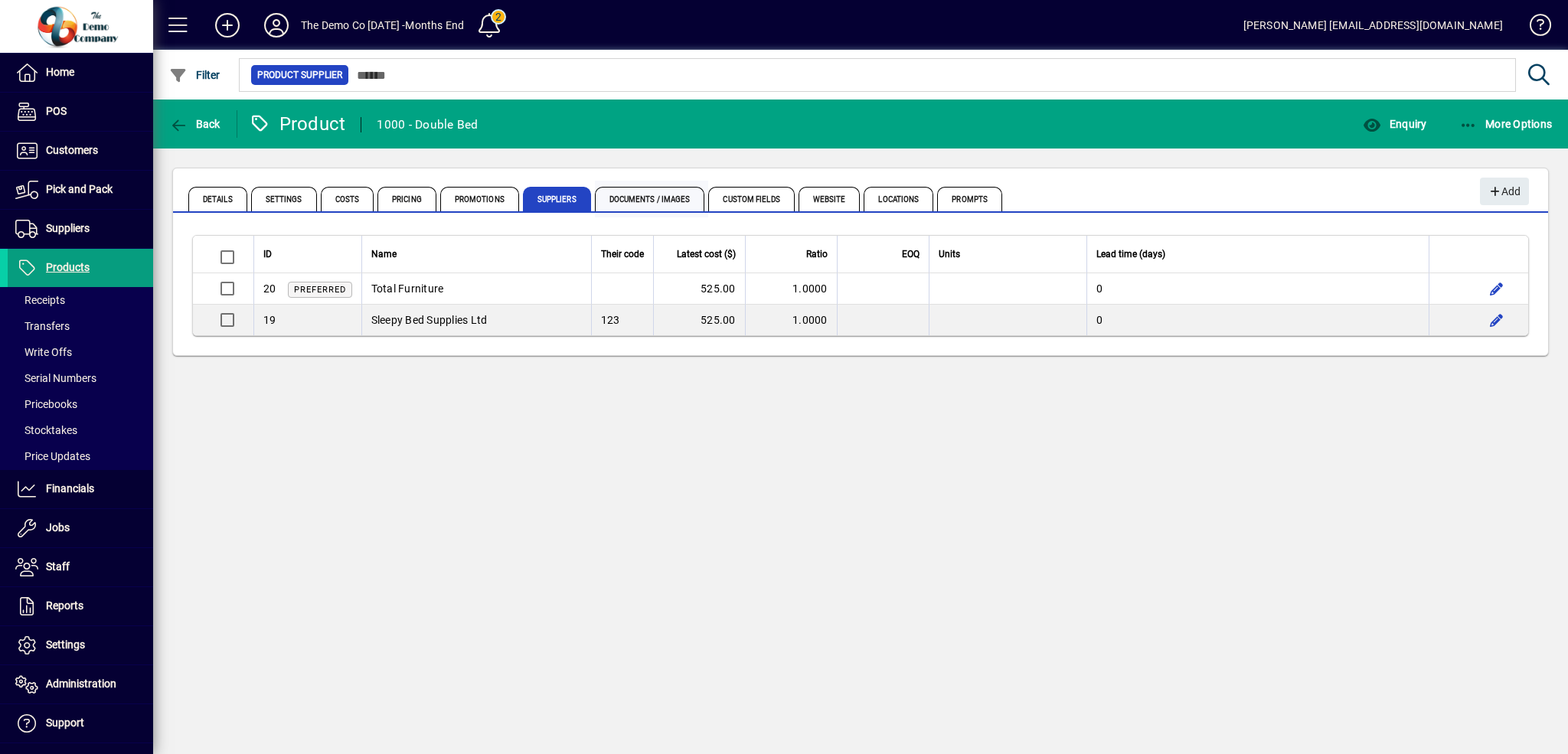
click at [663, 201] on span "Documents / Images" at bounding box center [650, 199] width 110 height 25
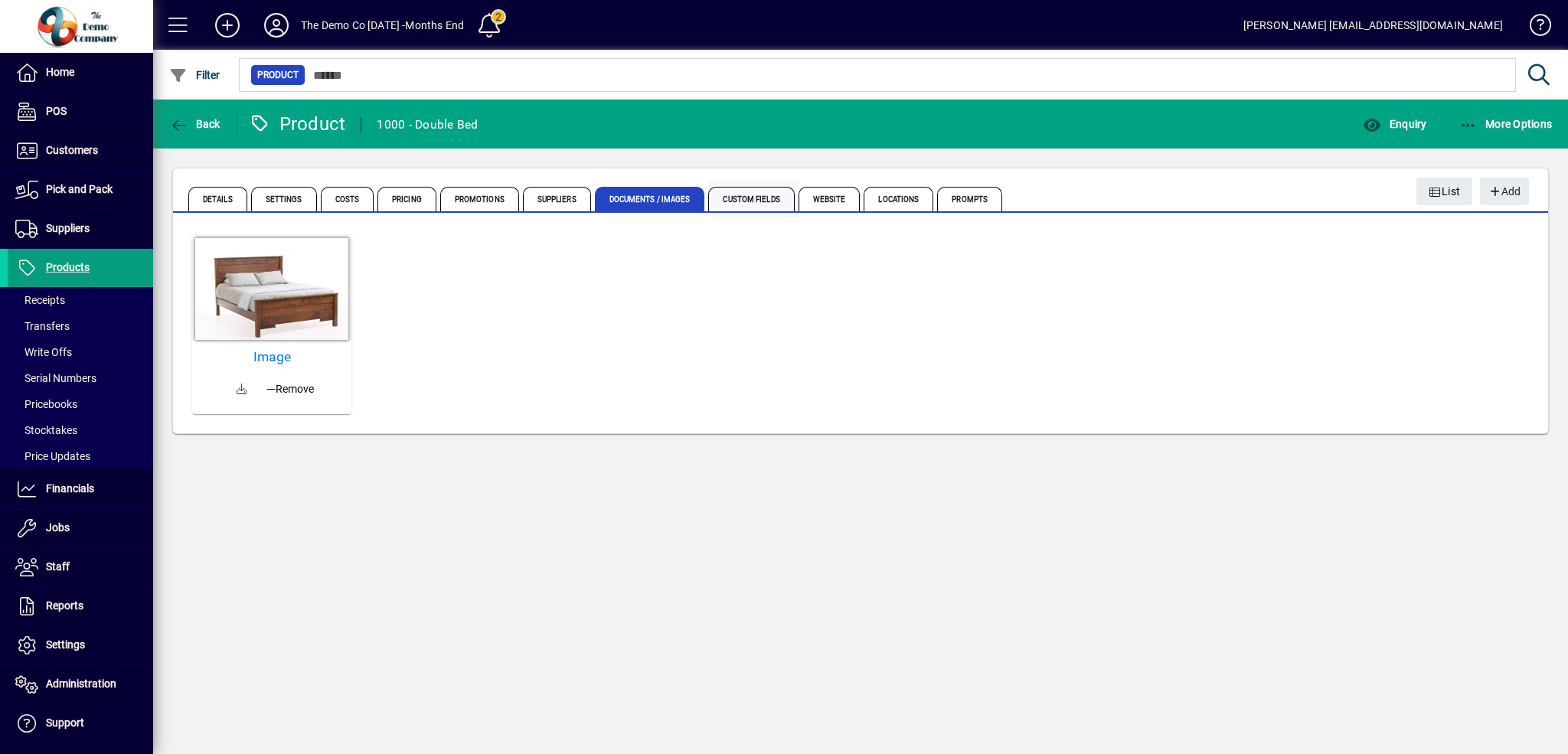
click at [736, 197] on span "Custom Fields" at bounding box center [751, 199] width 86 height 25
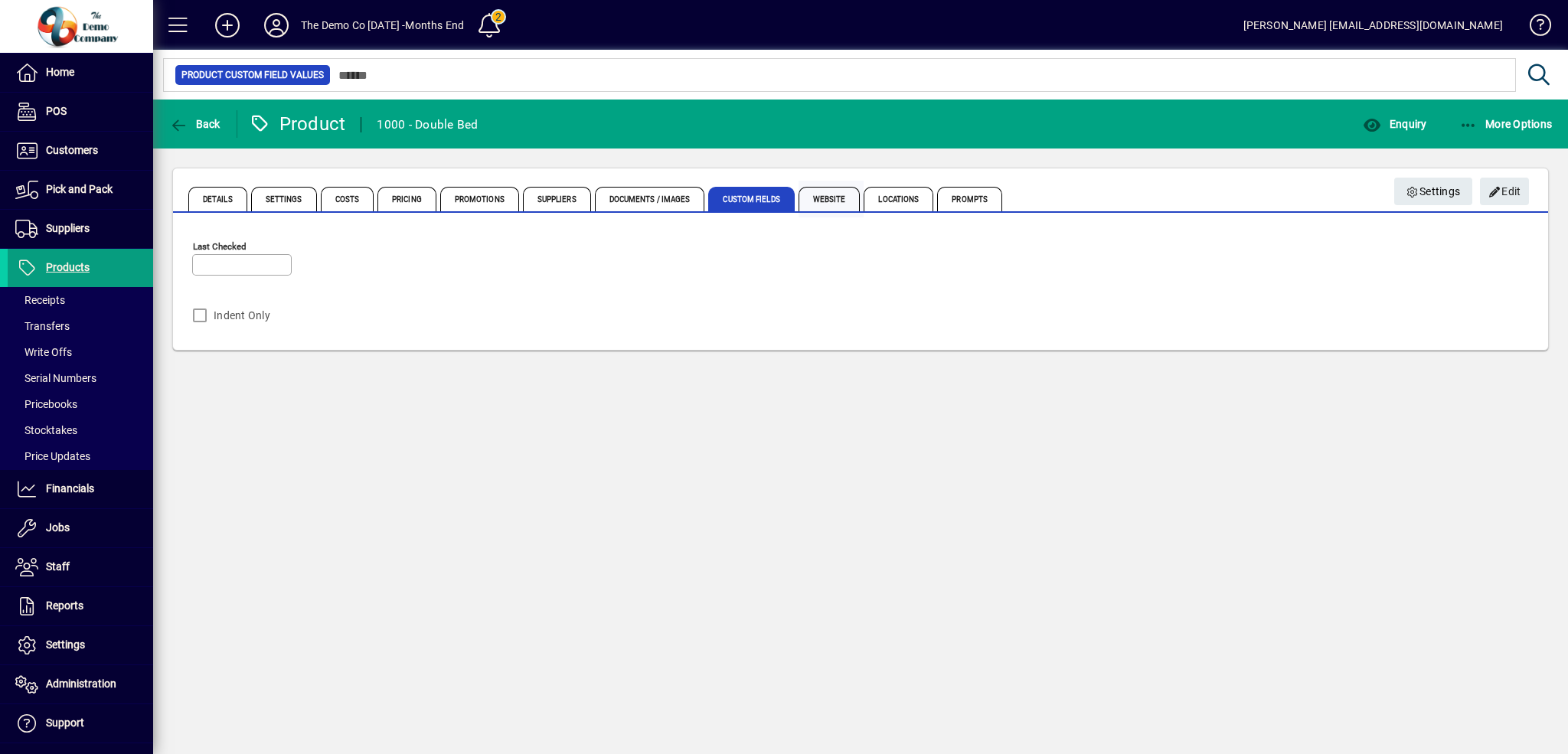
click at [812, 197] on span "Website" at bounding box center [830, 199] width 62 height 25
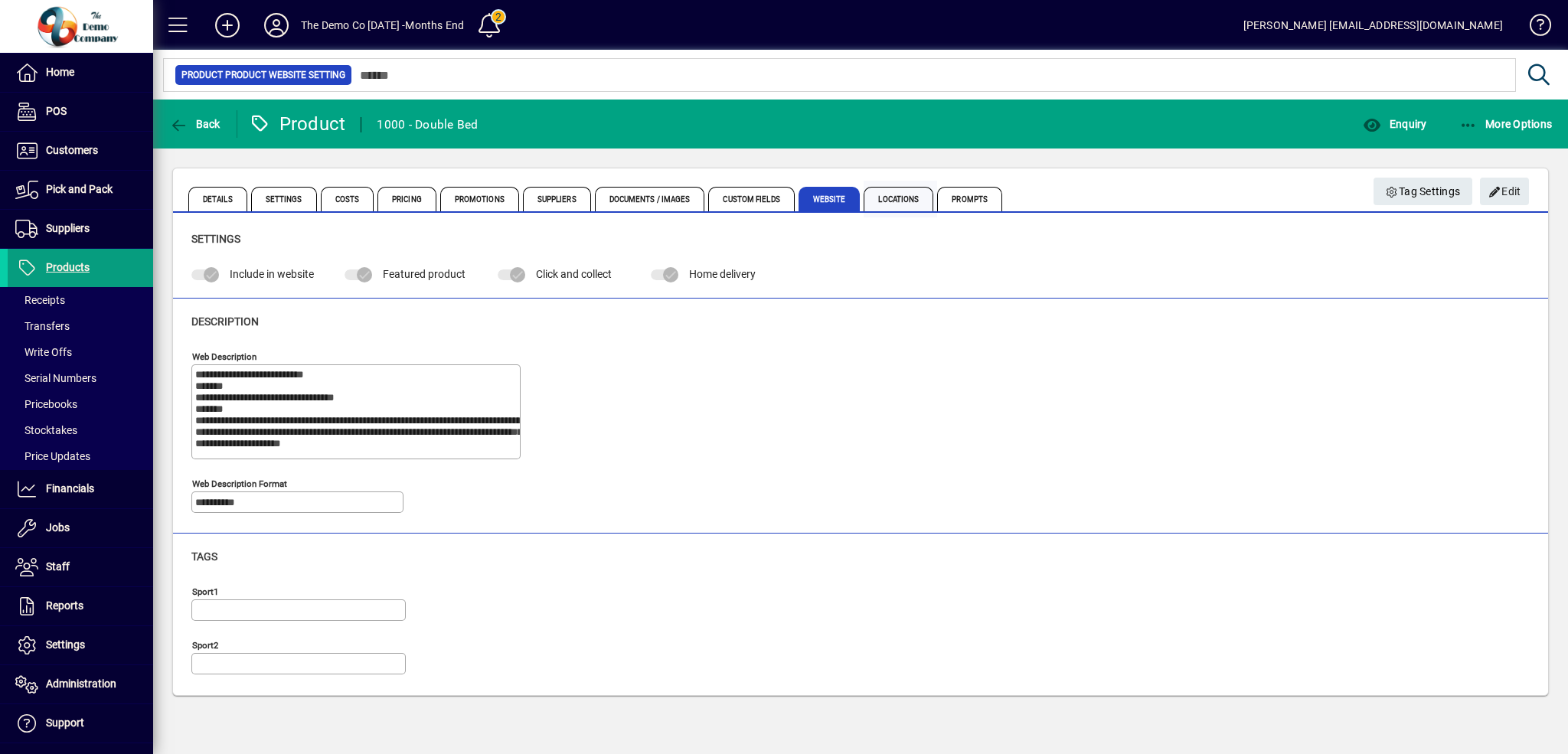
click at [896, 195] on span "Locations" at bounding box center [898, 199] width 69 height 25
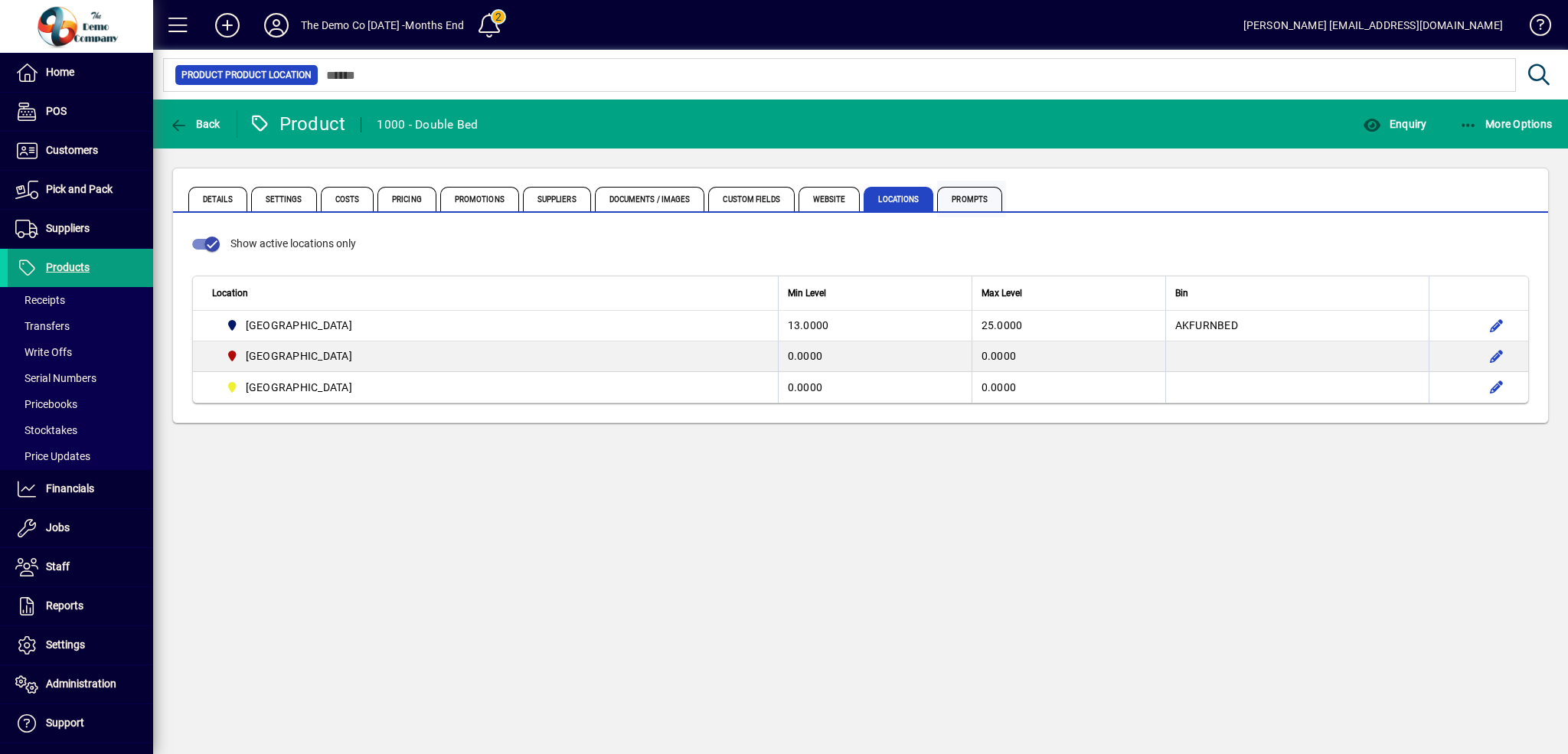
click at [967, 196] on span "Prompts" at bounding box center [969, 199] width 65 height 25
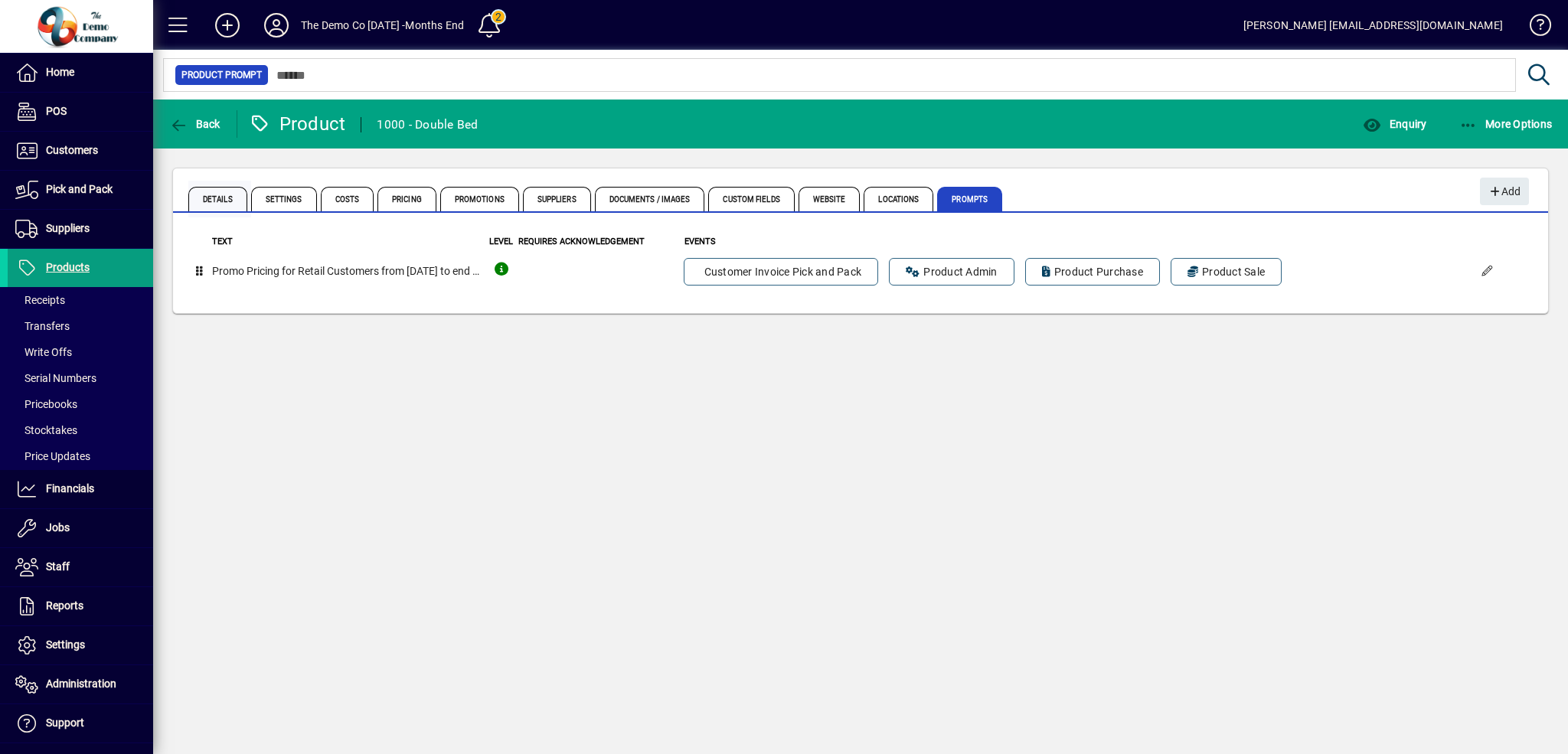
click at [215, 194] on span "Details" at bounding box center [218, 199] width 59 height 25
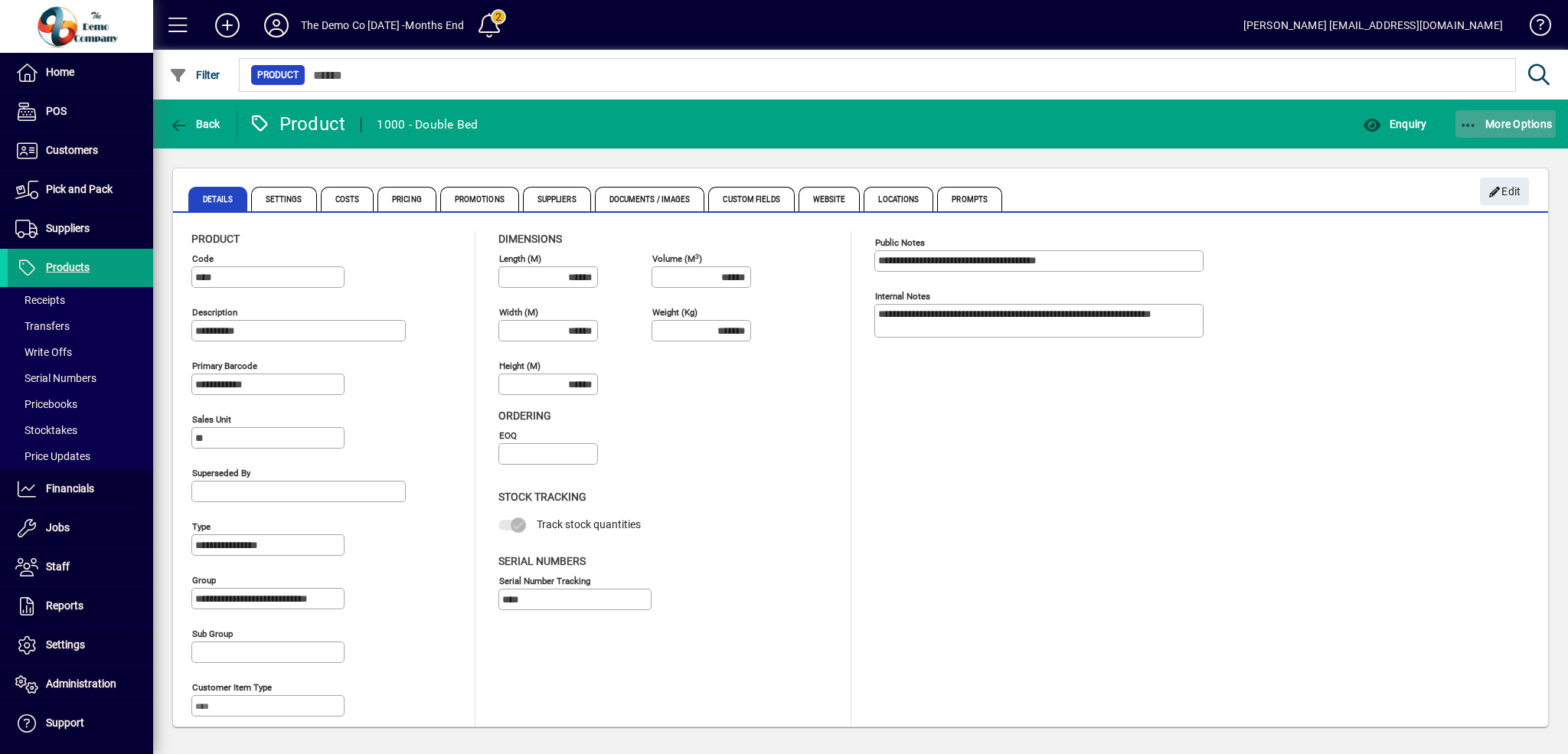
click at [1488, 115] on span "button" at bounding box center [1506, 123] width 101 height 36
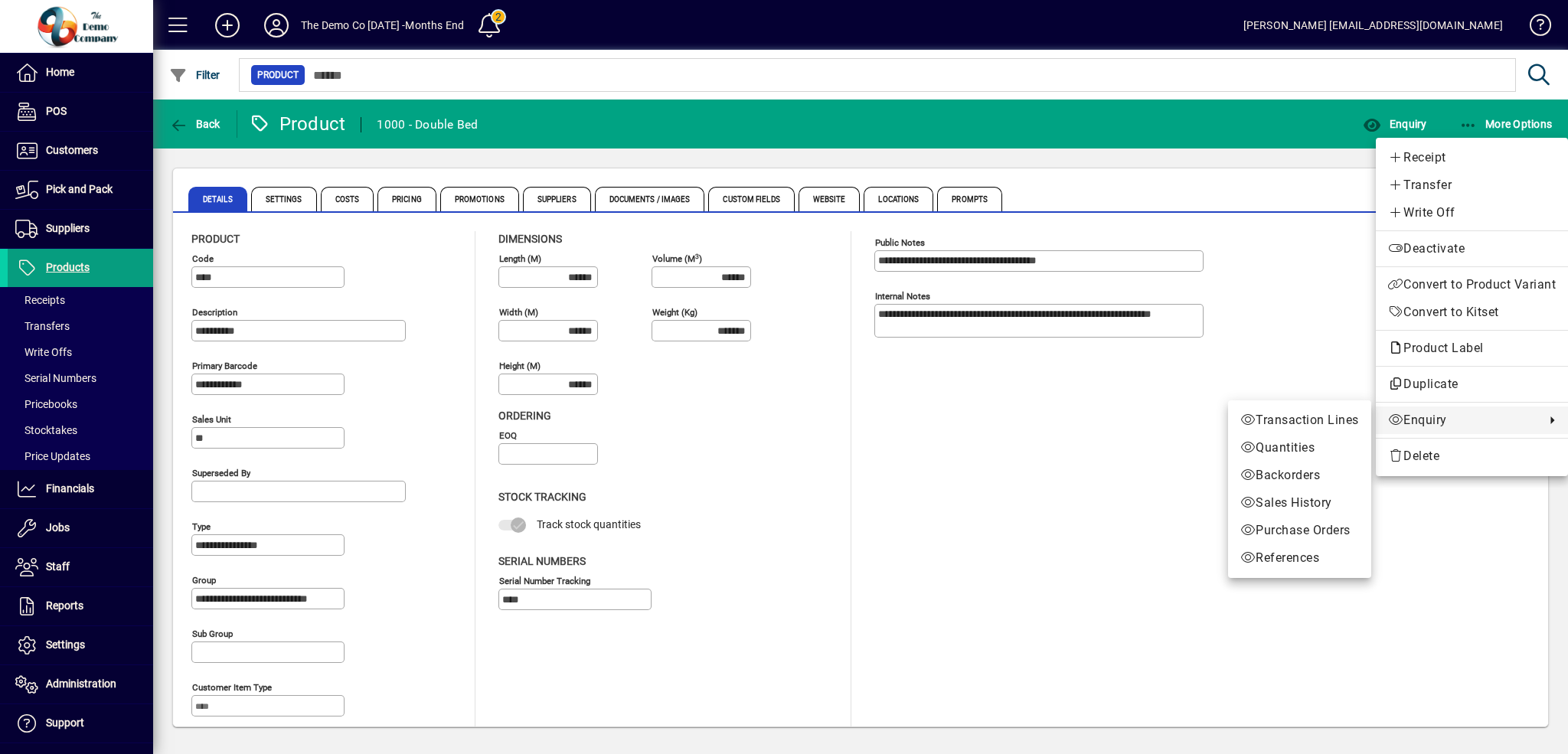
click at [42, 374] on div at bounding box center [784, 377] width 1568 height 754
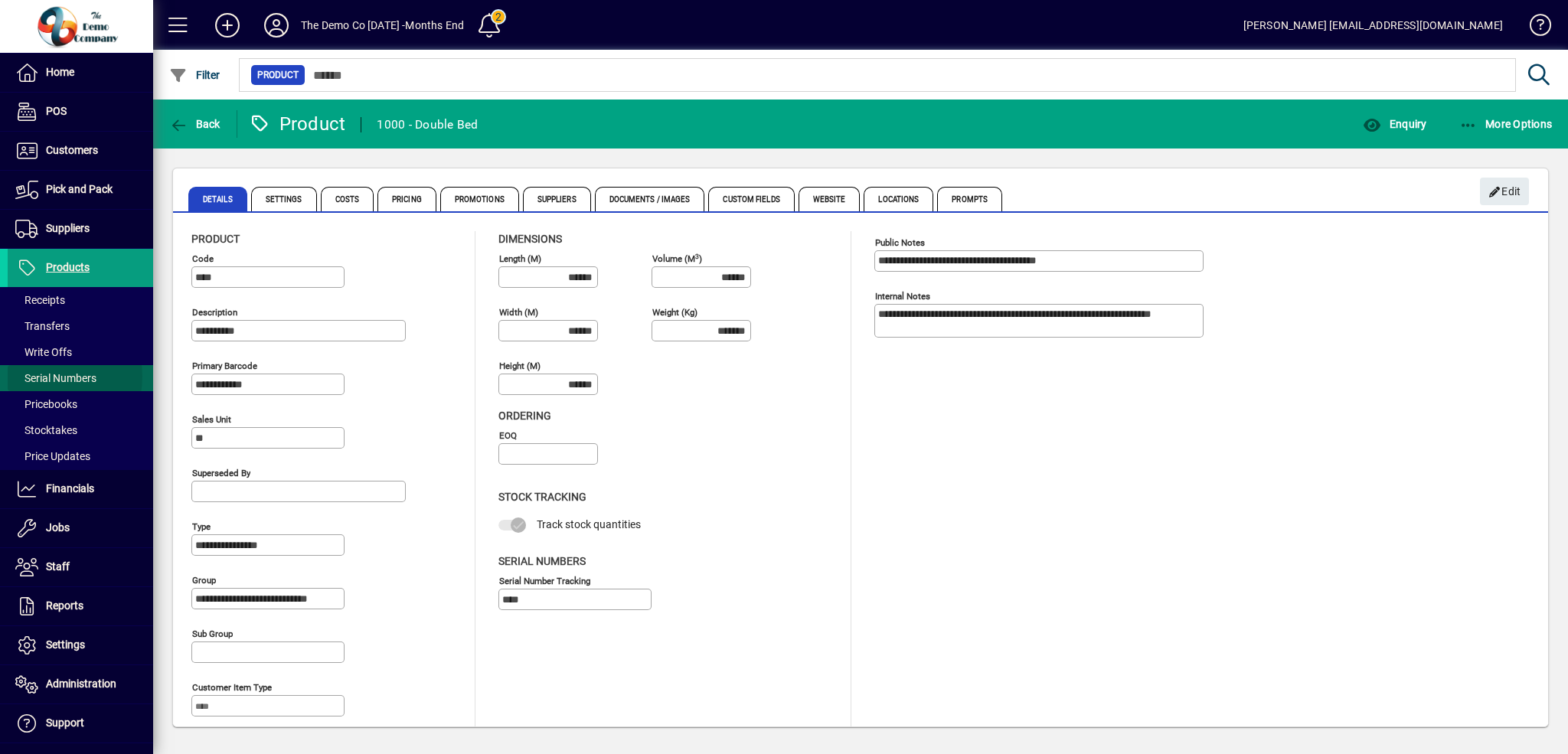
click at [49, 377] on span "Serial Numbers" at bounding box center [55, 378] width 81 height 12
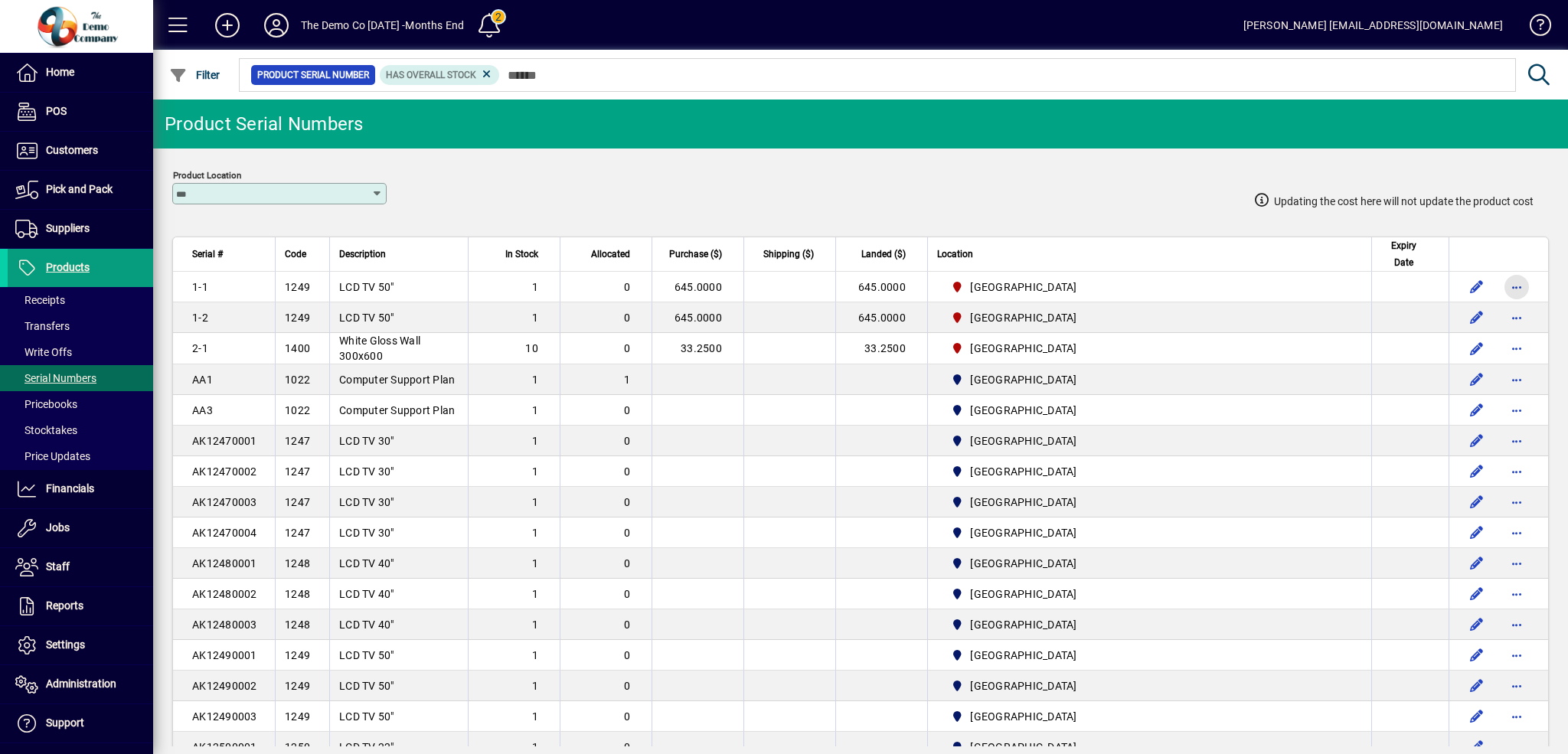
click at [1508, 285] on span "button" at bounding box center [1516, 287] width 36 height 36
click at [994, 379] on div at bounding box center [784, 377] width 1568 height 754
click at [77, 402] on span "Pricebooks" at bounding box center [46, 404] width 62 height 12
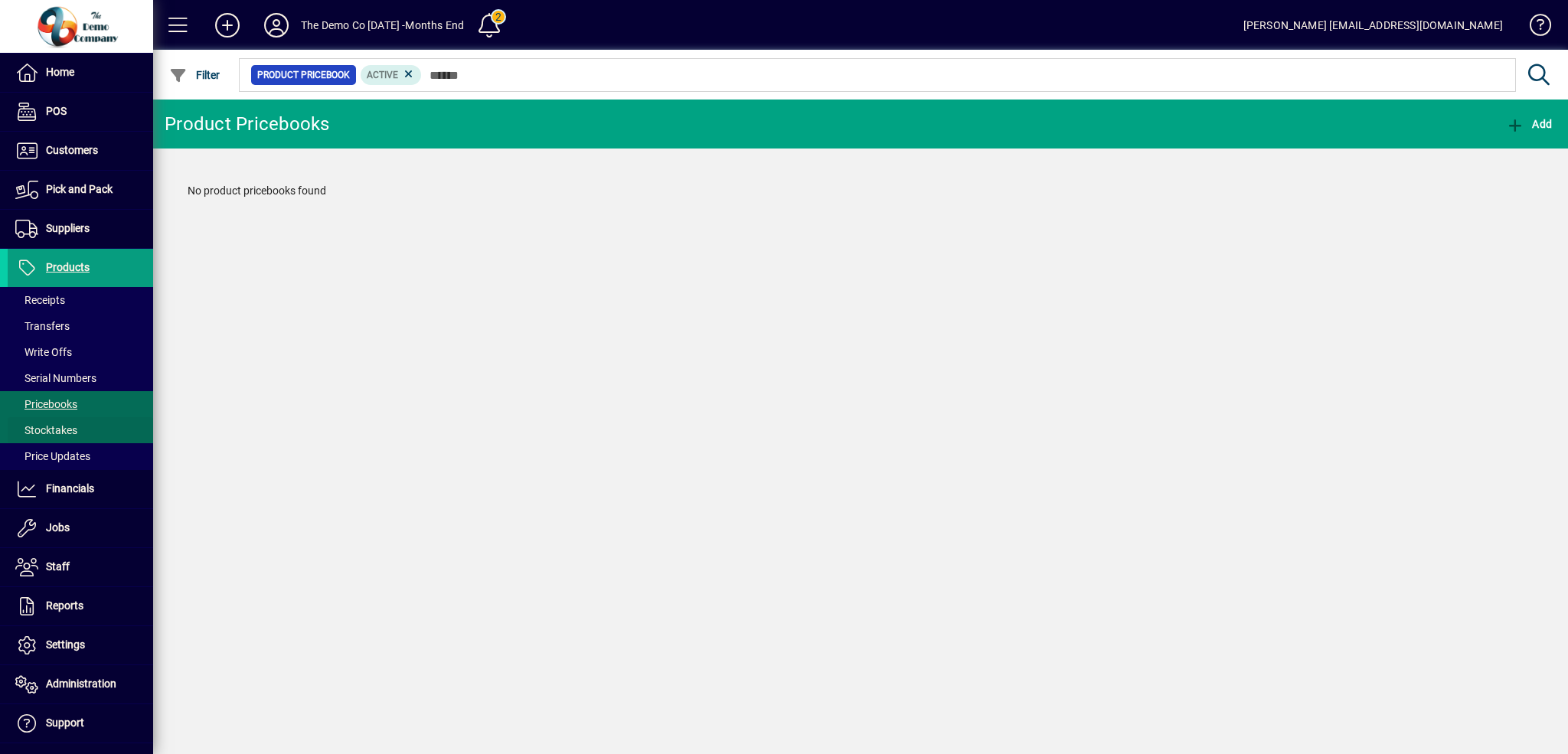
click at [72, 433] on span "Stocktakes" at bounding box center [46, 430] width 62 height 12
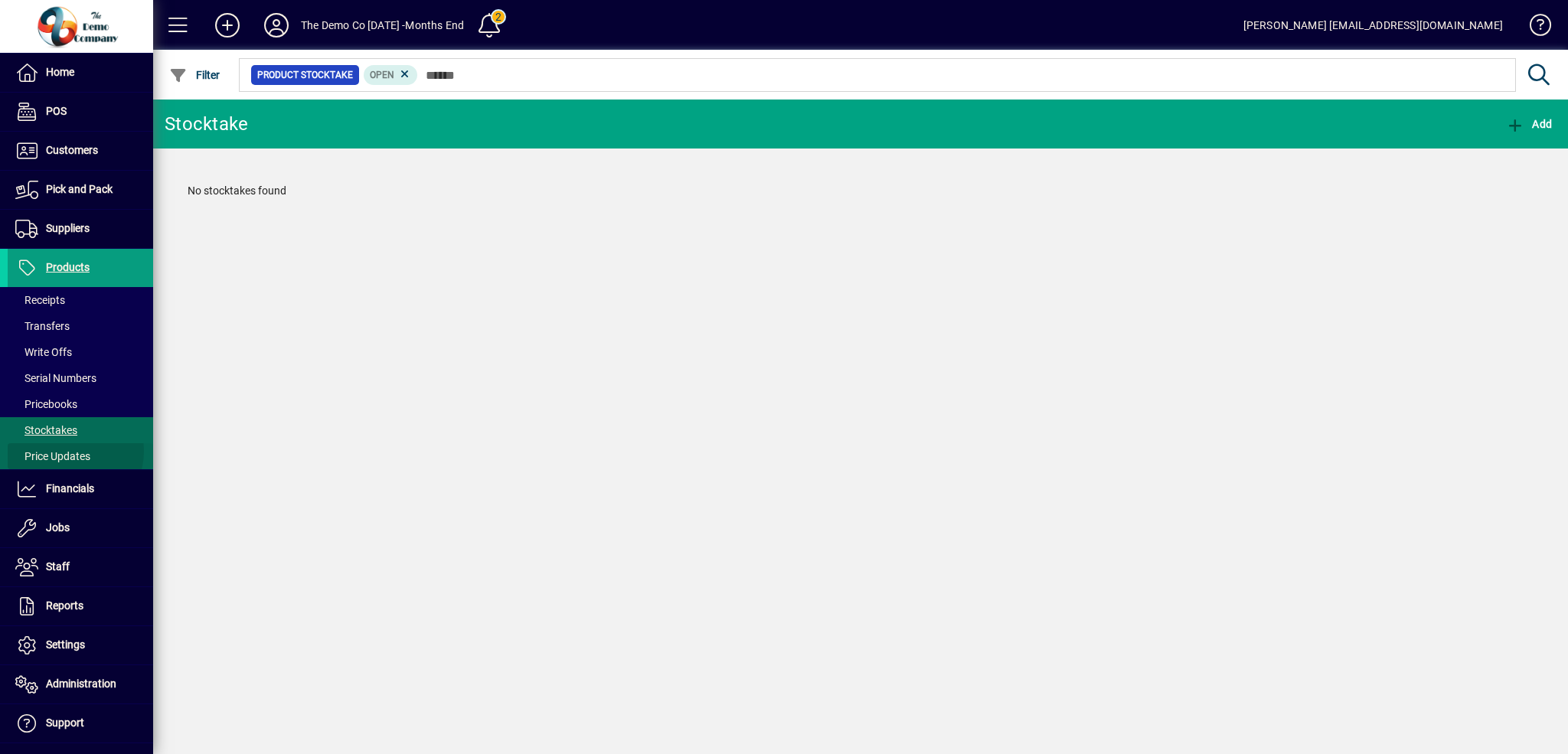
click at [66, 451] on span "Price Updates" at bounding box center [52, 456] width 75 height 12
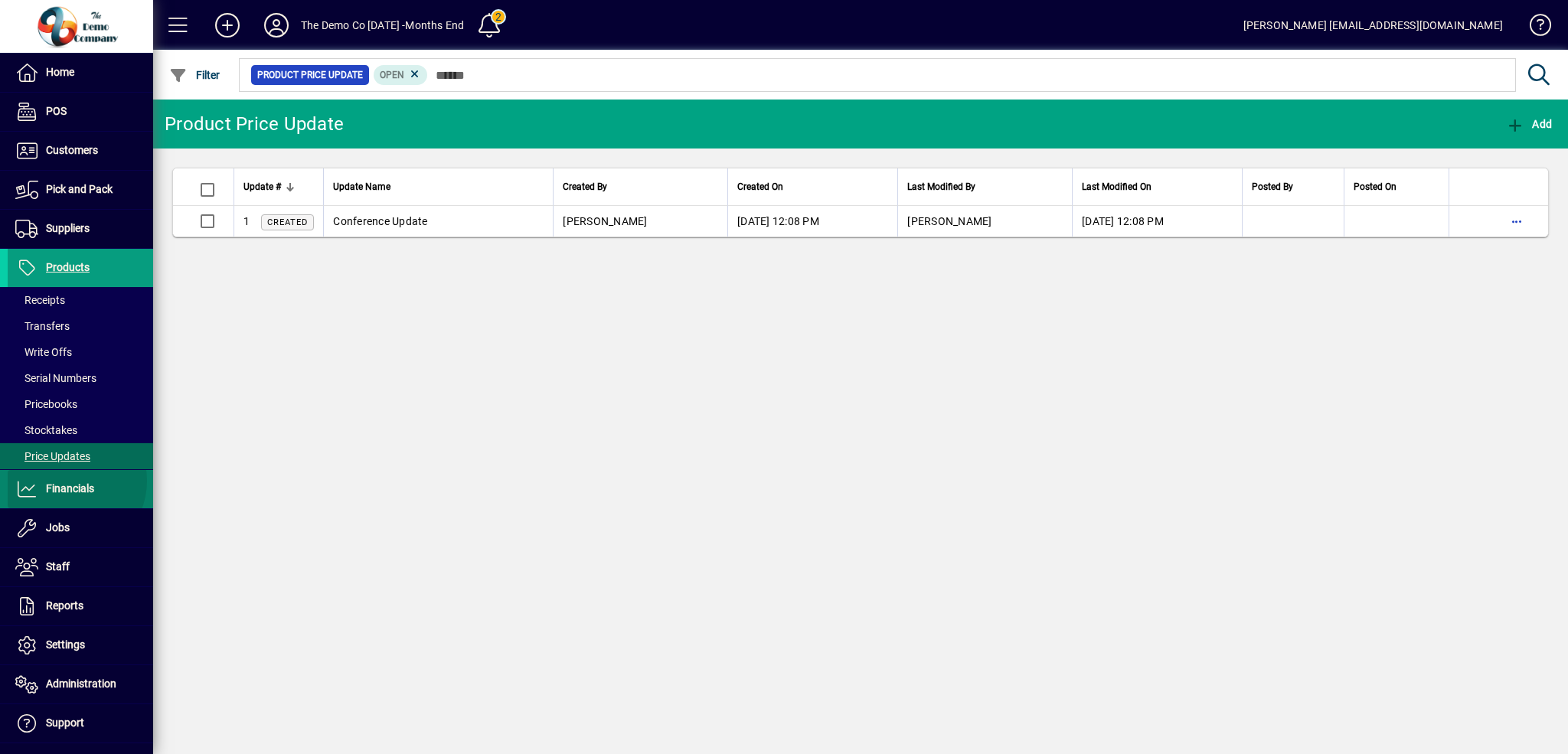
click at [68, 480] on span "Financials" at bounding box center [51, 488] width 86 height 19
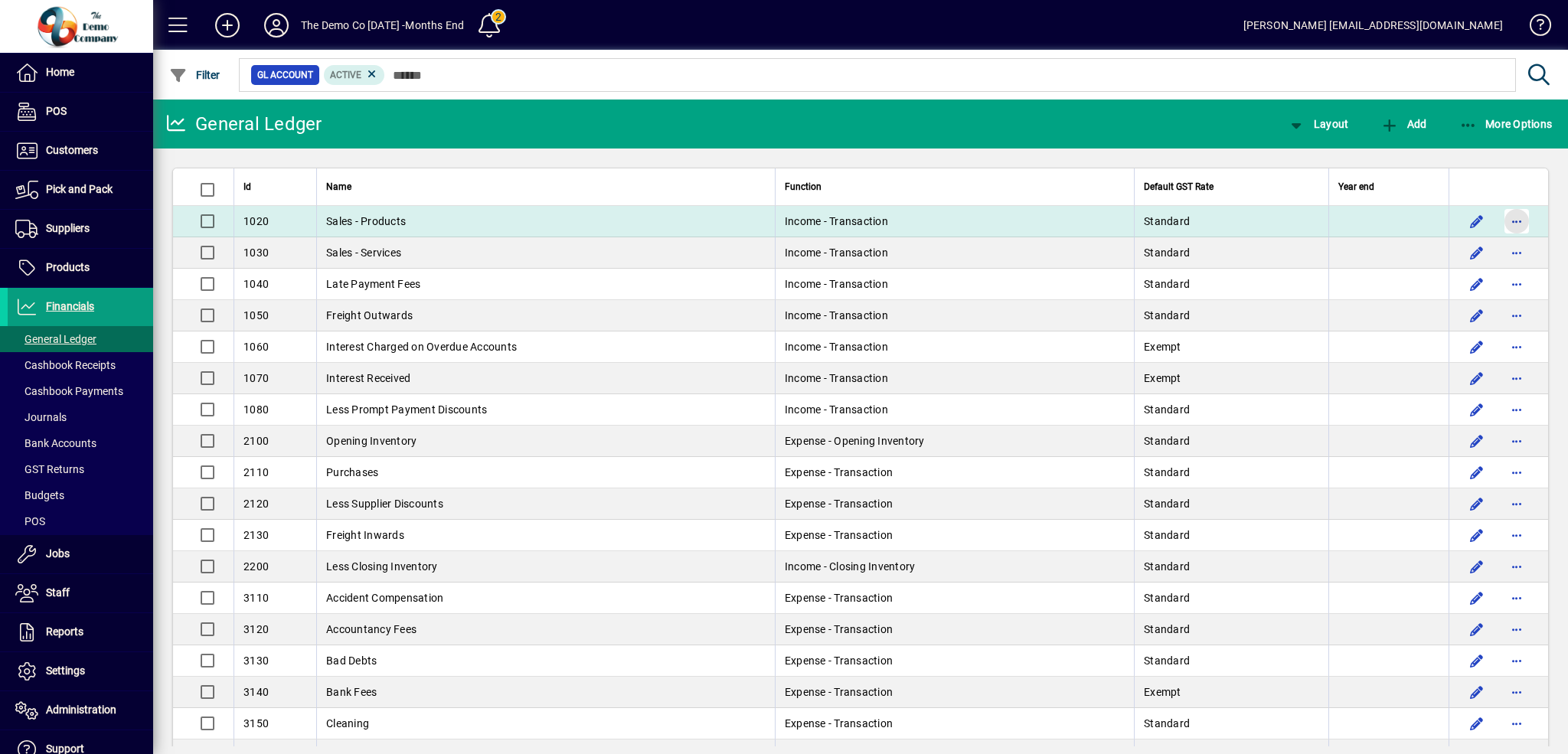
click at [1505, 216] on span "button" at bounding box center [1516, 220] width 36 height 36
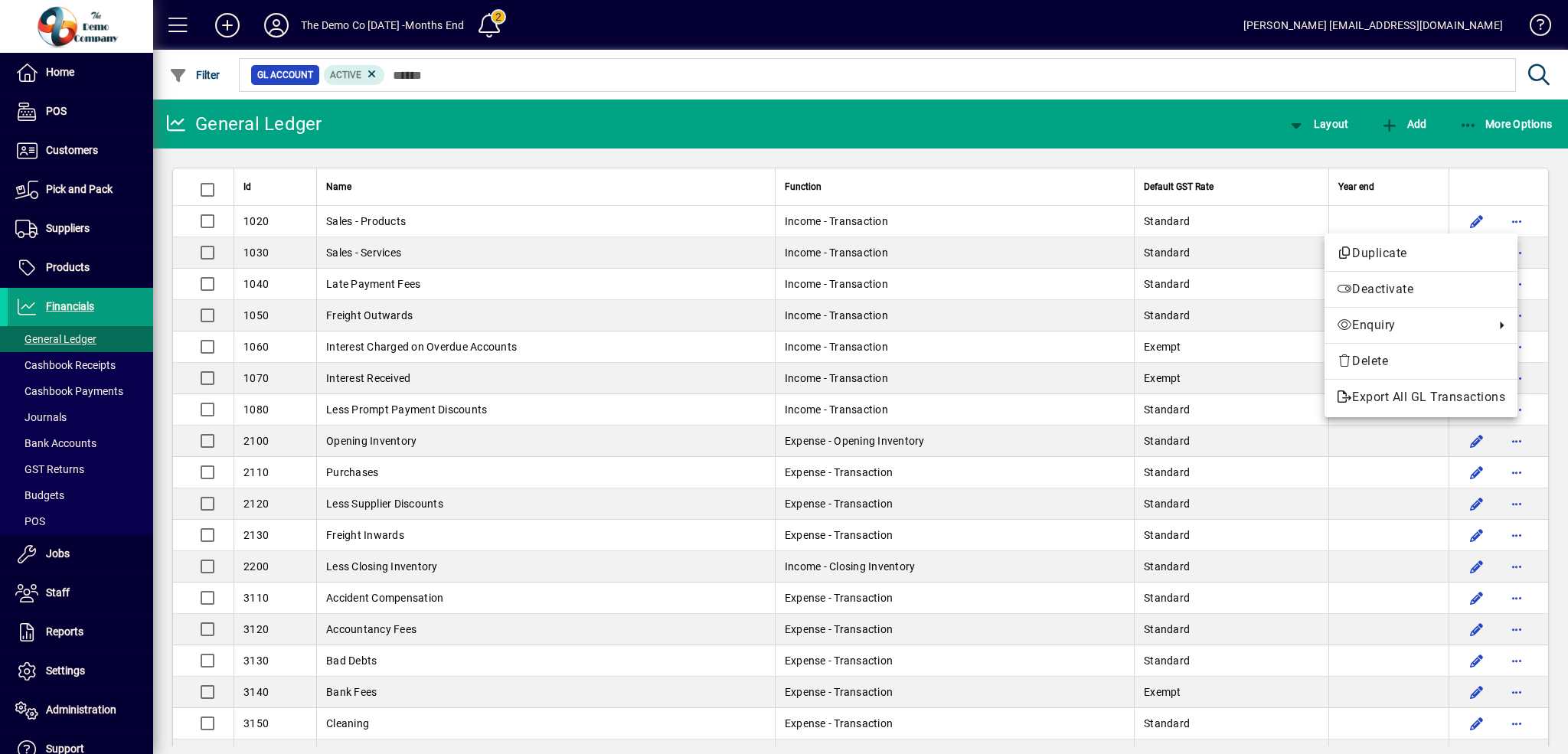
click at [51, 551] on div at bounding box center [784, 377] width 1568 height 754
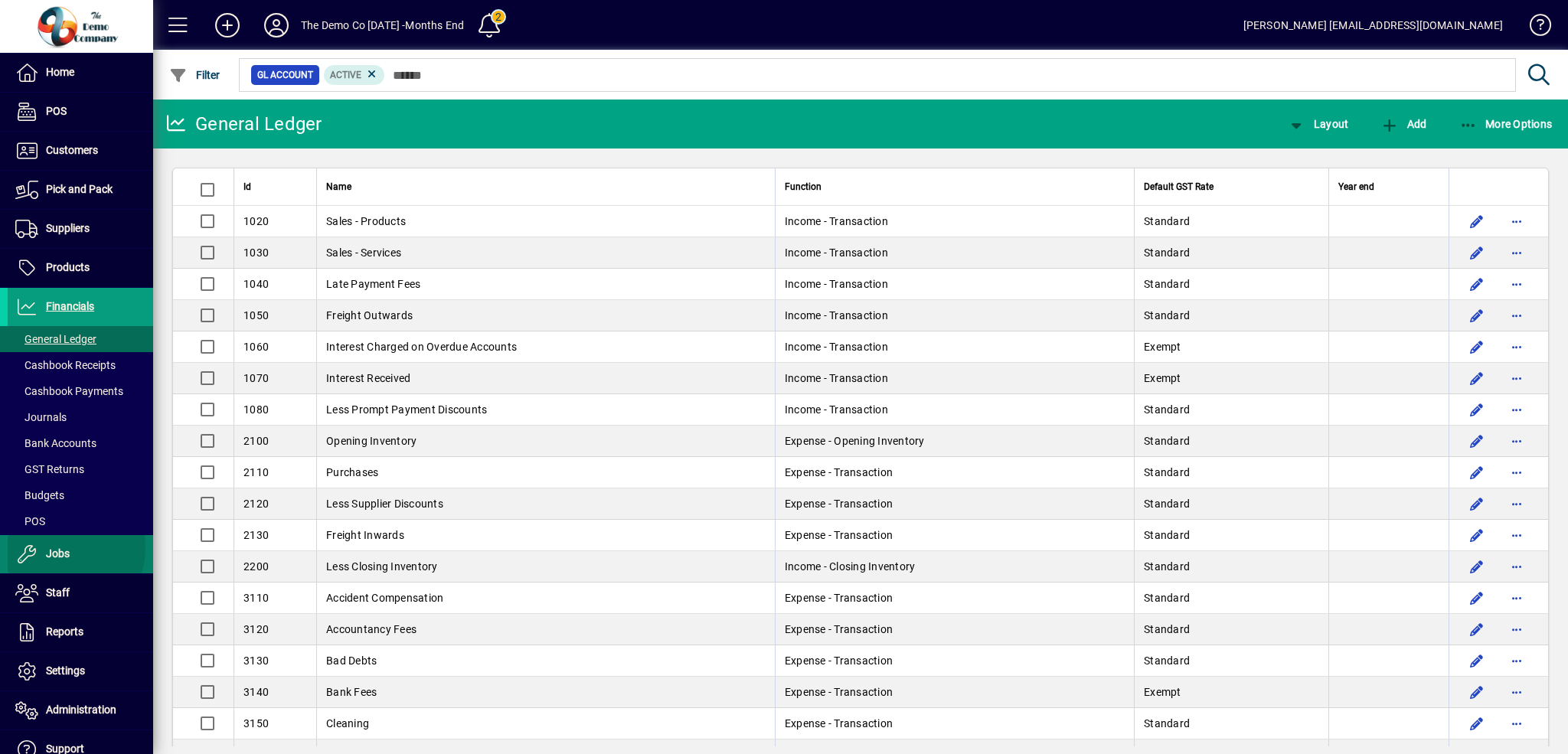
click at [57, 548] on span "Jobs" at bounding box center [58, 553] width 24 height 12
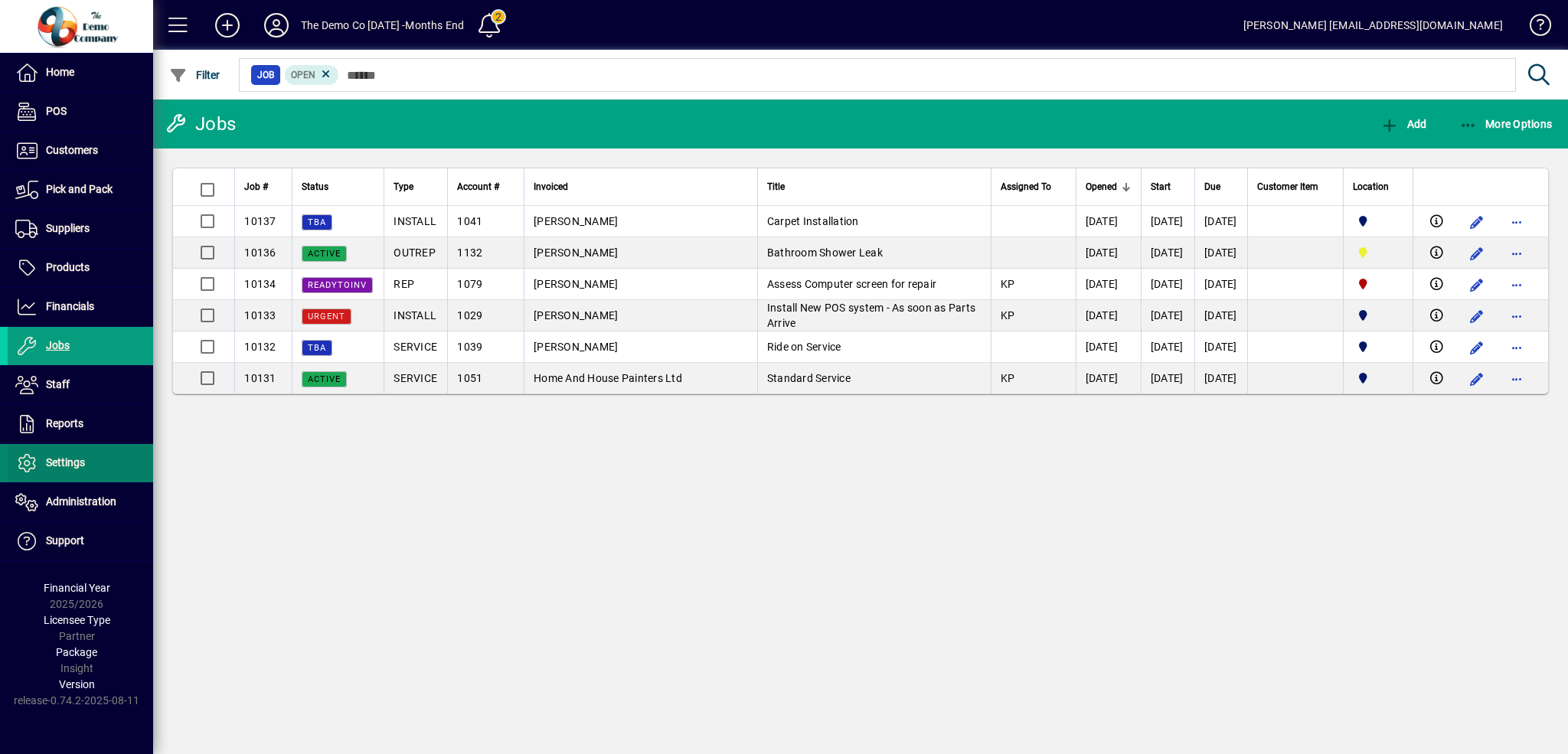
click at [59, 457] on span "Settings" at bounding box center [66, 463] width 39 height 12
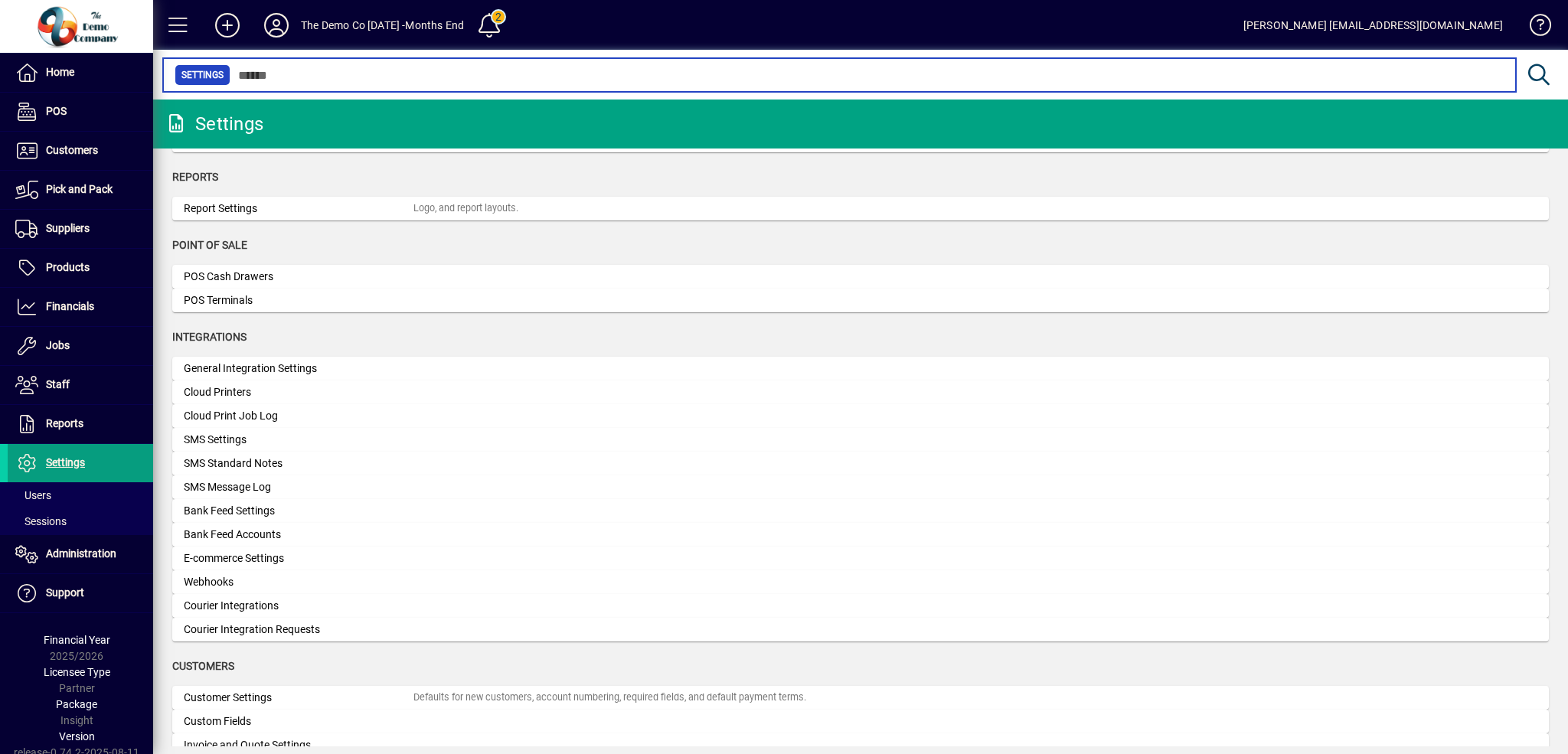
scroll to position [383, 0]
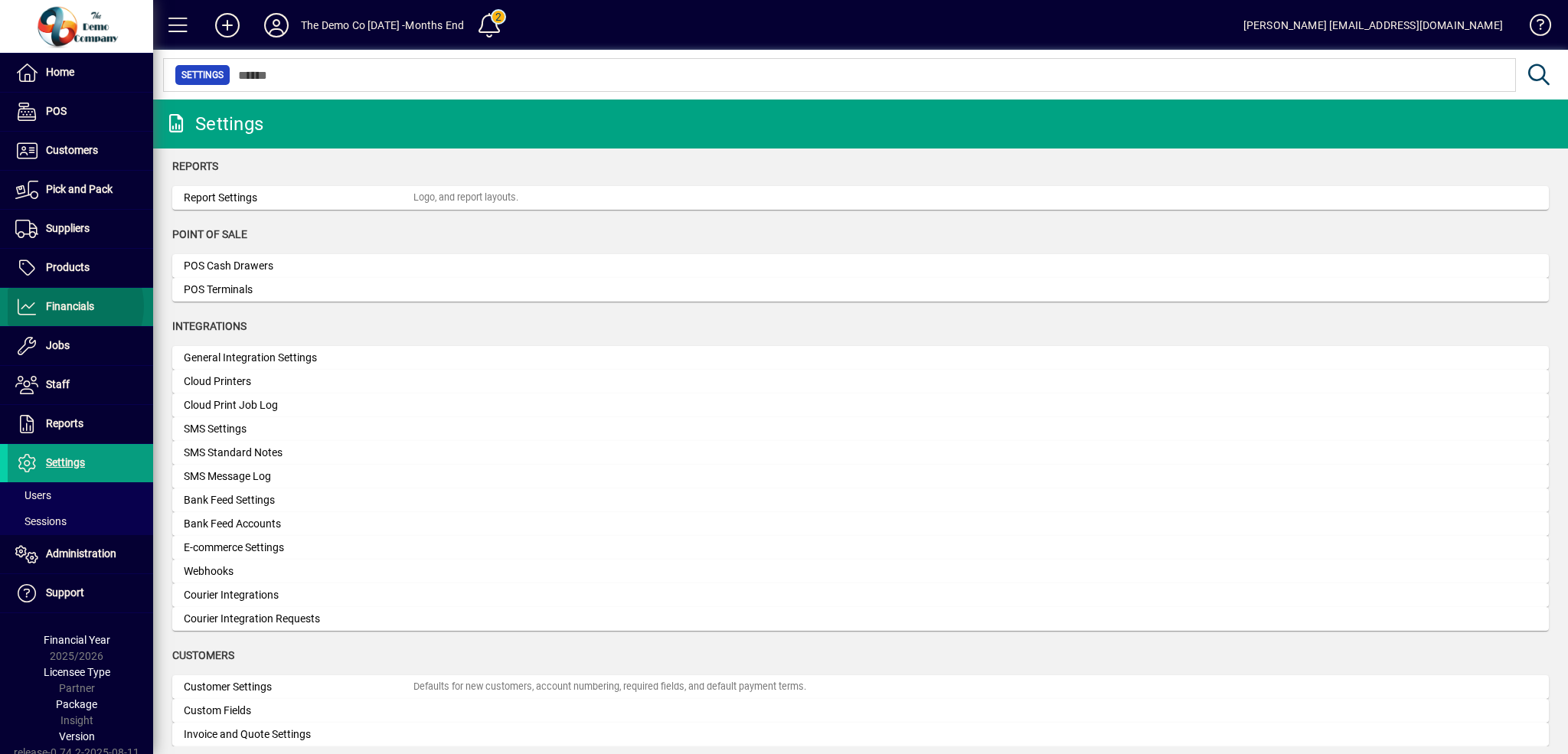
click at [64, 306] on span "Financials" at bounding box center [70, 306] width 48 height 12
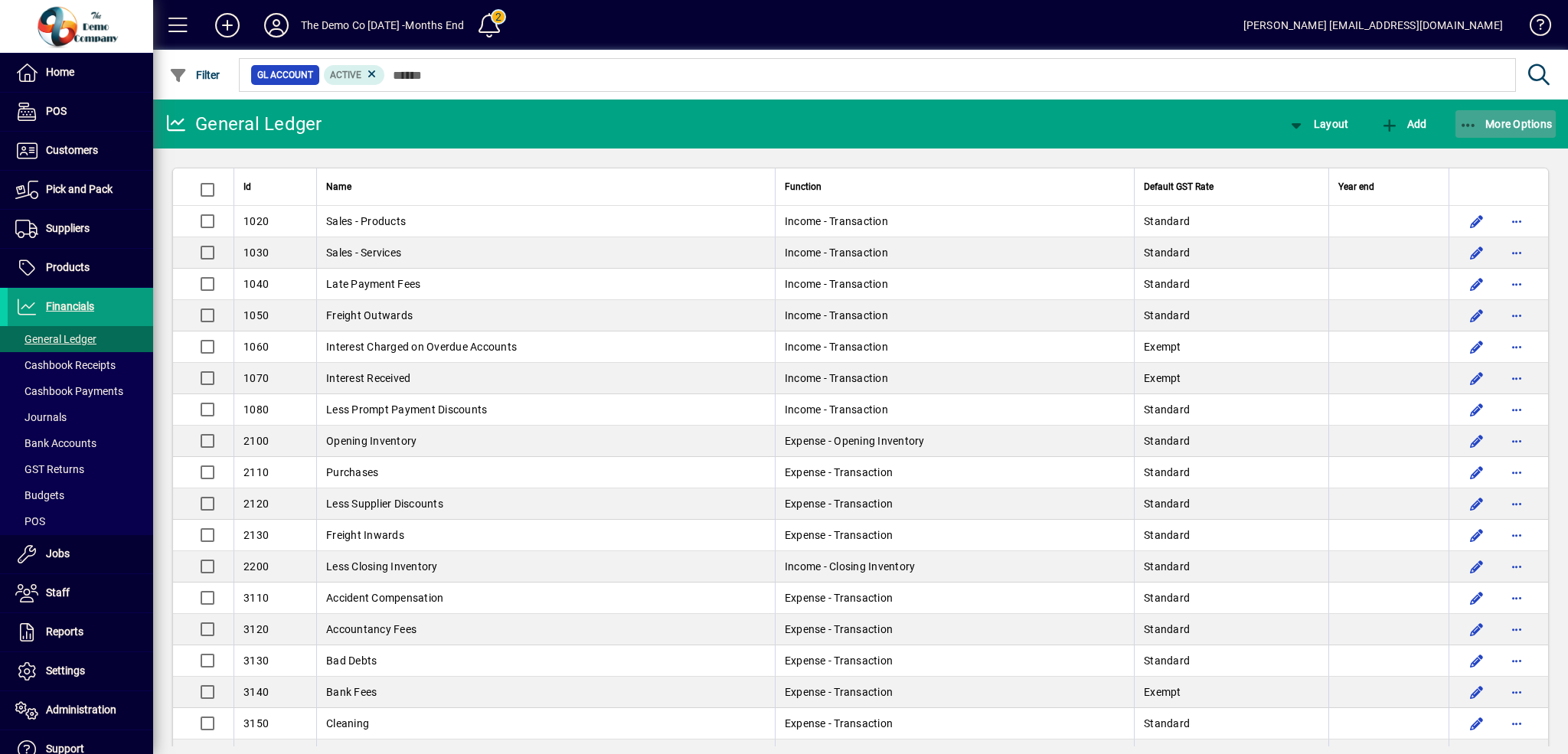
click at [1505, 121] on span "More Options" at bounding box center [1506, 124] width 93 height 12
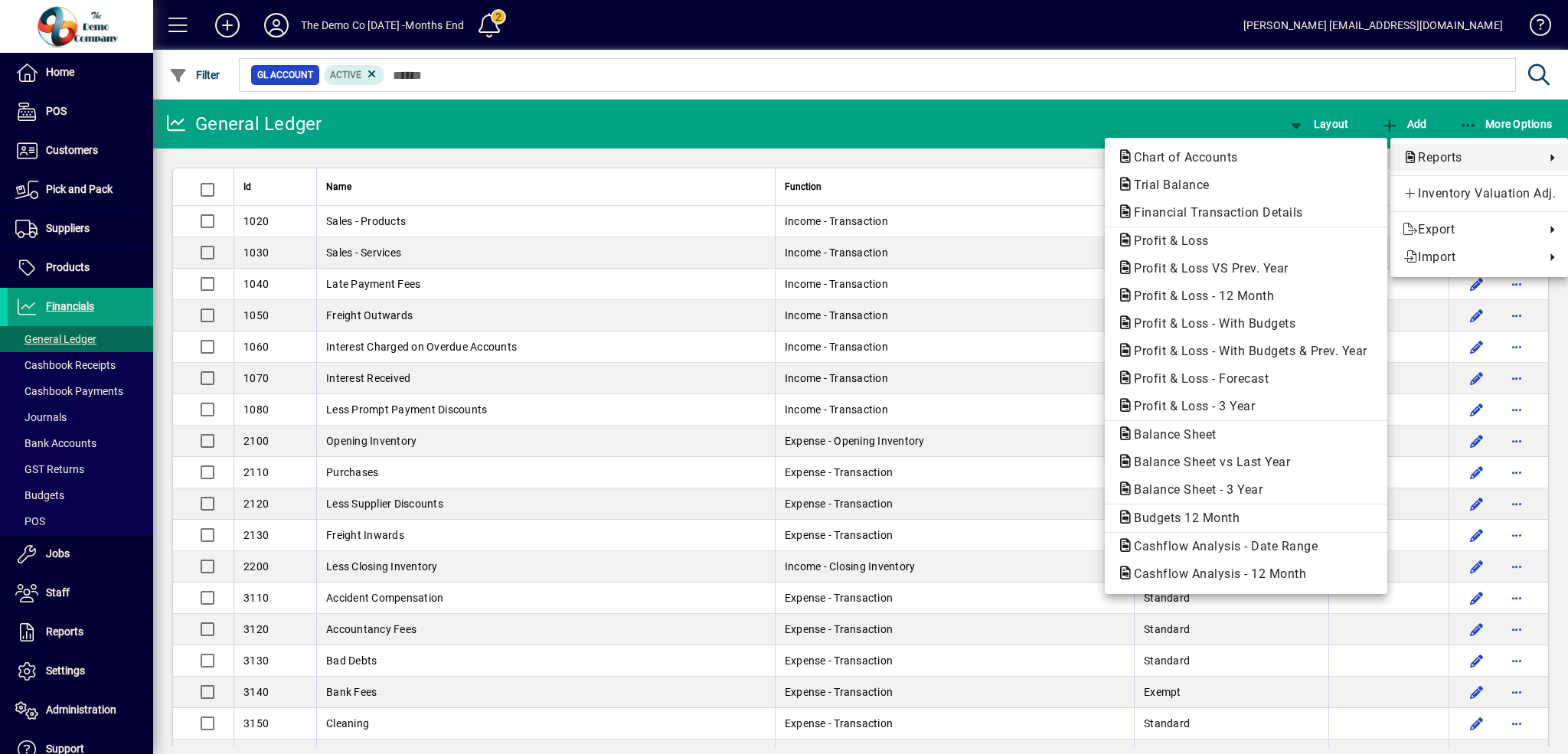
click at [60, 441] on div at bounding box center [784, 377] width 1568 height 754
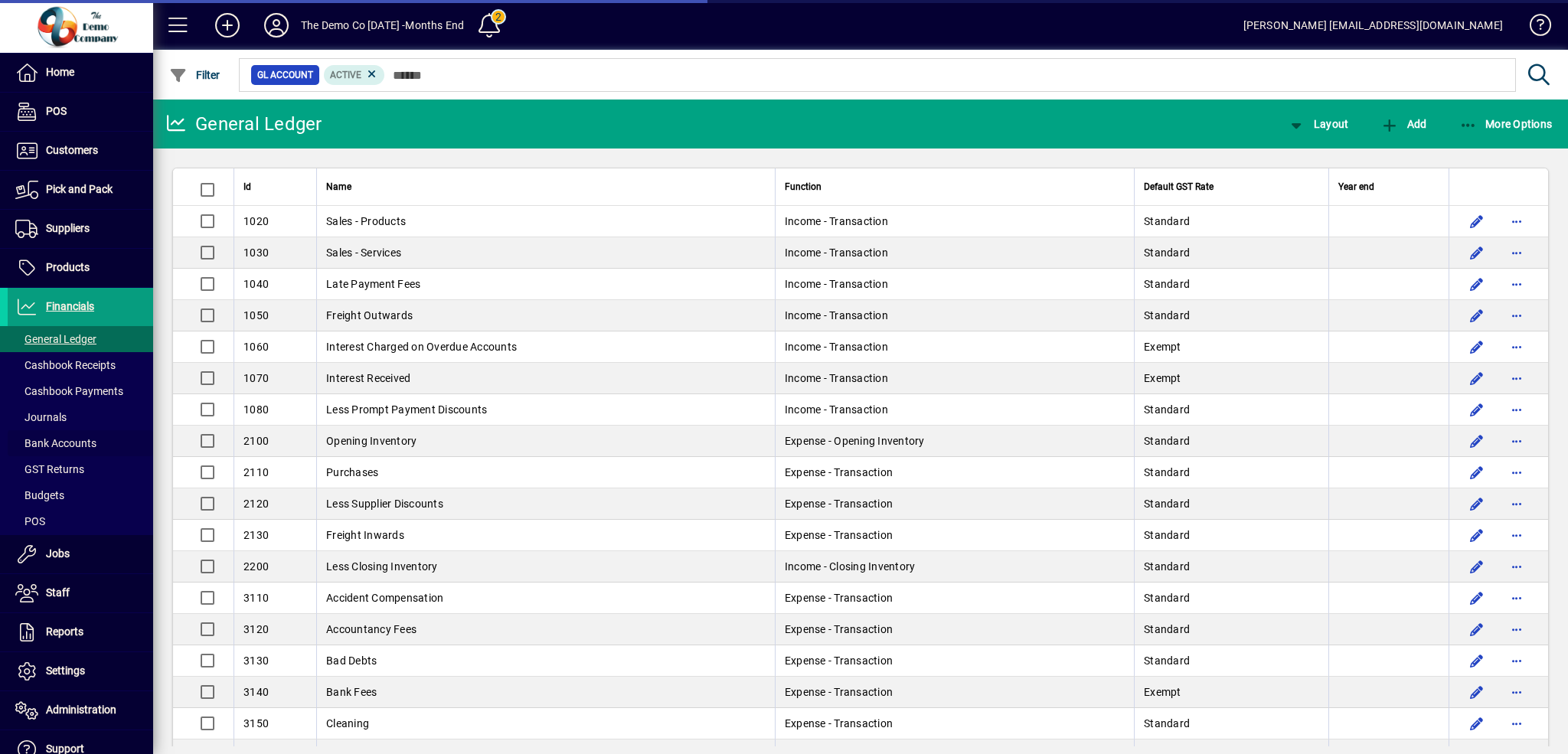
click at [87, 451] on span "Bank Accounts" at bounding box center [52, 443] width 89 height 16
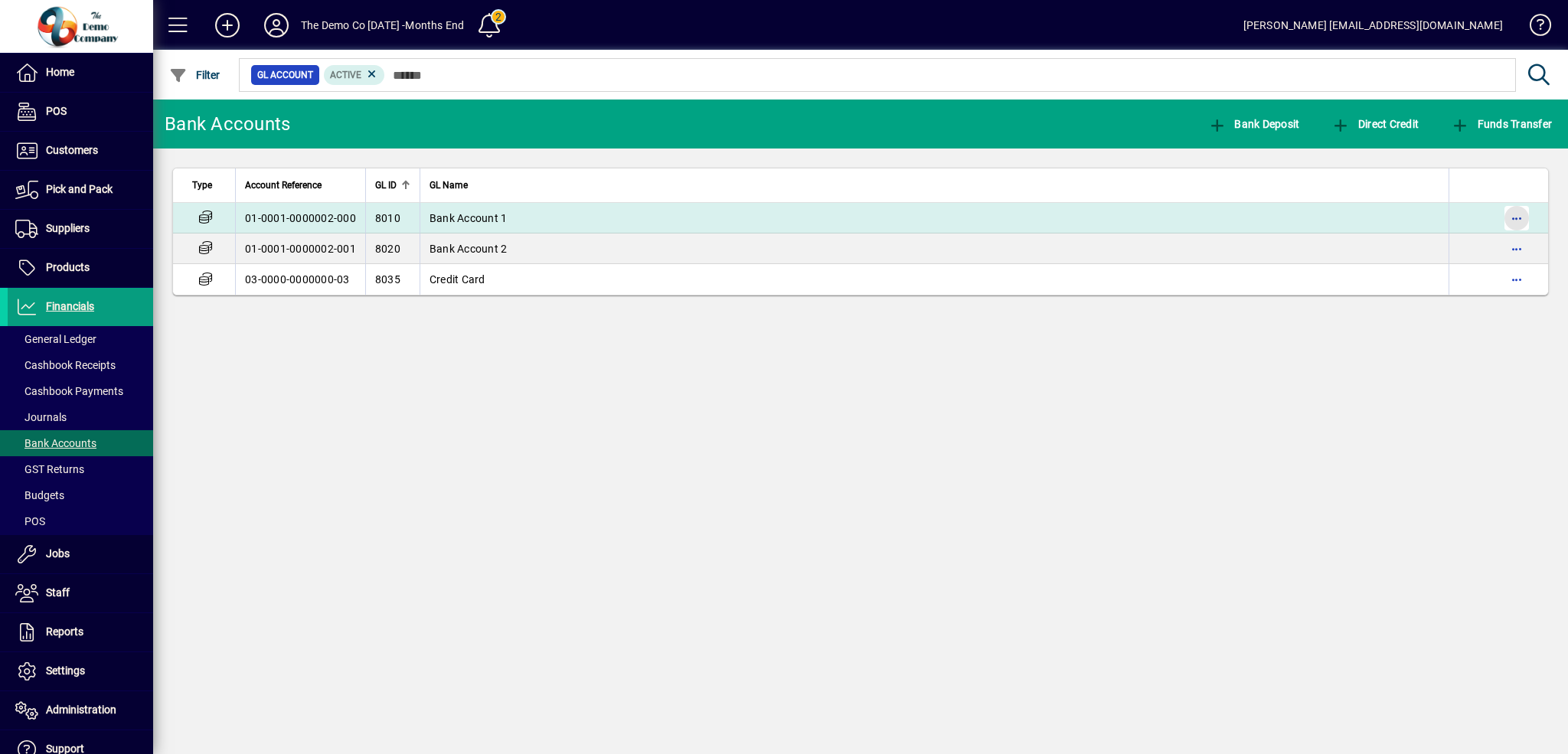
click at [1520, 213] on span "button" at bounding box center [1516, 218] width 36 height 36
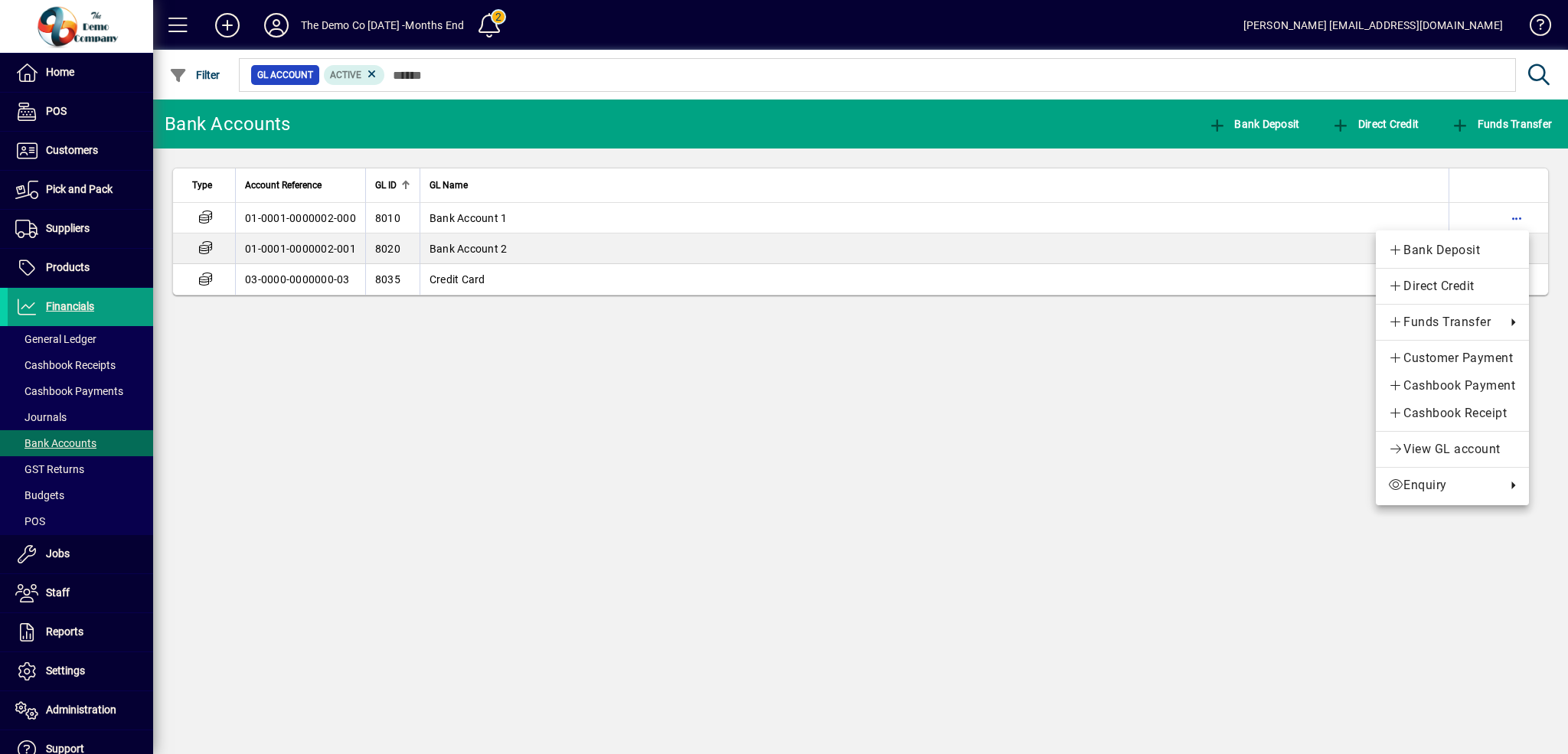
click at [39, 363] on div at bounding box center [784, 377] width 1568 height 754
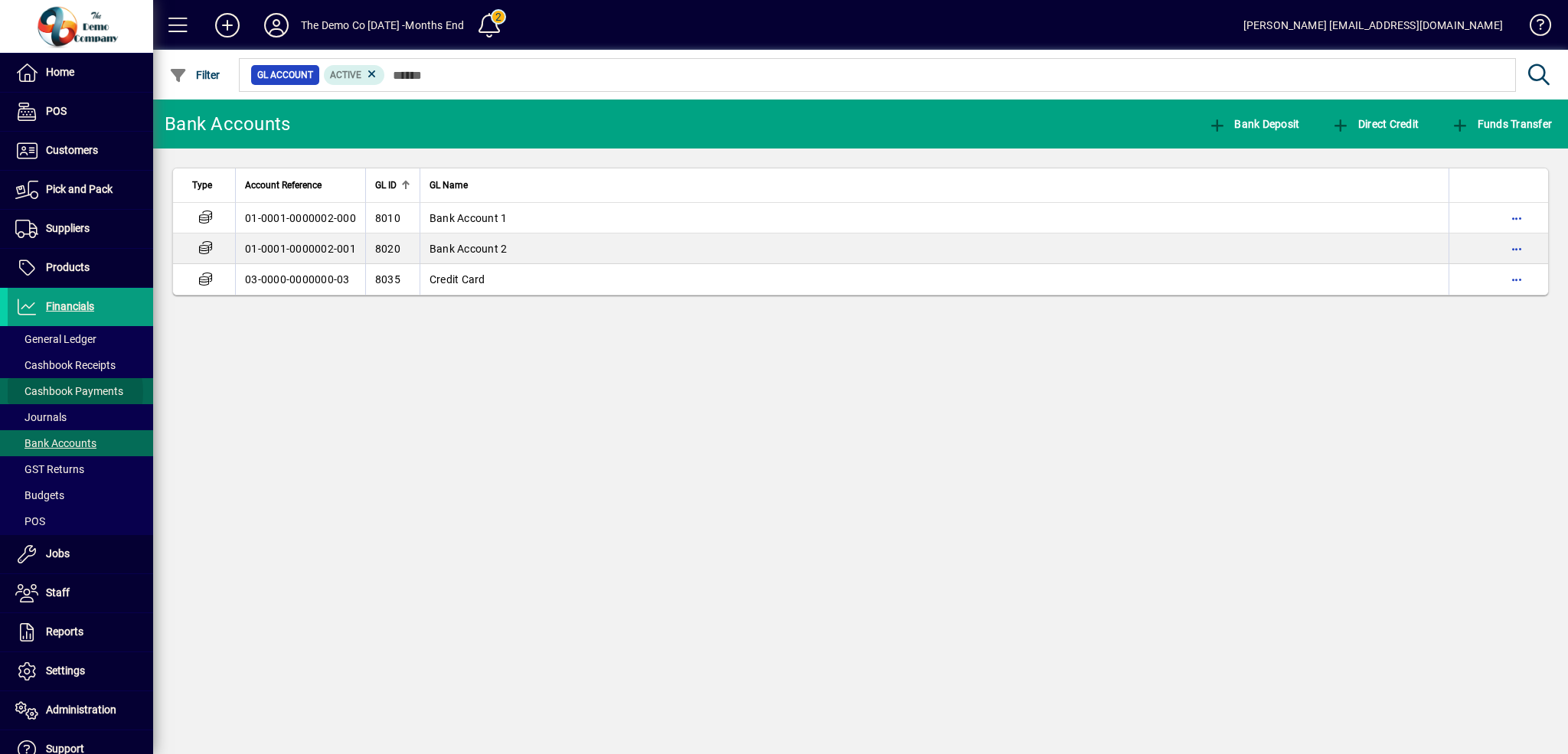
click at [64, 392] on span "Cashbook Payments" at bounding box center [69, 392] width 108 height 12
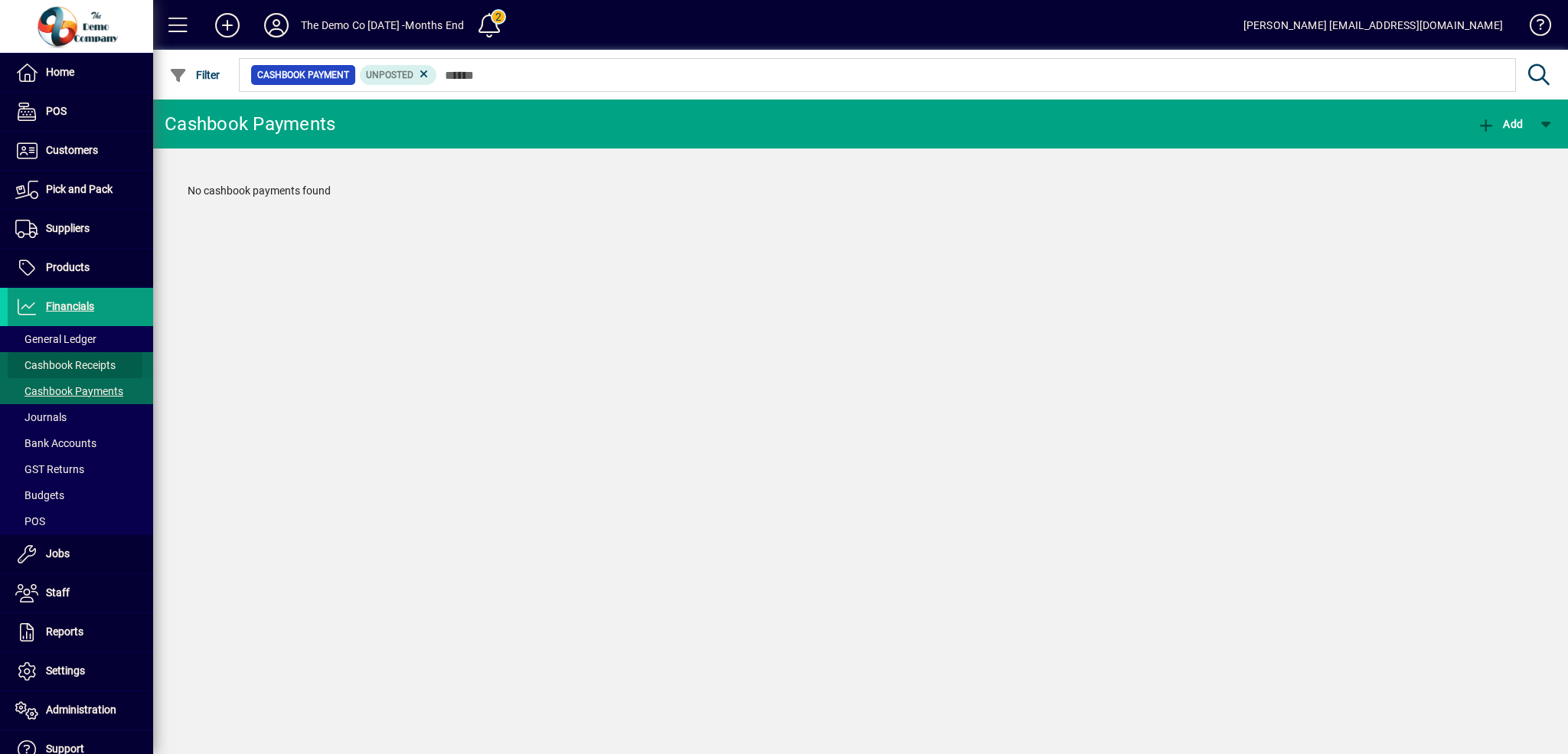
click at [52, 364] on span "Cashbook Receipts" at bounding box center [65, 365] width 100 height 12
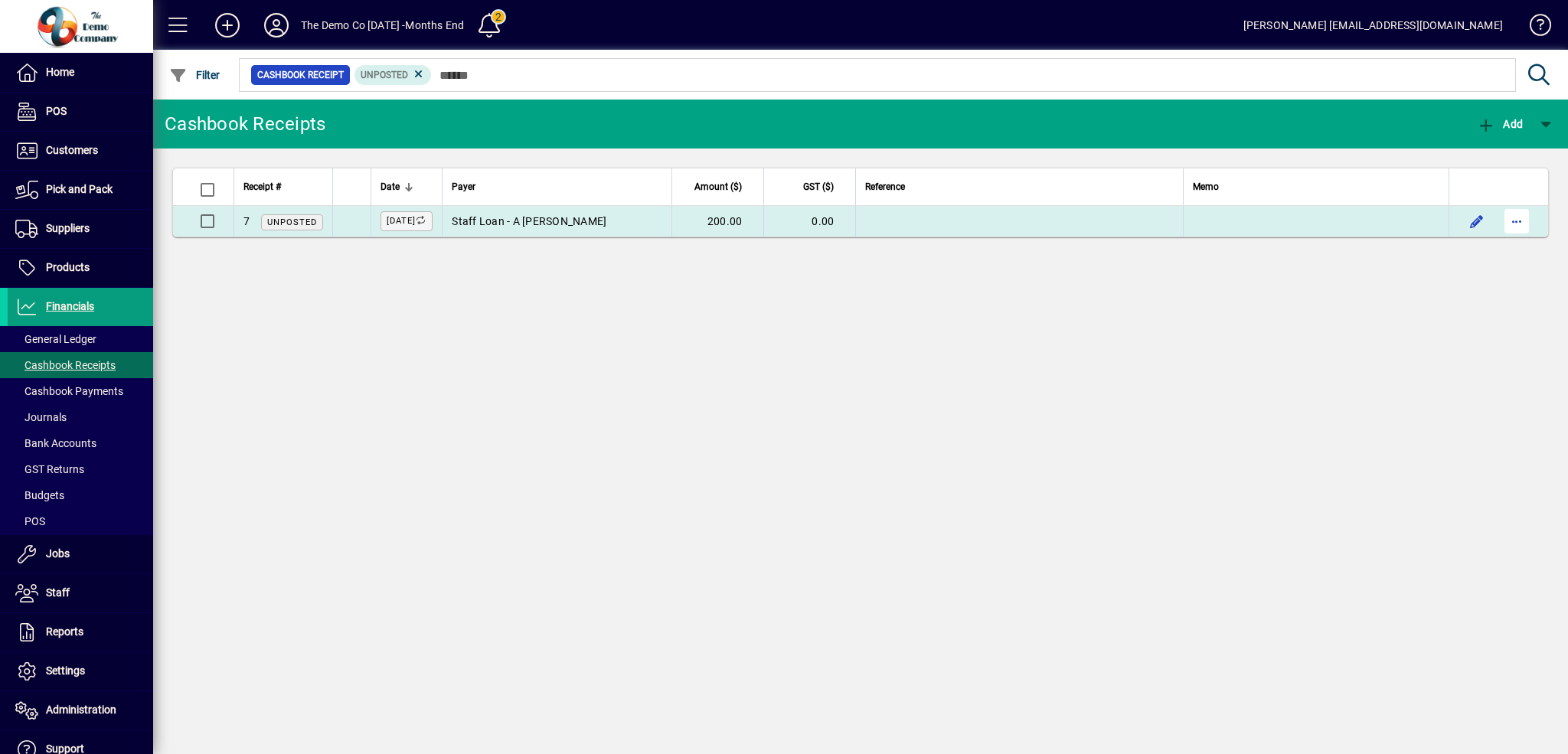
click at [1521, 218] on span "button" at bounding box center [1516, 220] width 36 height 36
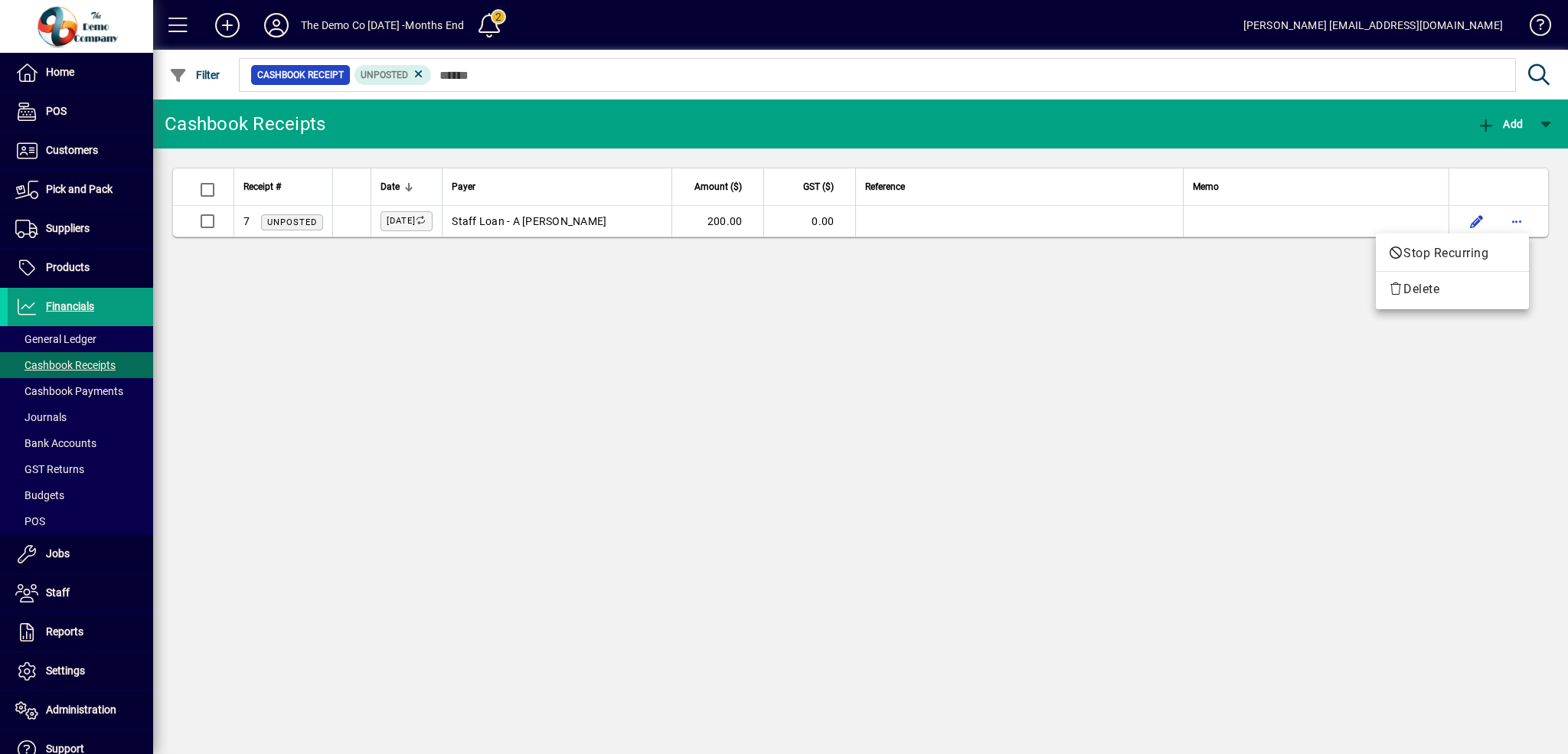
click at [1544, 124] on div at bounding box center [784, 377] width 1568 height 754
click at [1544, 124] on span "button" at bounding box center [1545, 123] width 36 height 36
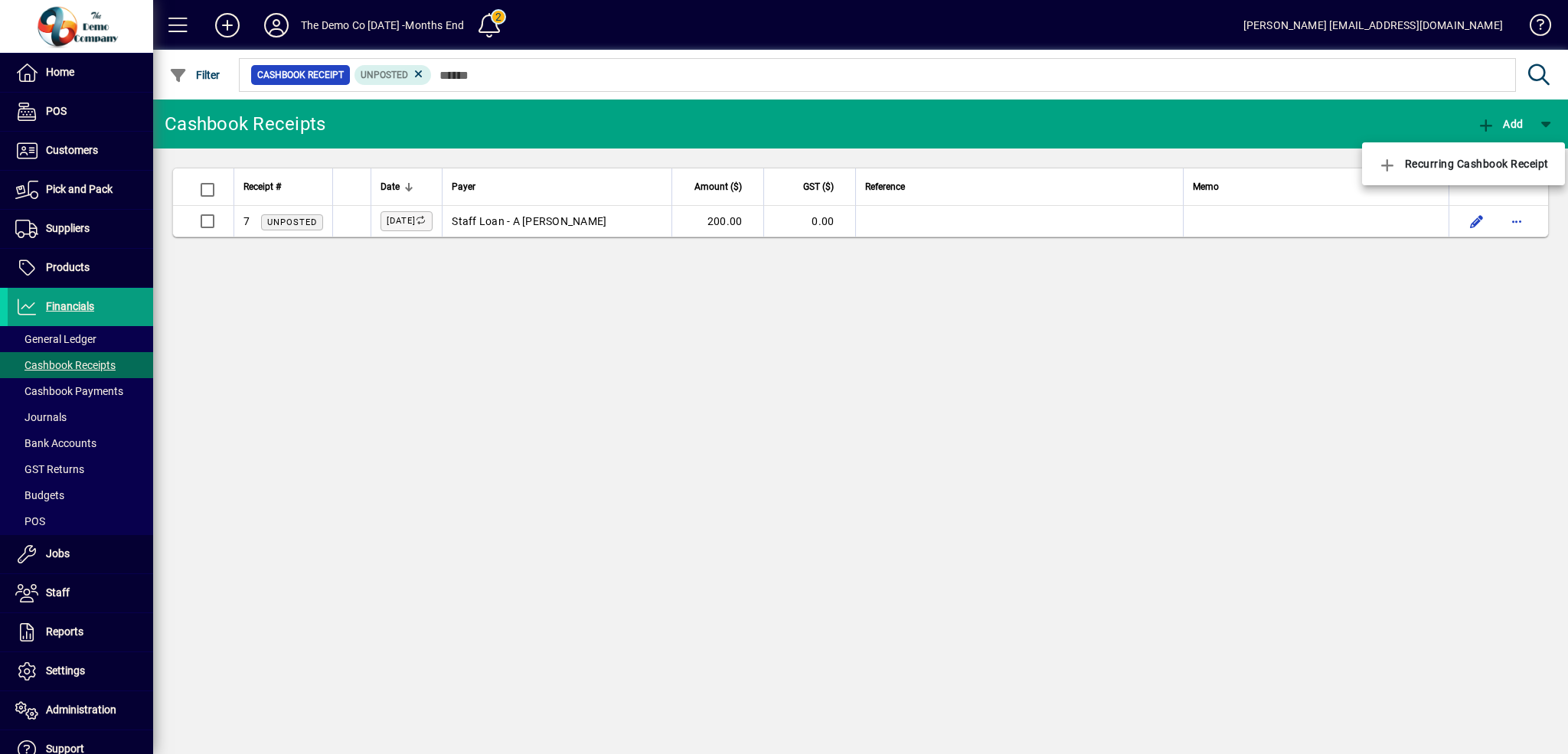
click at [1511, 122] on div at bounding box center [784, 377] width 1568 height 754
click at [1511, 122] on span "Add" at bounding box center [1500, 124] width 46 height 12
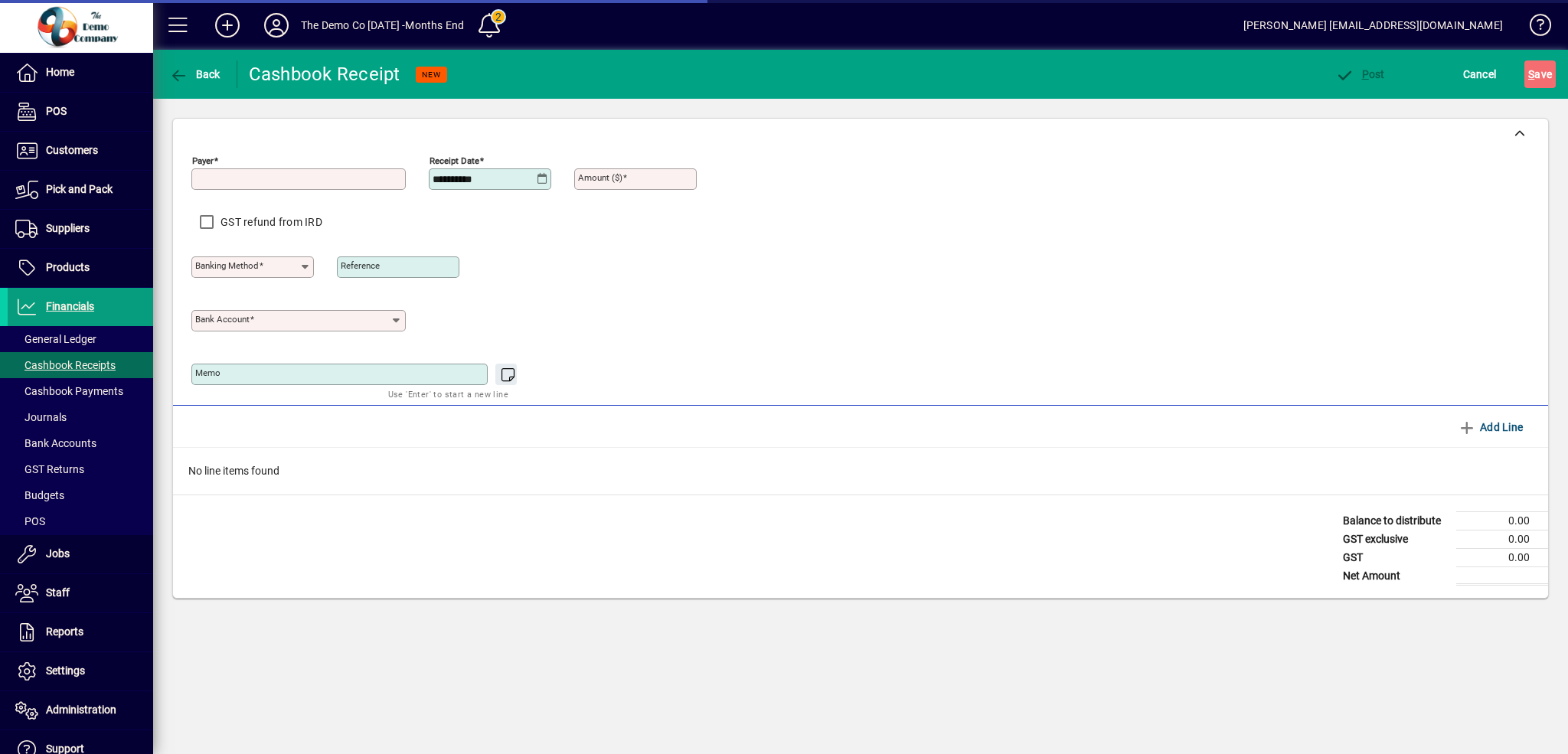
type input "**********"
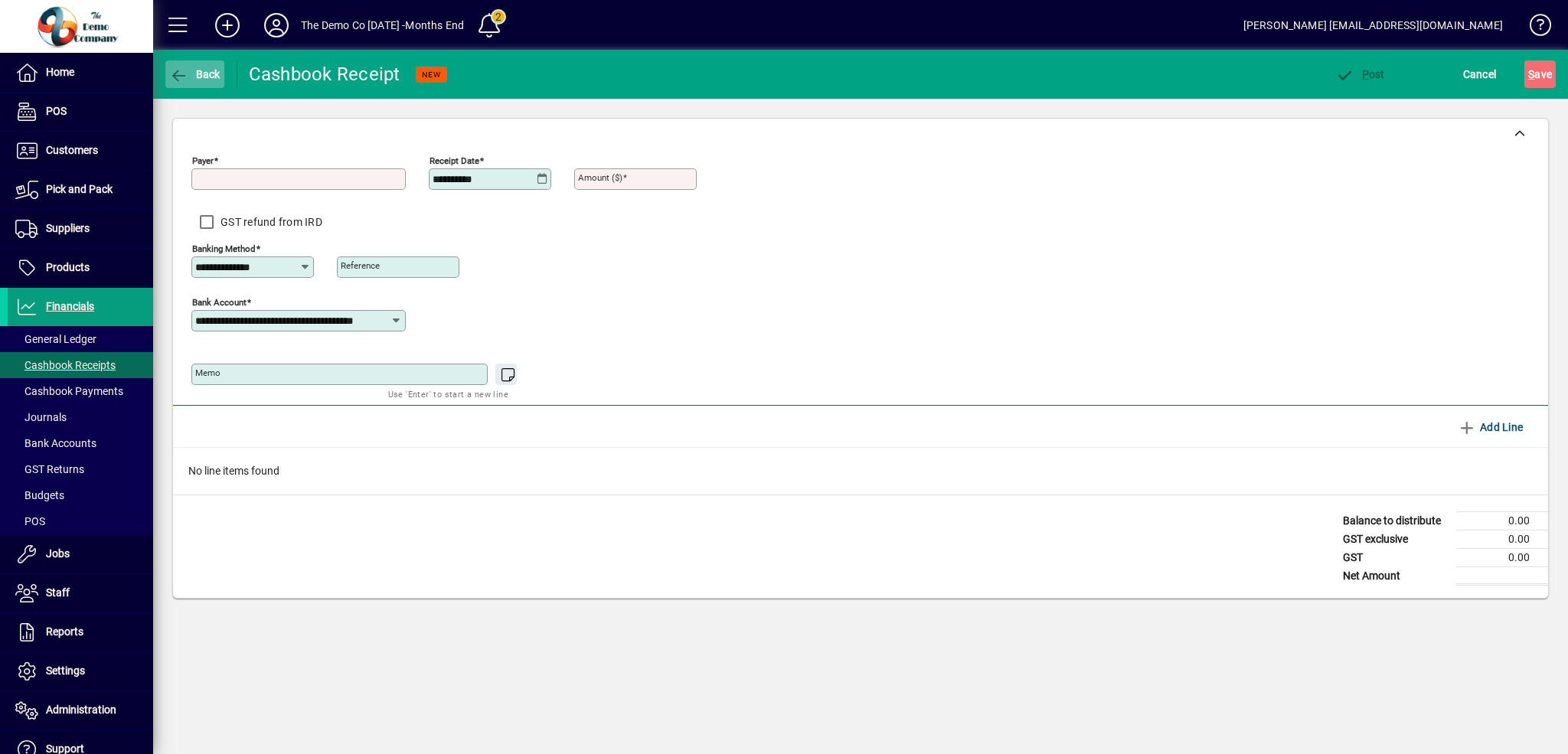
click at [192, 73] on span "Back" at bounding box center [195, 75] width 52 height 12
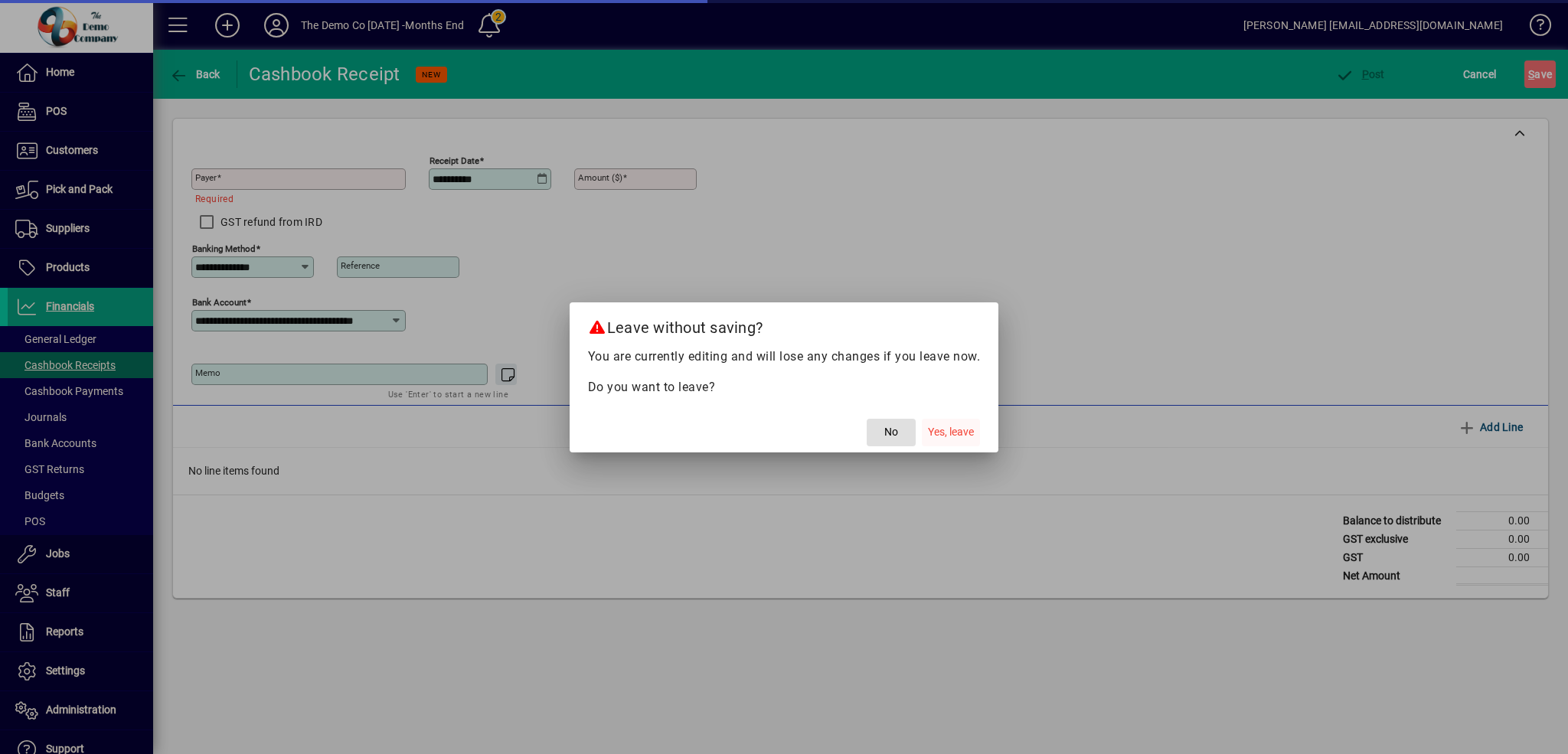
click at [941, 432] on span "Yes, leave" at bounding box center [951, 432] width 46 height 16
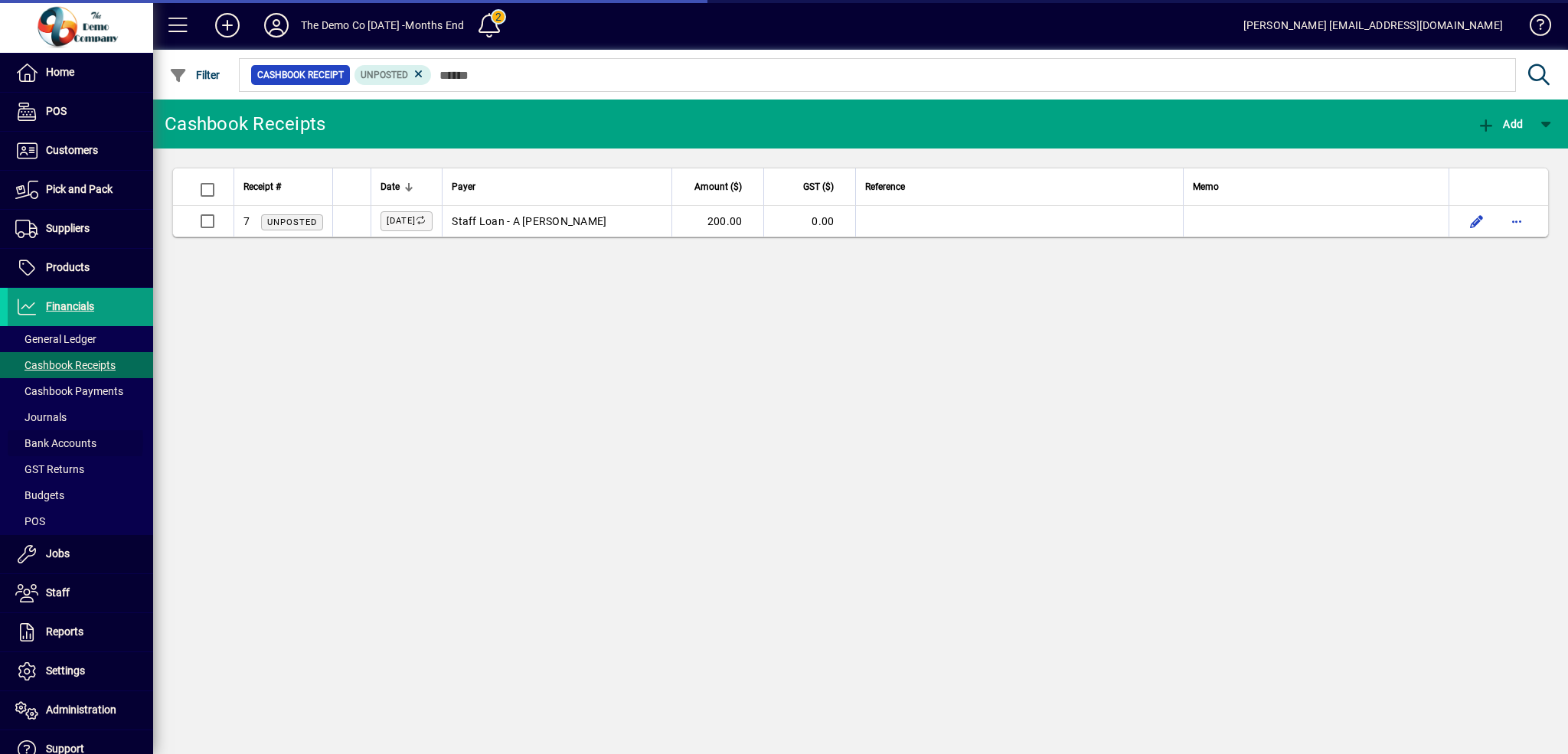
click at [47, 440] on span "Bank Accounts" at bounding box center [55, 443] width 81 height 12
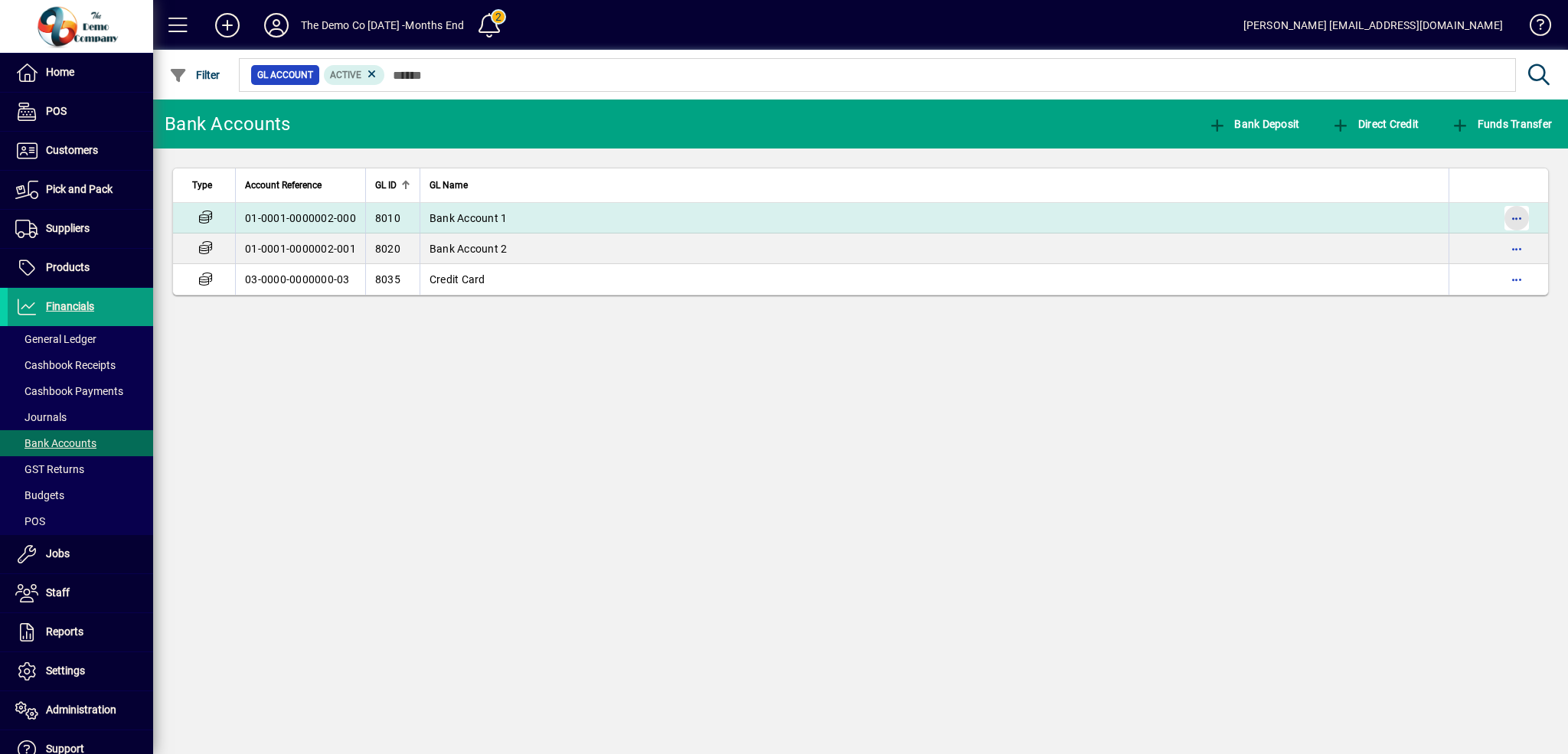
click at [1510, 215] on span "button" at bounding box center [1516, 218] width 36 height 36
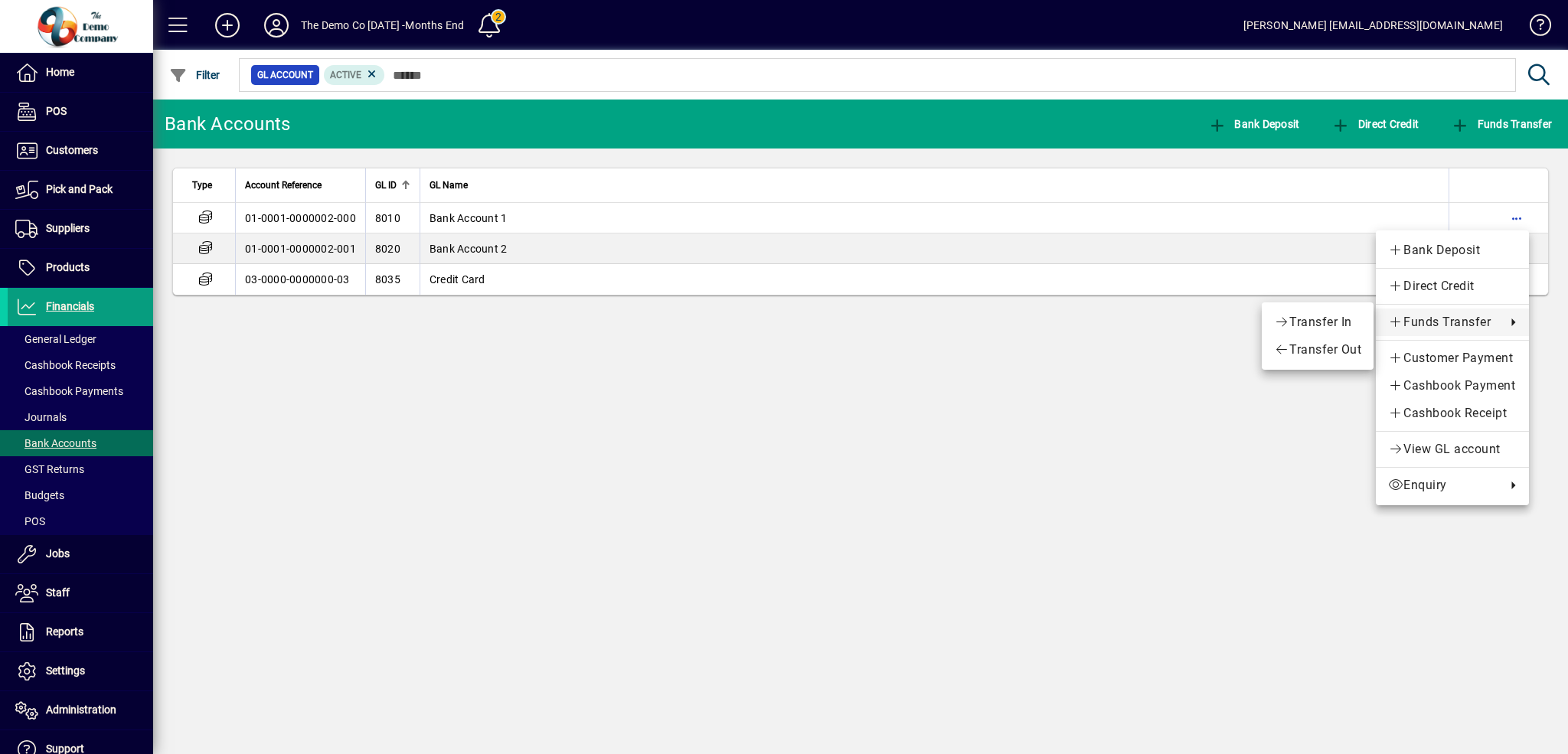
click at [734, 434] on div at bounding box center [784, 377] width 1568 height 754
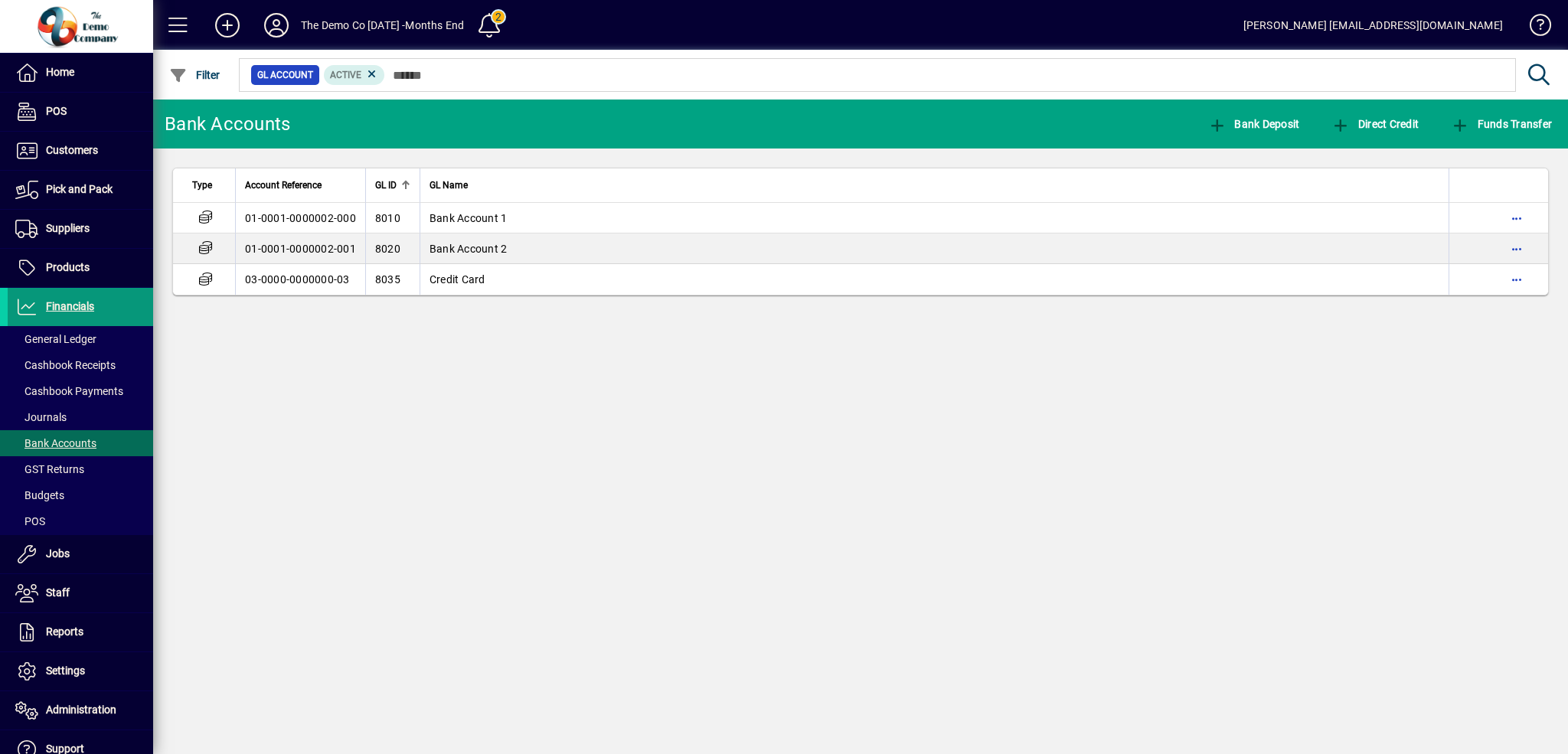
click at [21, 304] on icon at bounding box center [27, 306] width 23 height 19
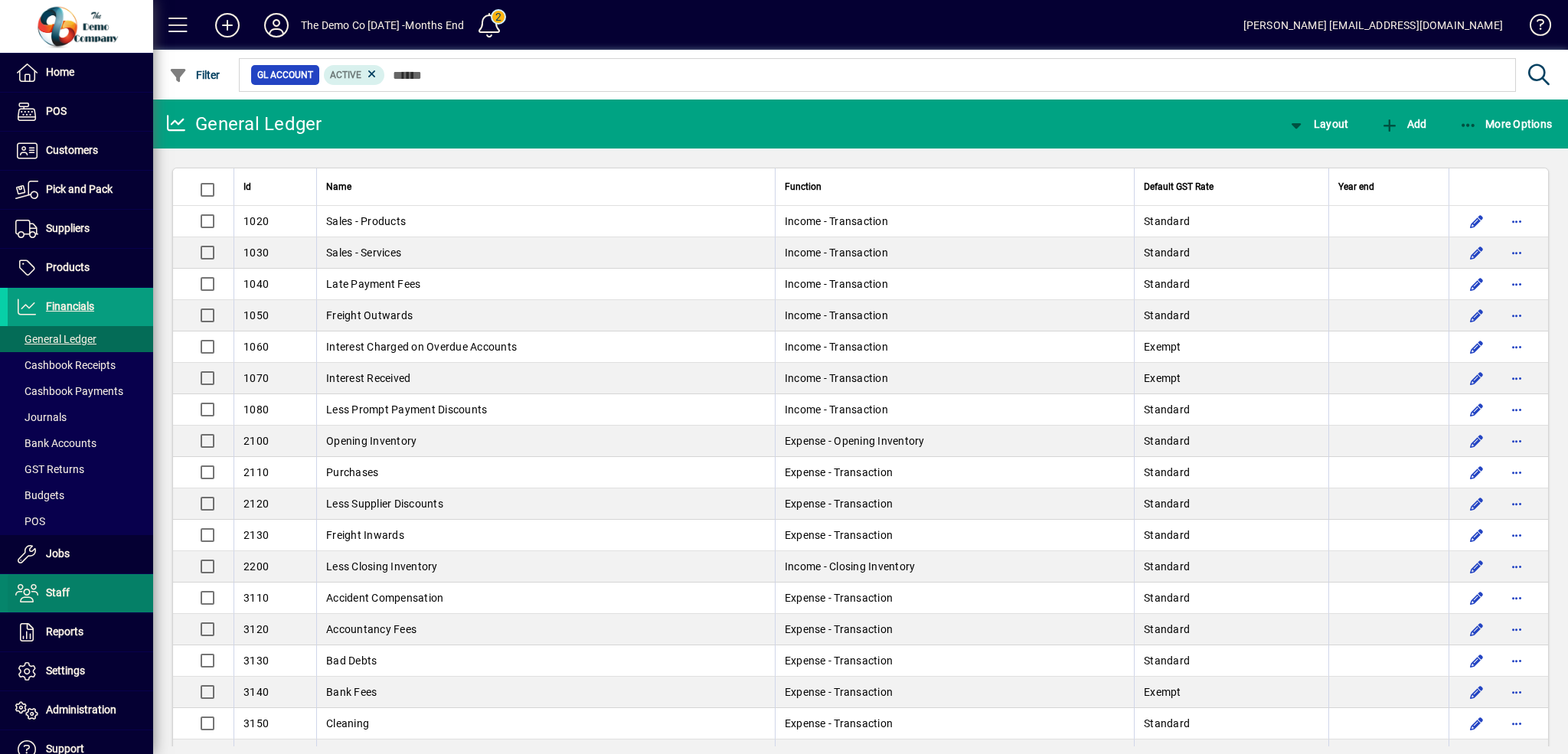
click at [58, 594] on span "Staff" at bounding box center [58, 592] width 24 height 12
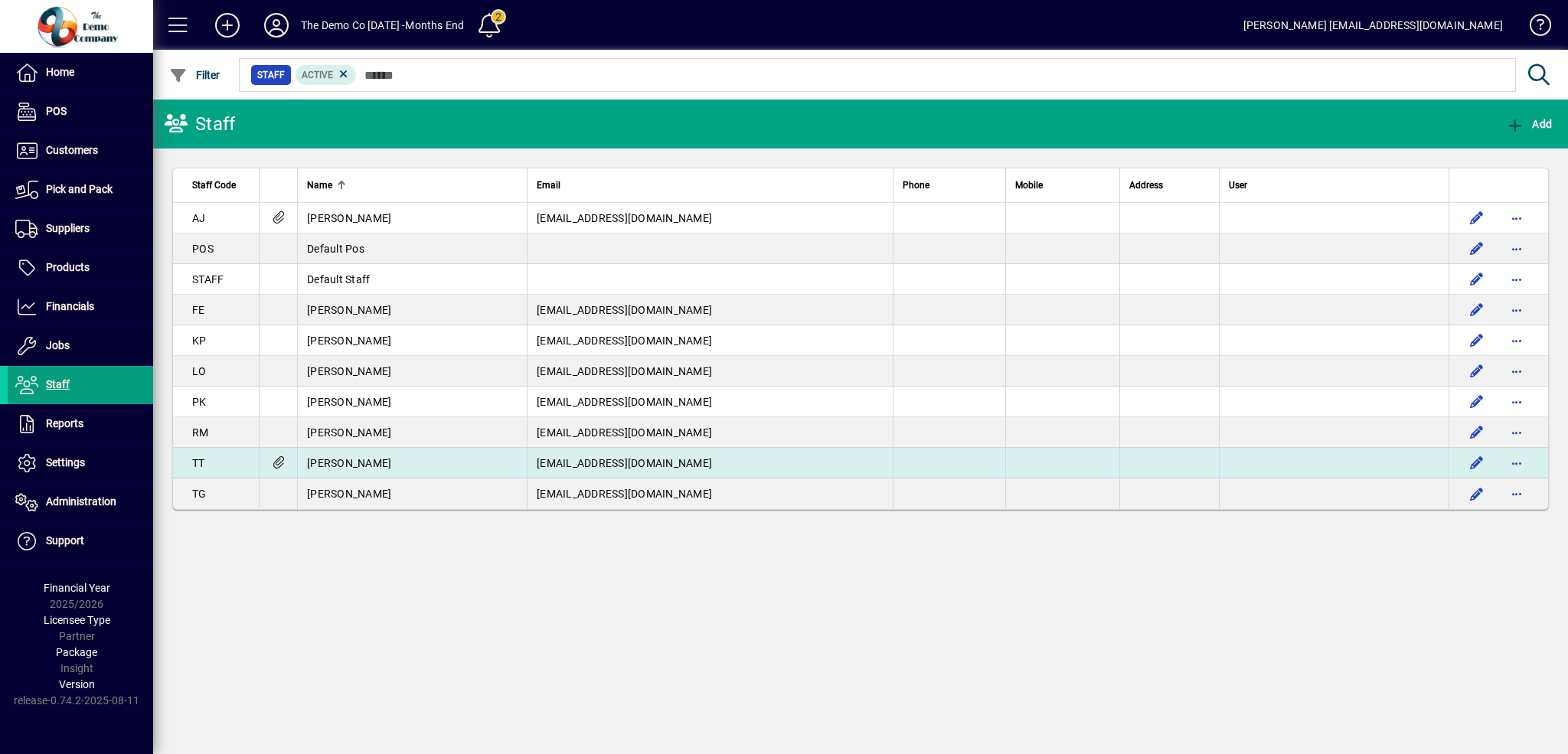
click at [282, 456] on icon at bounding box center [278, 463] width 16 height 13
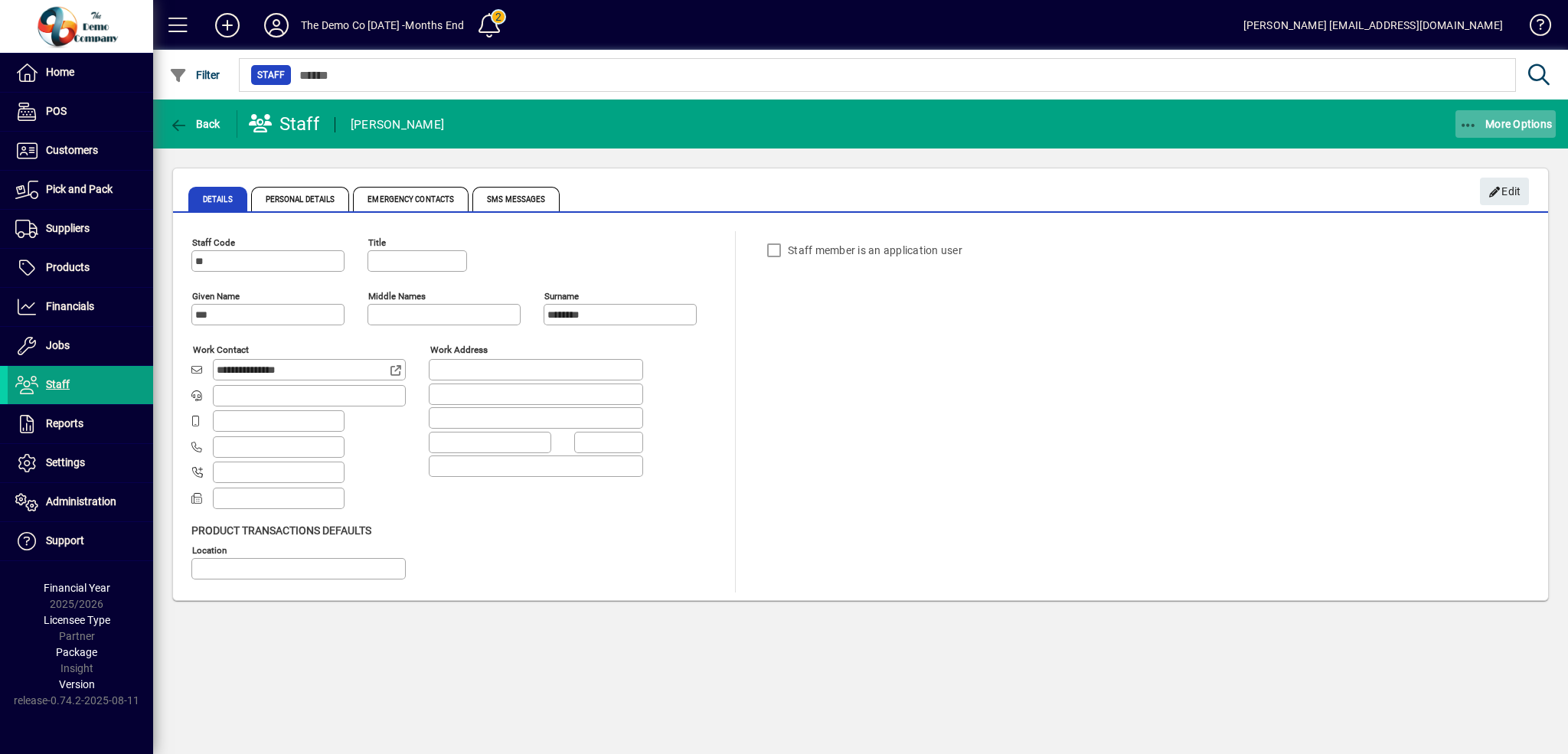
click at [1500, 124] on span "More Options" at bounding box center [1506, 124] width 93 height 12
click at [727, 124] on div at bounding box center [784, 377] width 1568 height 754
click at [275, 202] on span "Personal Details" at bounding box center [300, 199] width 99 height 25
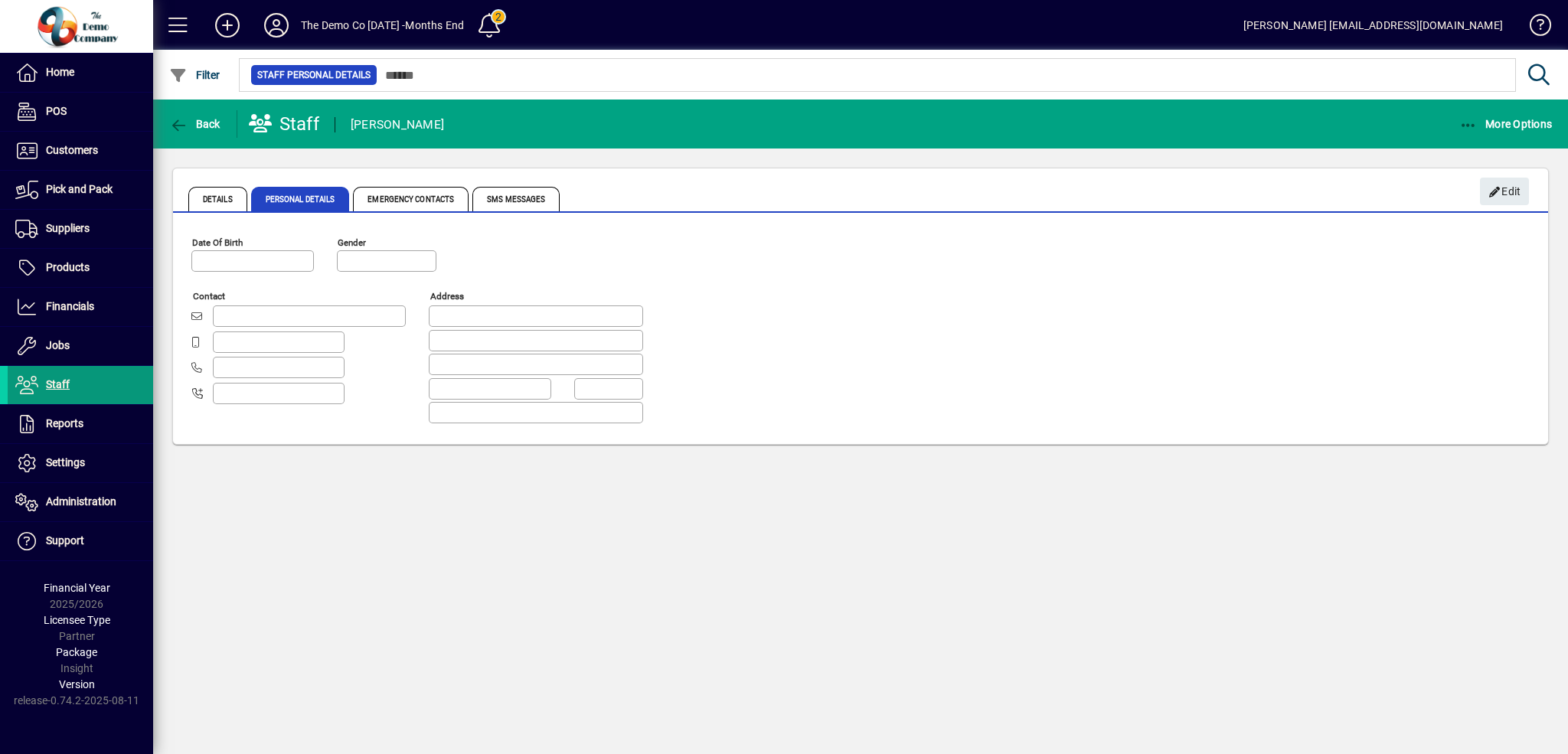
click at [48, 382] on span "Staff" at bounding box center [58, 385] width 24 height 12
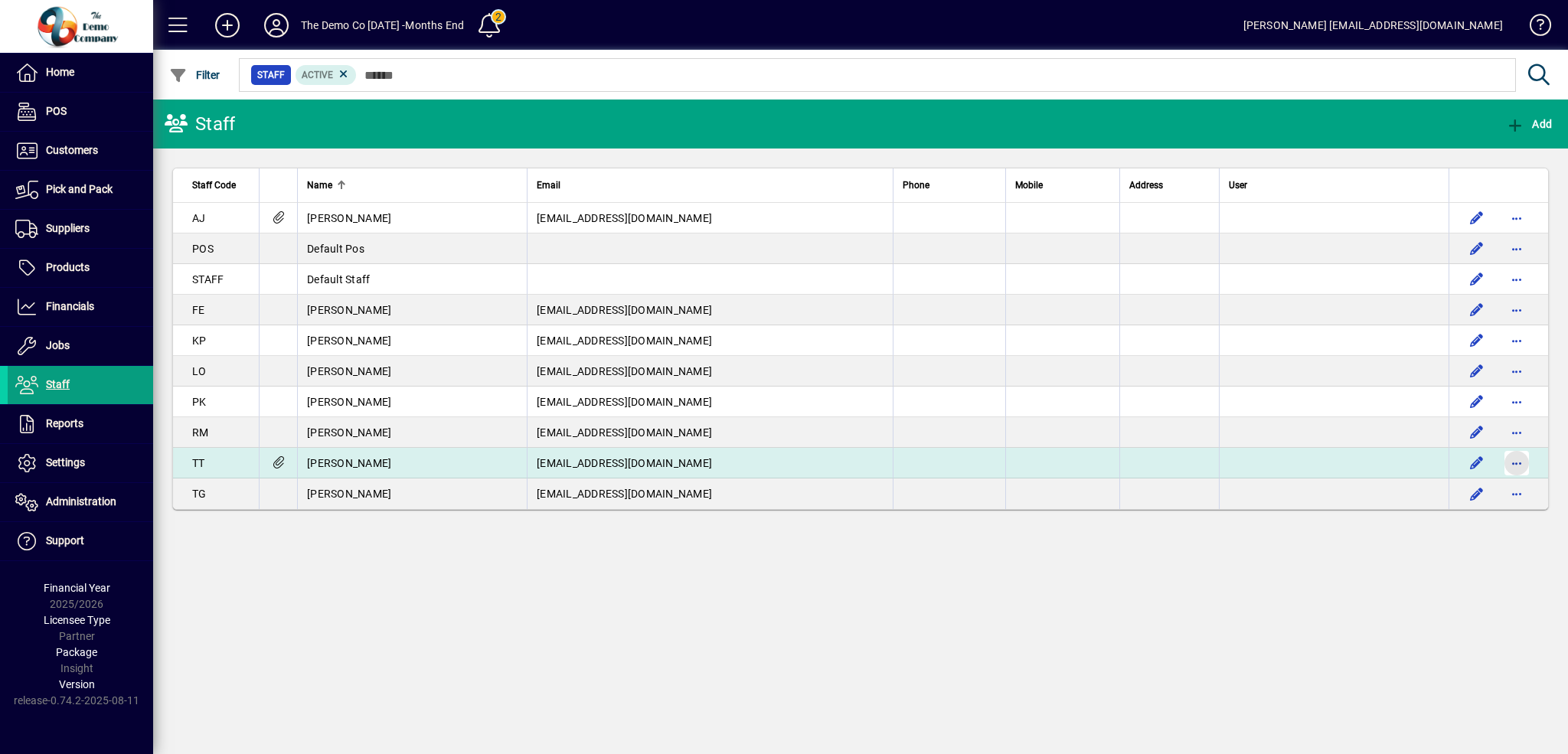
click at [1510, 449] on span "button" at bounding box center [1516, 463] width 36 height 36
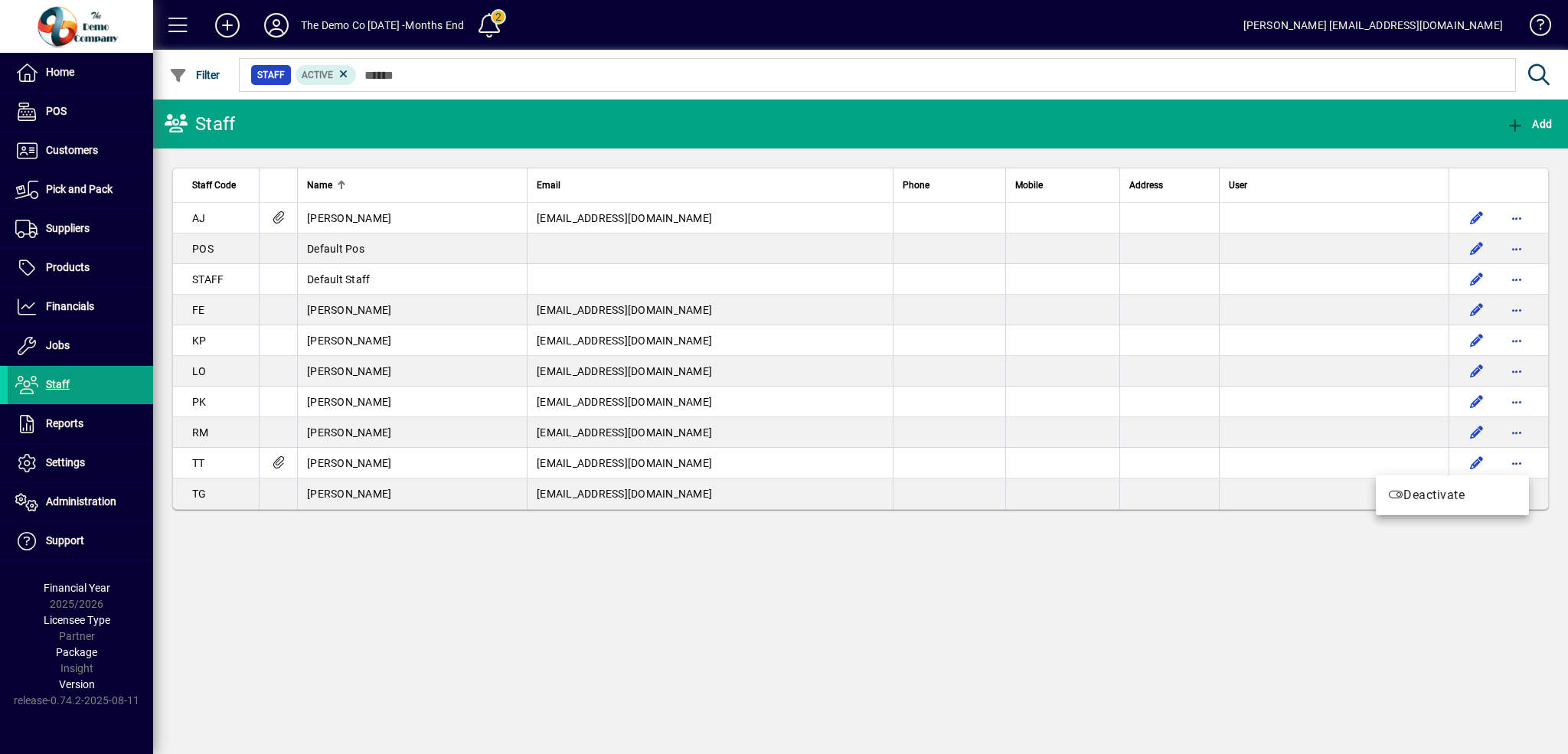
click at [1476, 462] on div at bounding box center [784, 377] width 1568 height 754
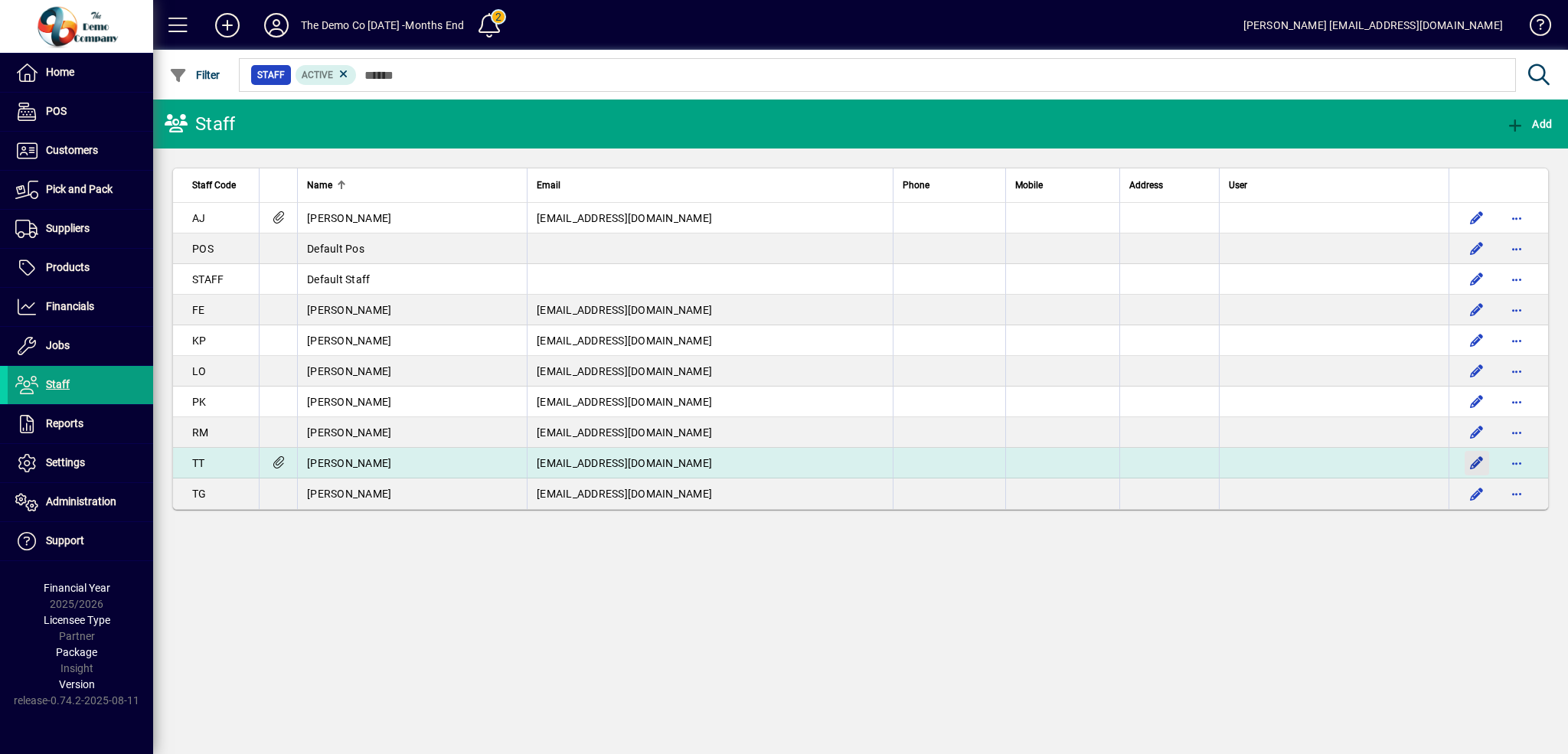
click at [1476, 462] on span "button" at bounding box center [1476, 463] width 36 height 36
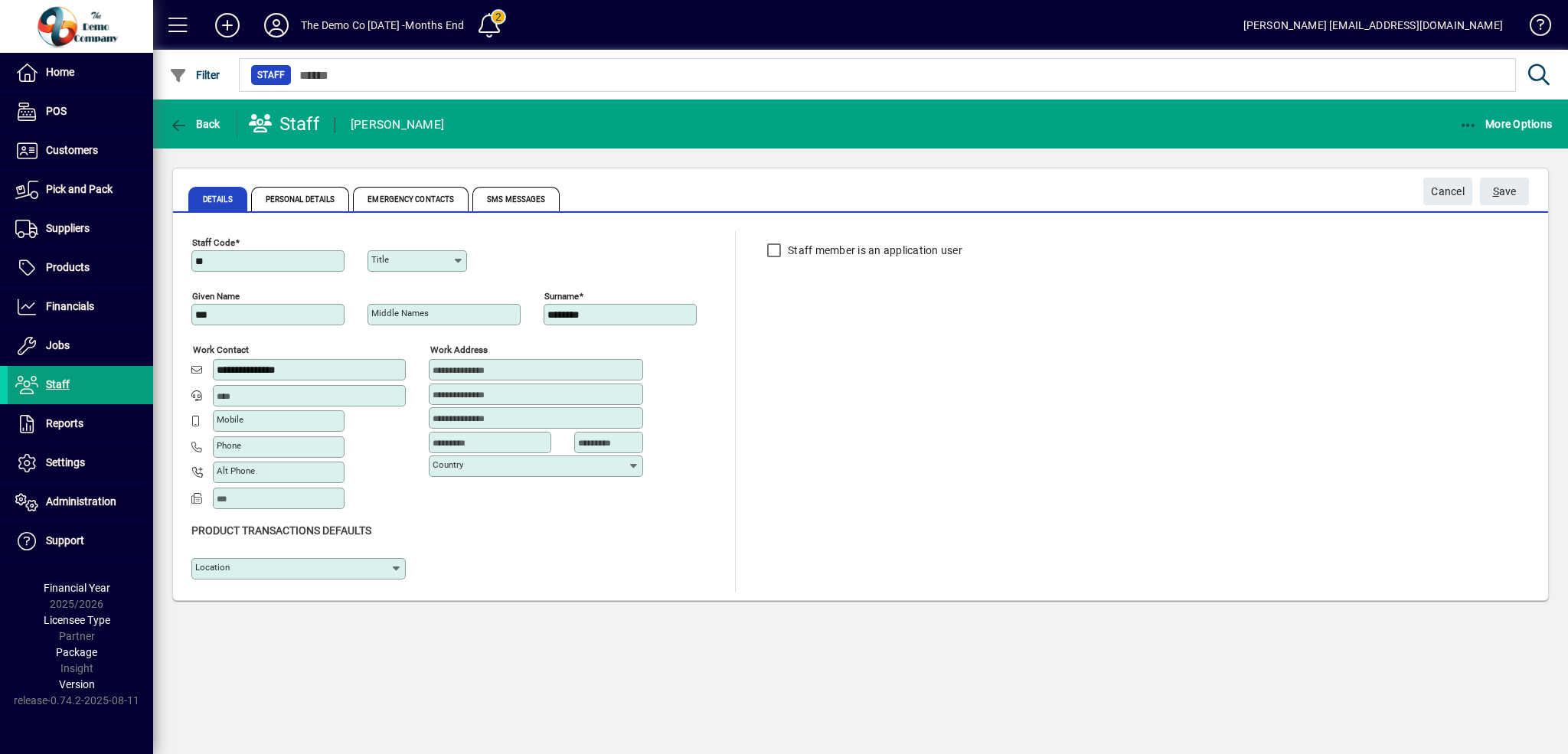
type input "**********"
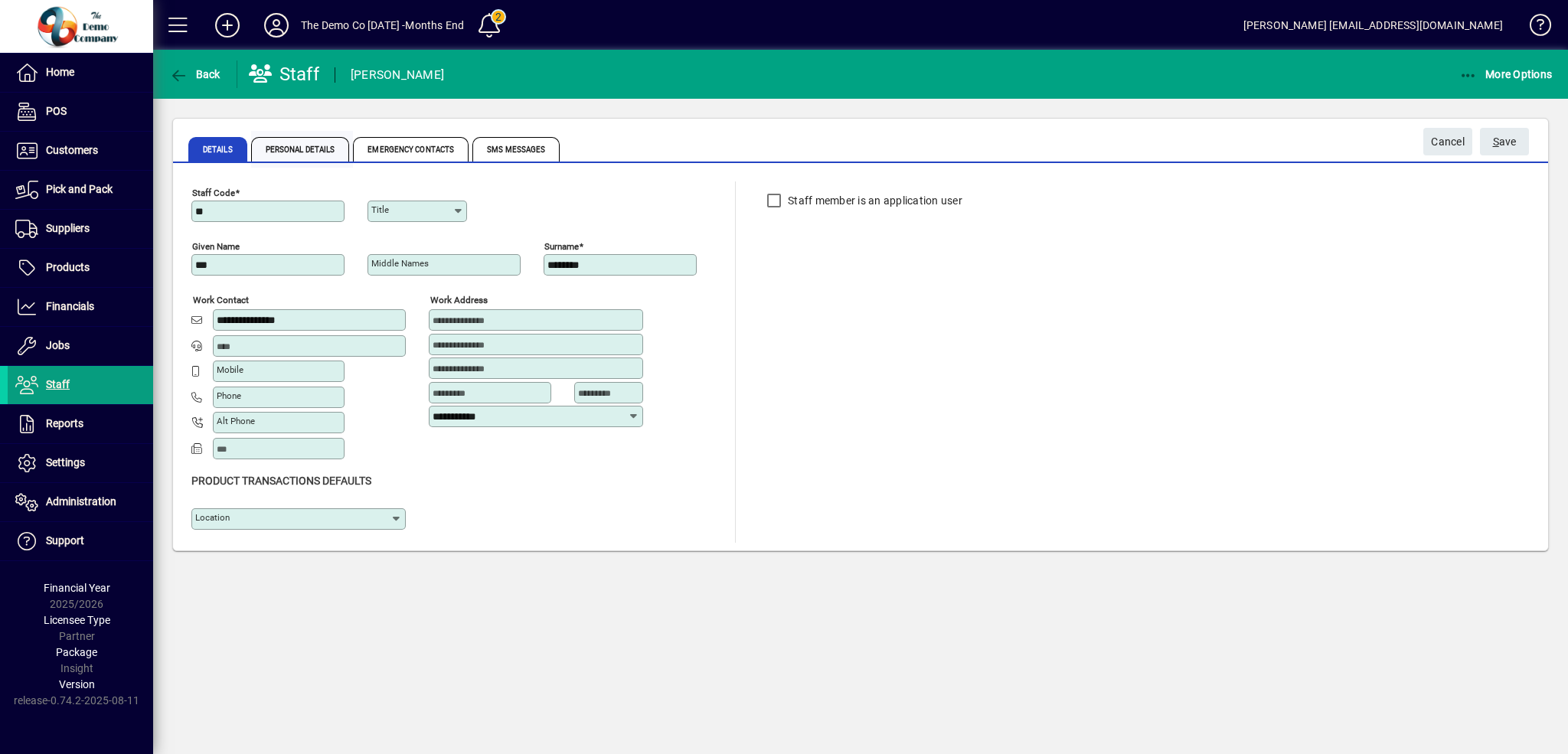
click at [319, 153] on span "Personal Details" at bounding box center [300, 149] width 99 height 25
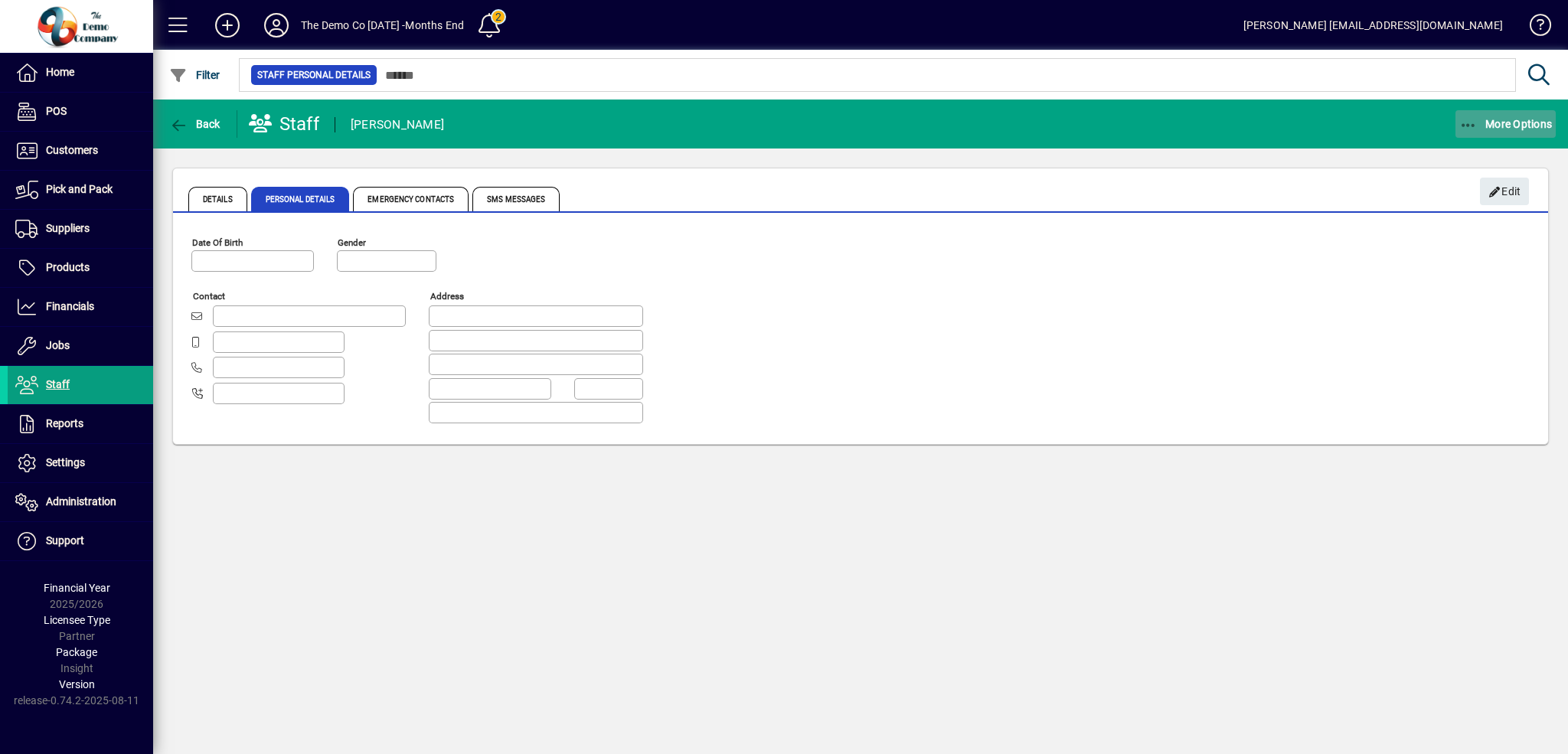
click at [1495, 125] on span "More Options" at bounding box center [1506, 124] width 93 height 12
click at [399, 194] on div at bounding box center [784, 377] width 1568 height 754
click at [499, 199] on span "SMS Messages" at bounding box center [516, 199] width 87 height 25
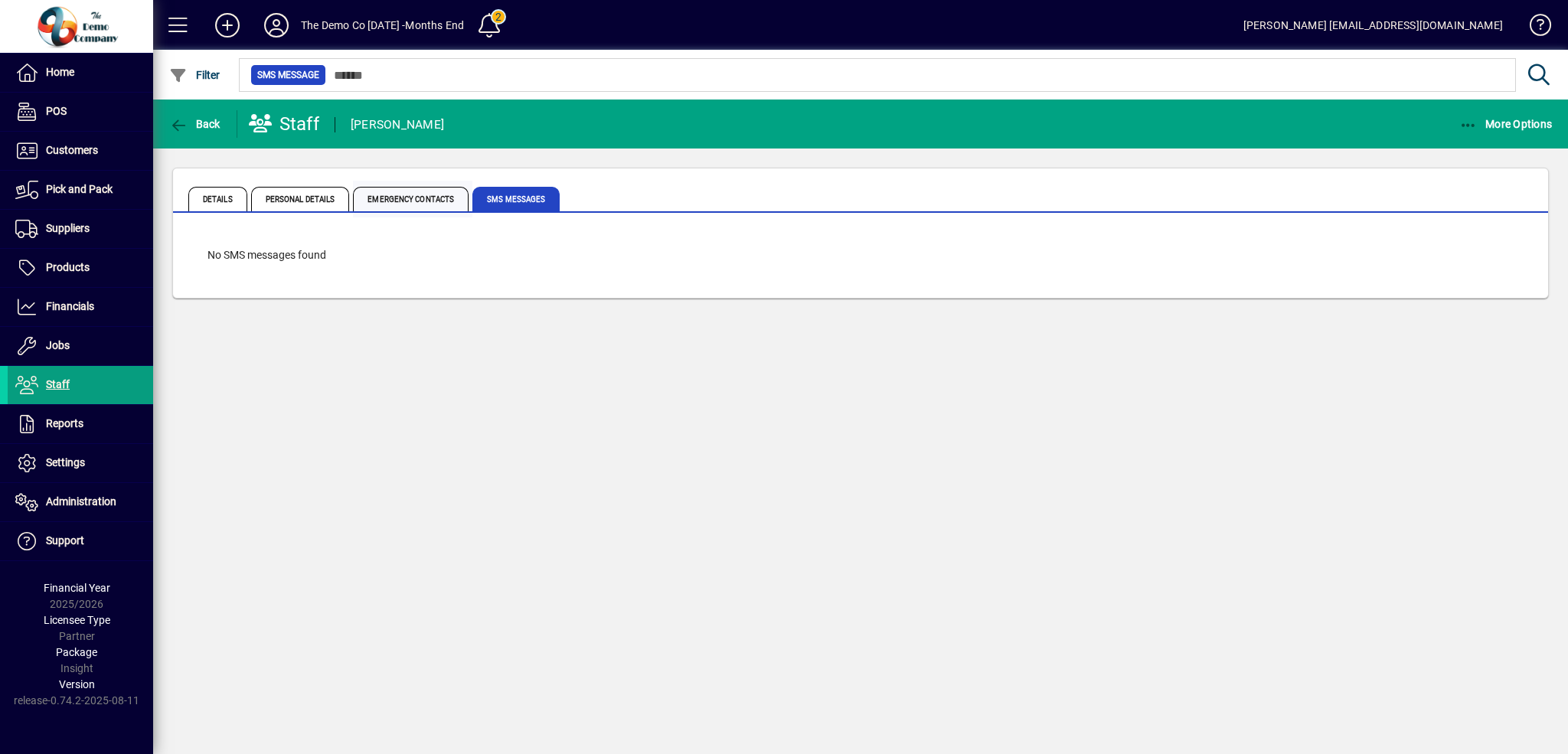
click at [428, 203] on span "Emergency Contacts" at bounding box center [410, 199] width 115 height 25
click at [230, 195] on span "Details" at bounding box center [218, 199] width 59 height 25
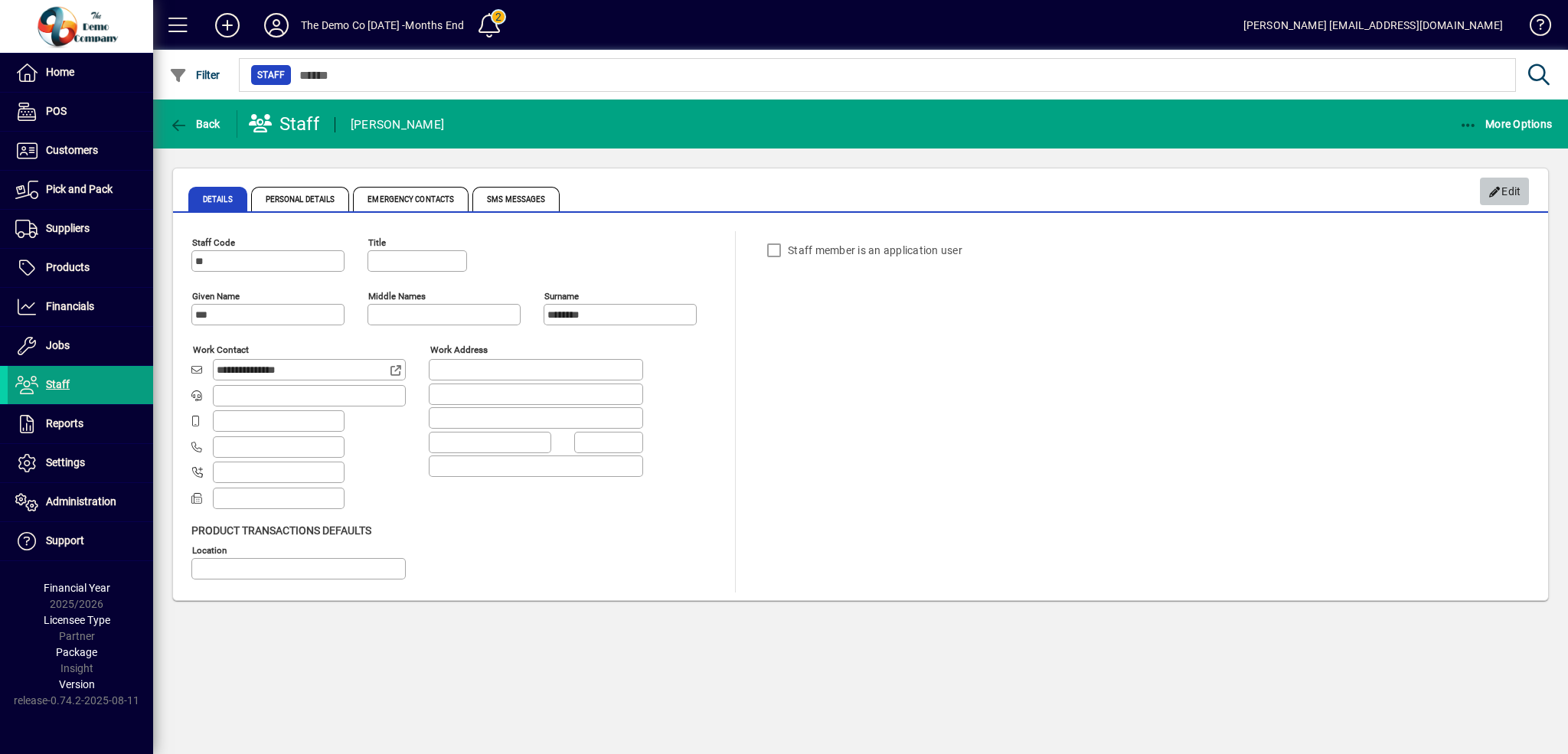
click at [1498, 187] on icon "button" at bounding box center [1496, 192] width 14 height 11
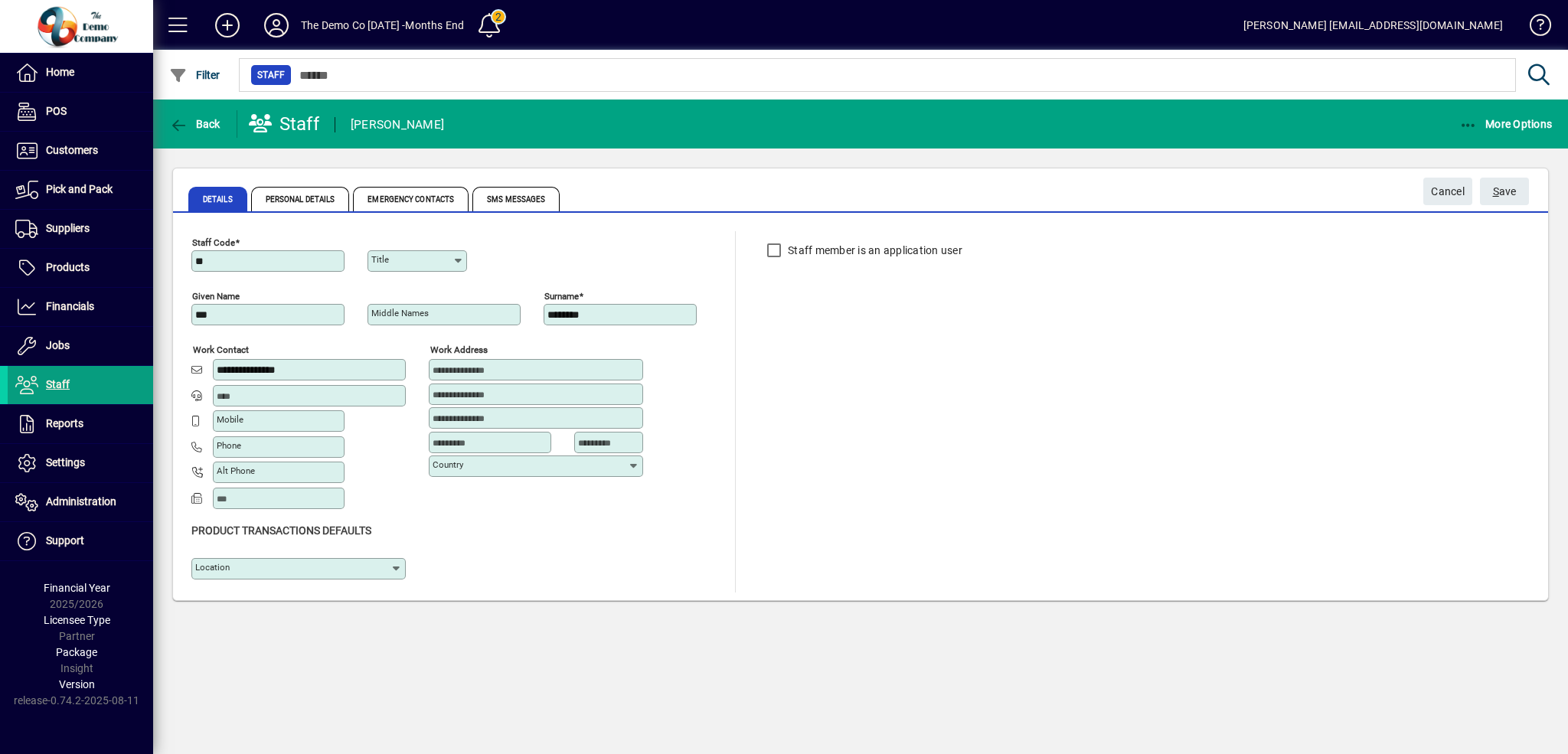
type input "**********"
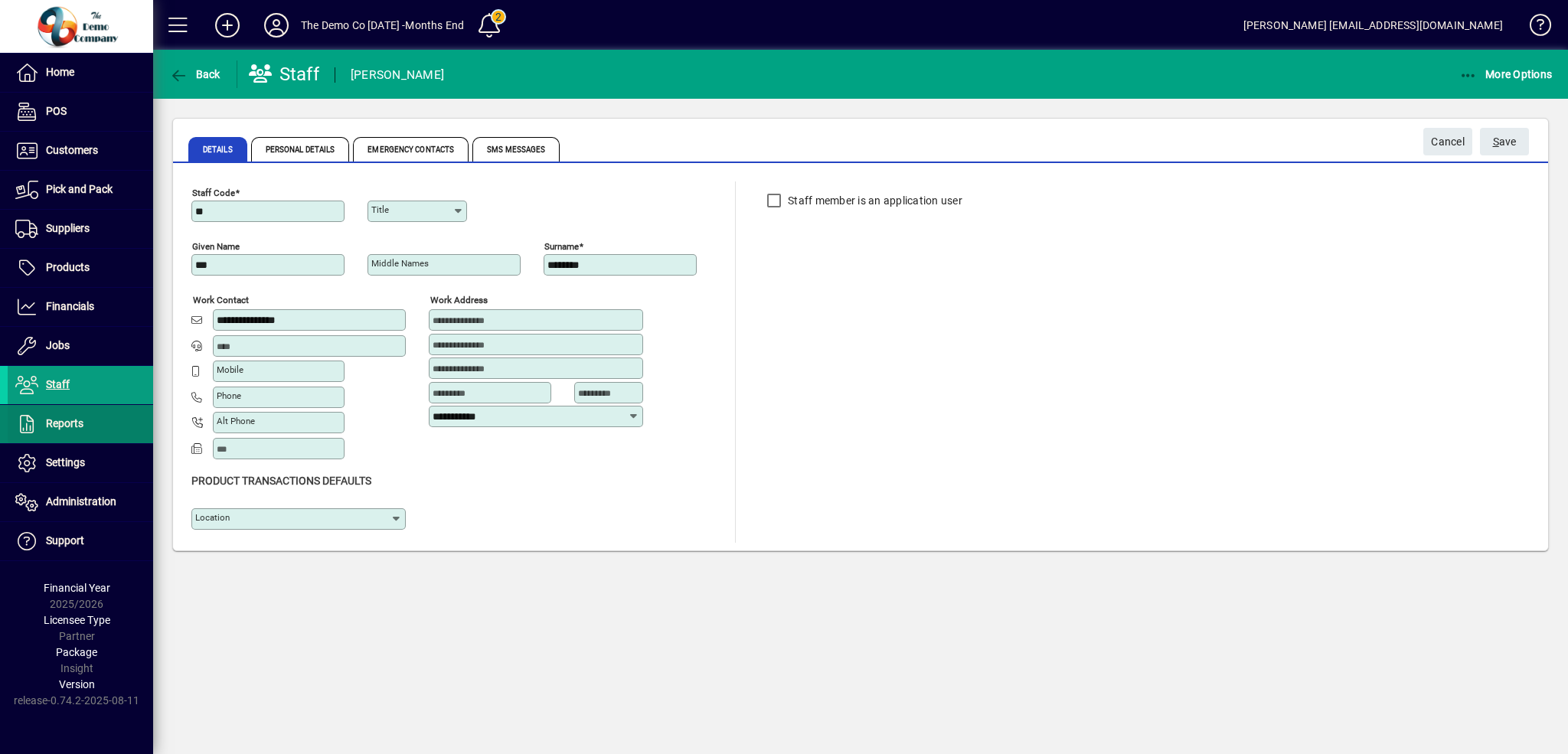
click at [78, 416] on span "Reports" at bounding box center [45, 424] width 76 height 19
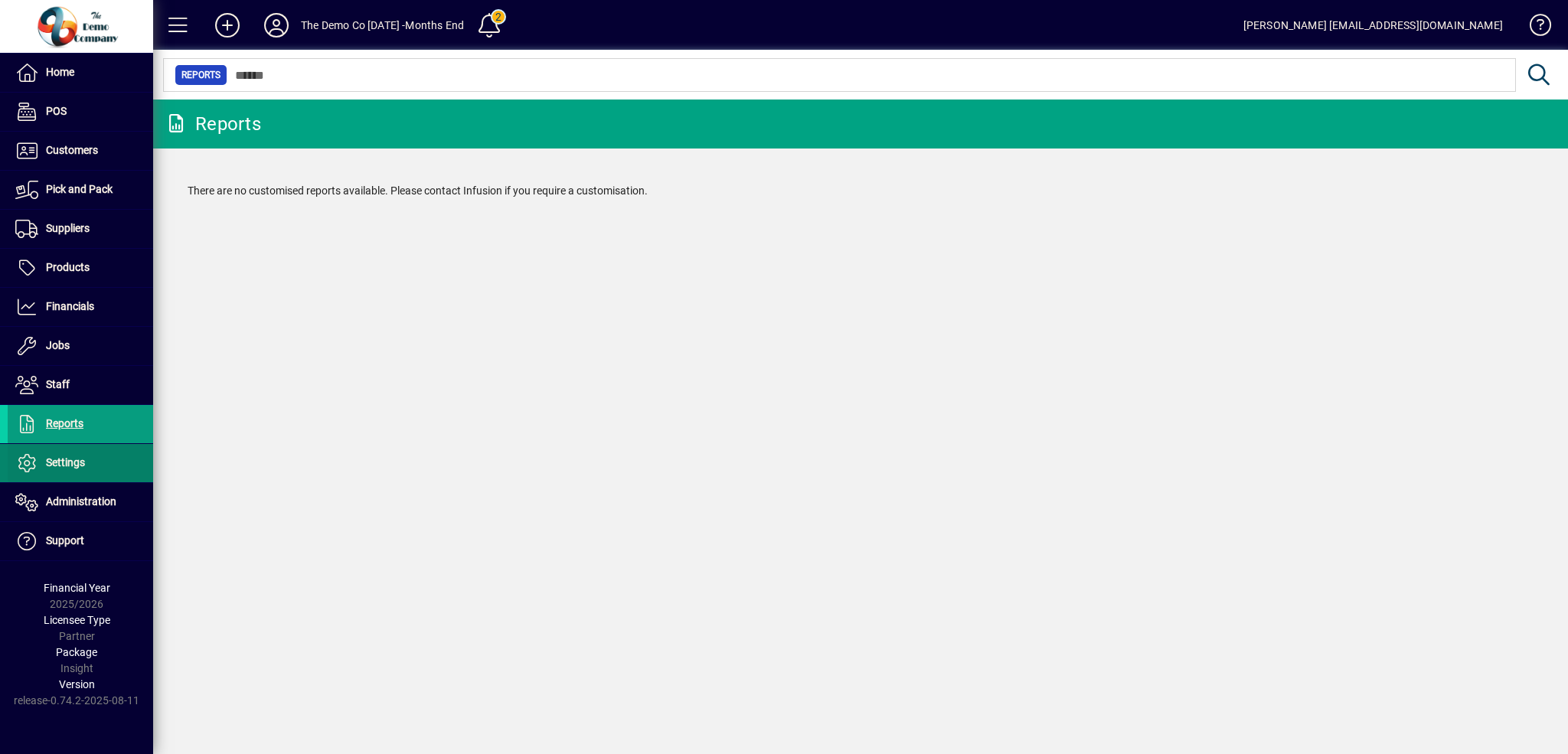
click at [78, 462] on span "Settings" at bounding box center [66, 463] width 39 height 12
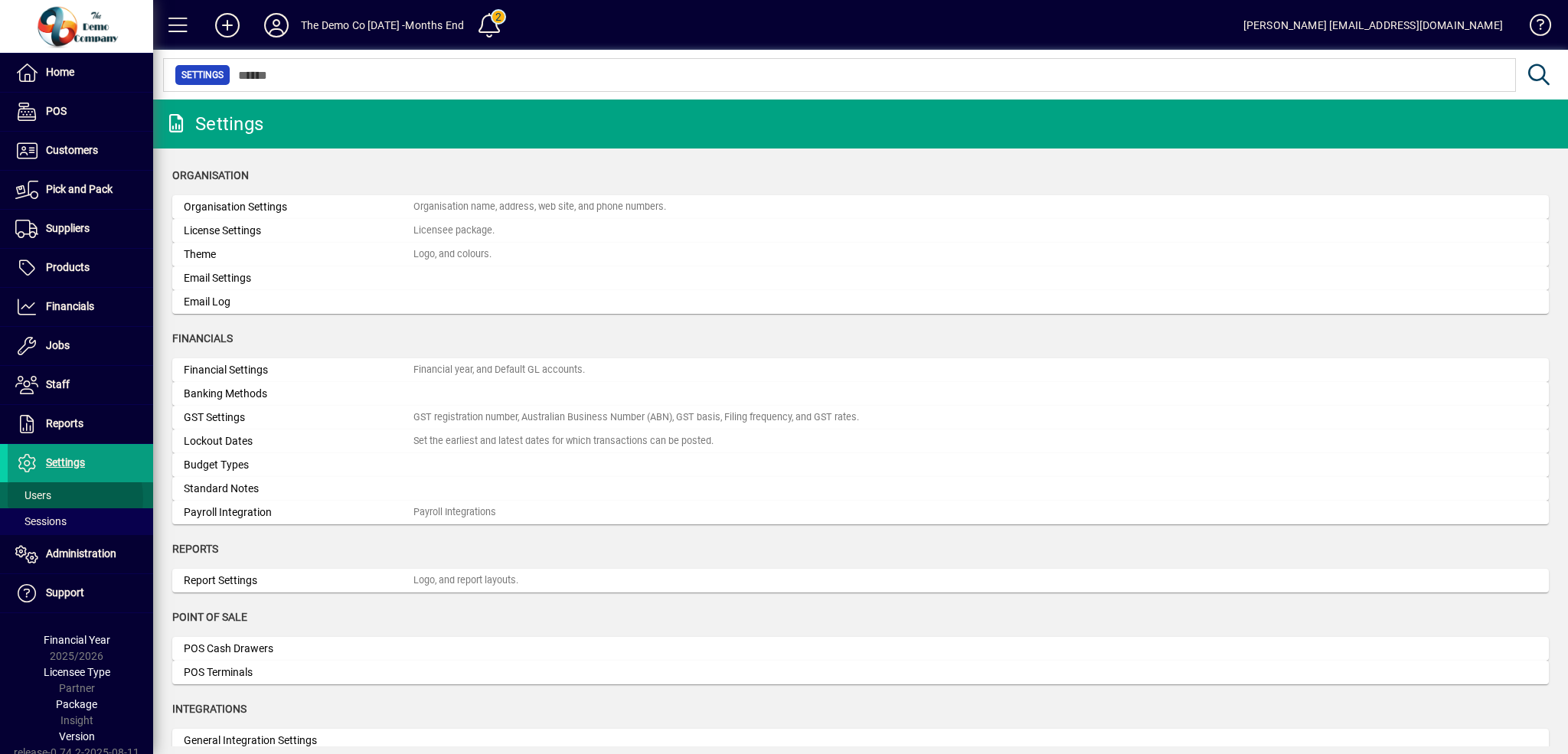
click at [59, 498] on span at bounding box center [81, 495] width 146 height 36
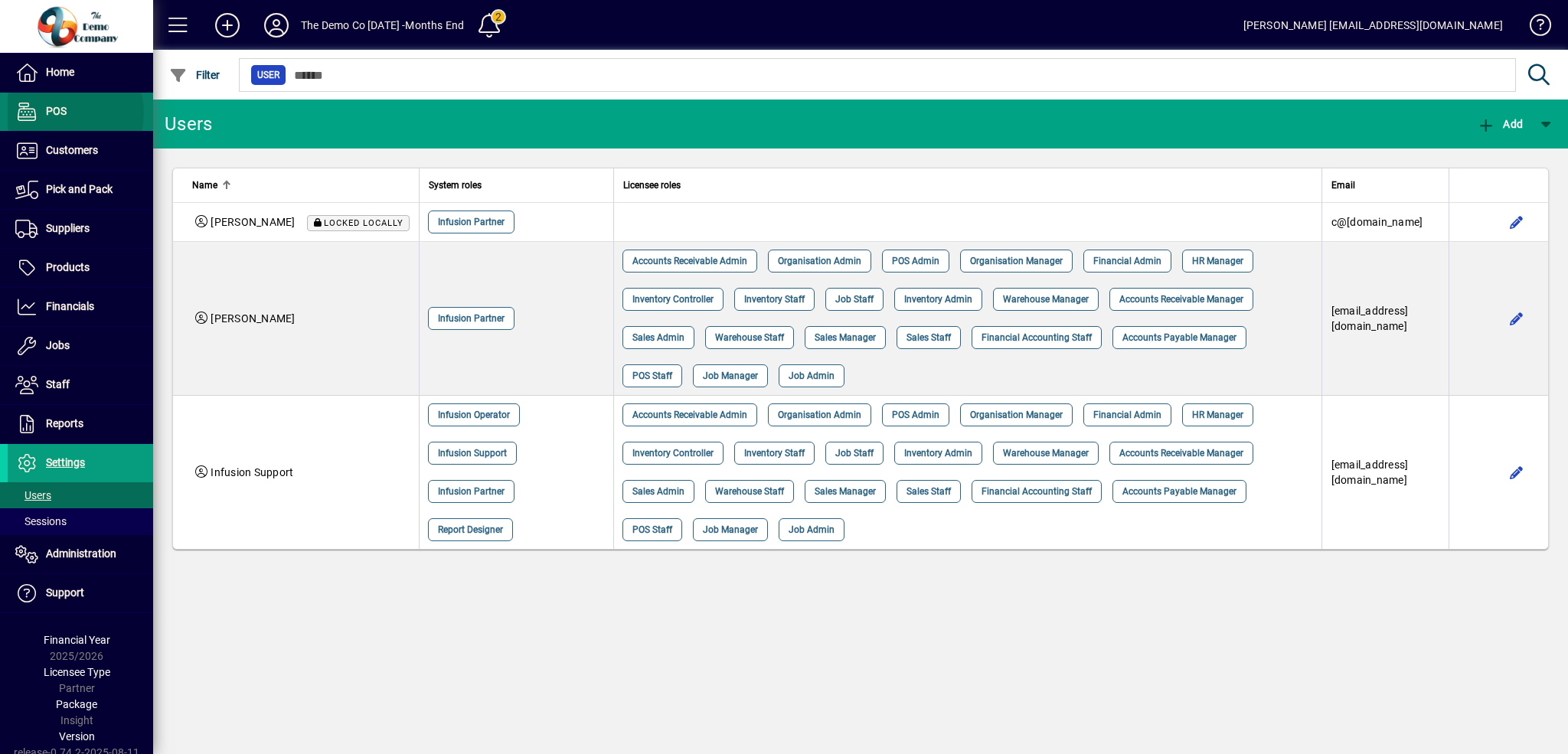
click at [59, 114] on span "POS" at bounding box center [56, 111] width 20 height 12
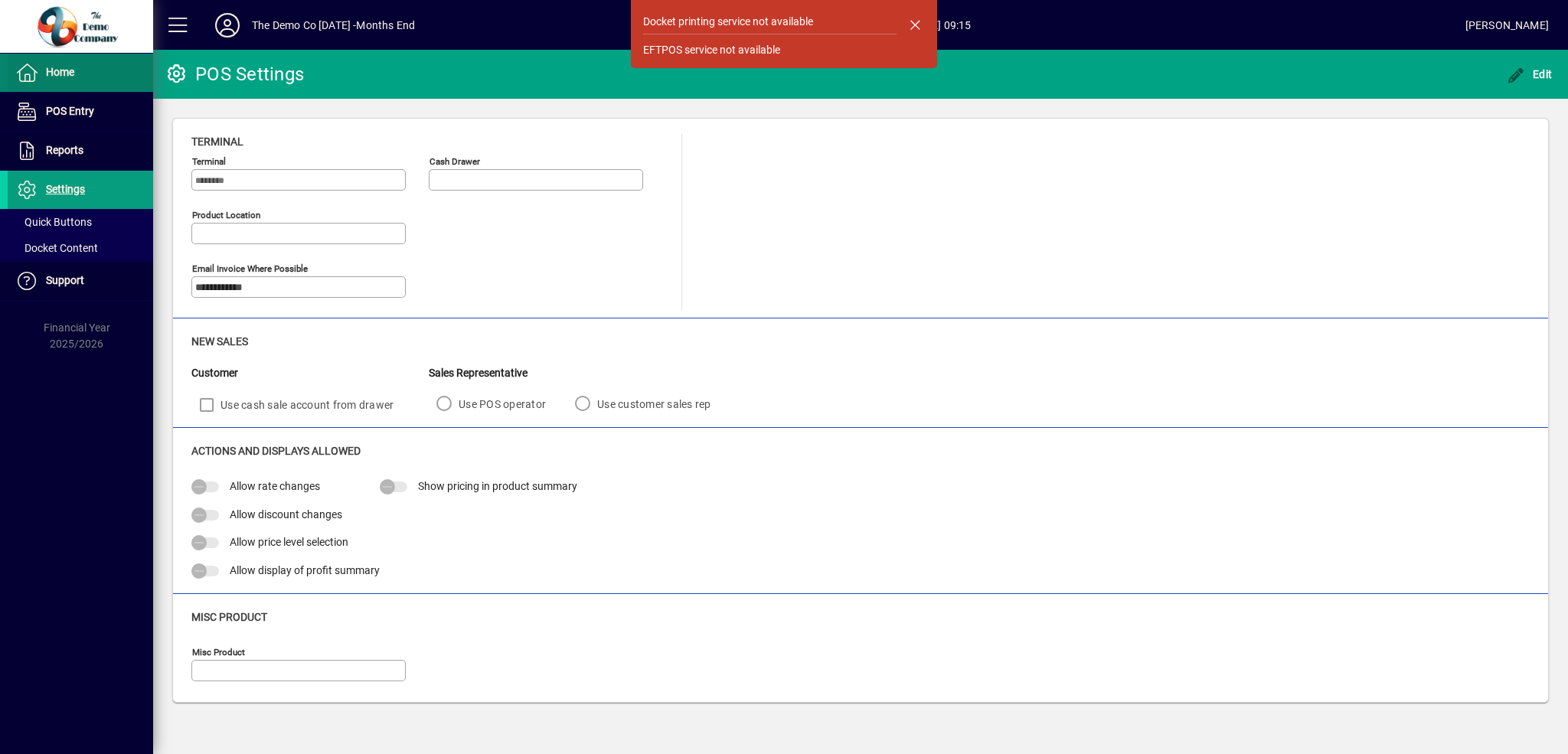
click at [50, 75] on span "Home" at bounding box center [60, 72] width 28 height 12
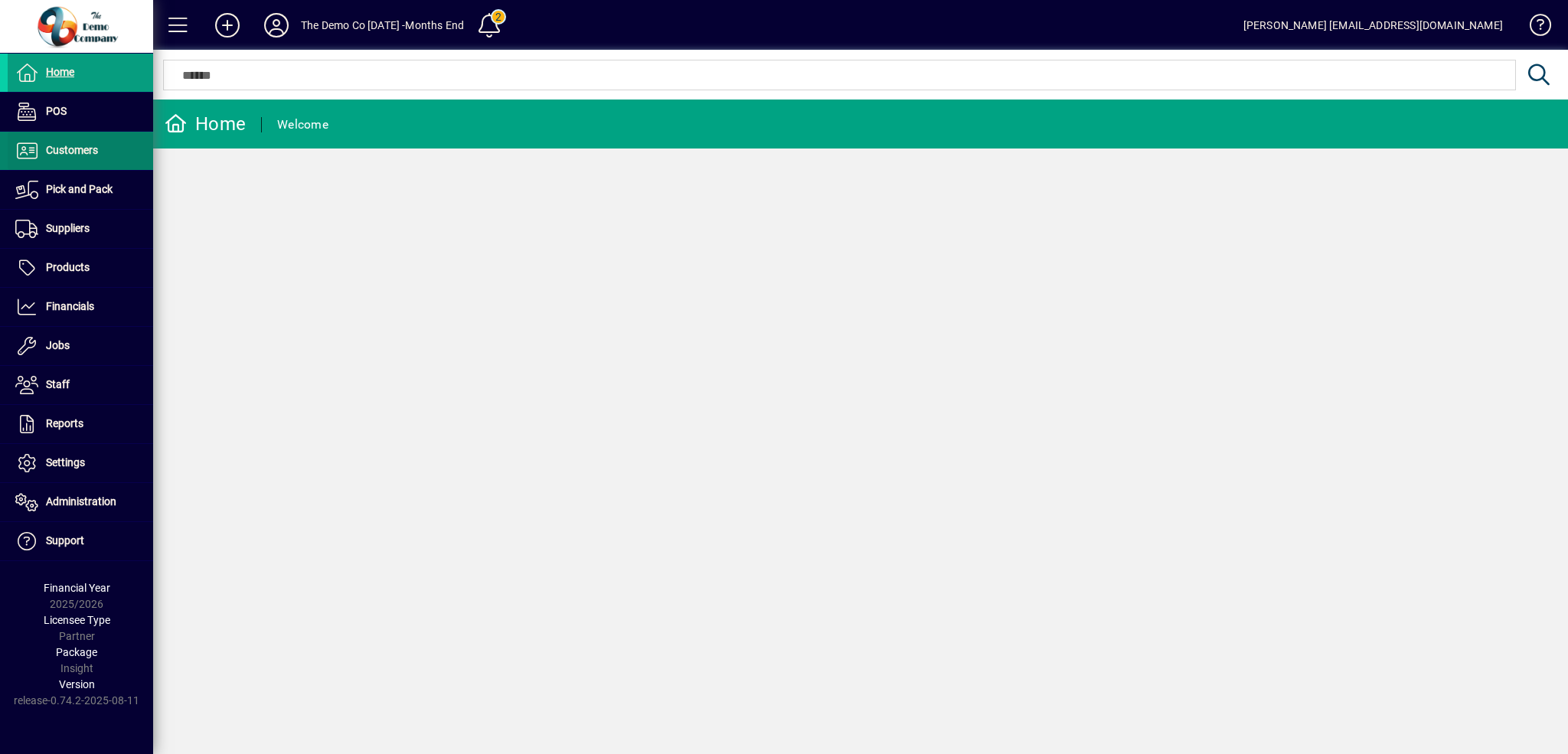
click at [68, 144] on span "Customers" at bounding box center [72, 150] width 52 height 12
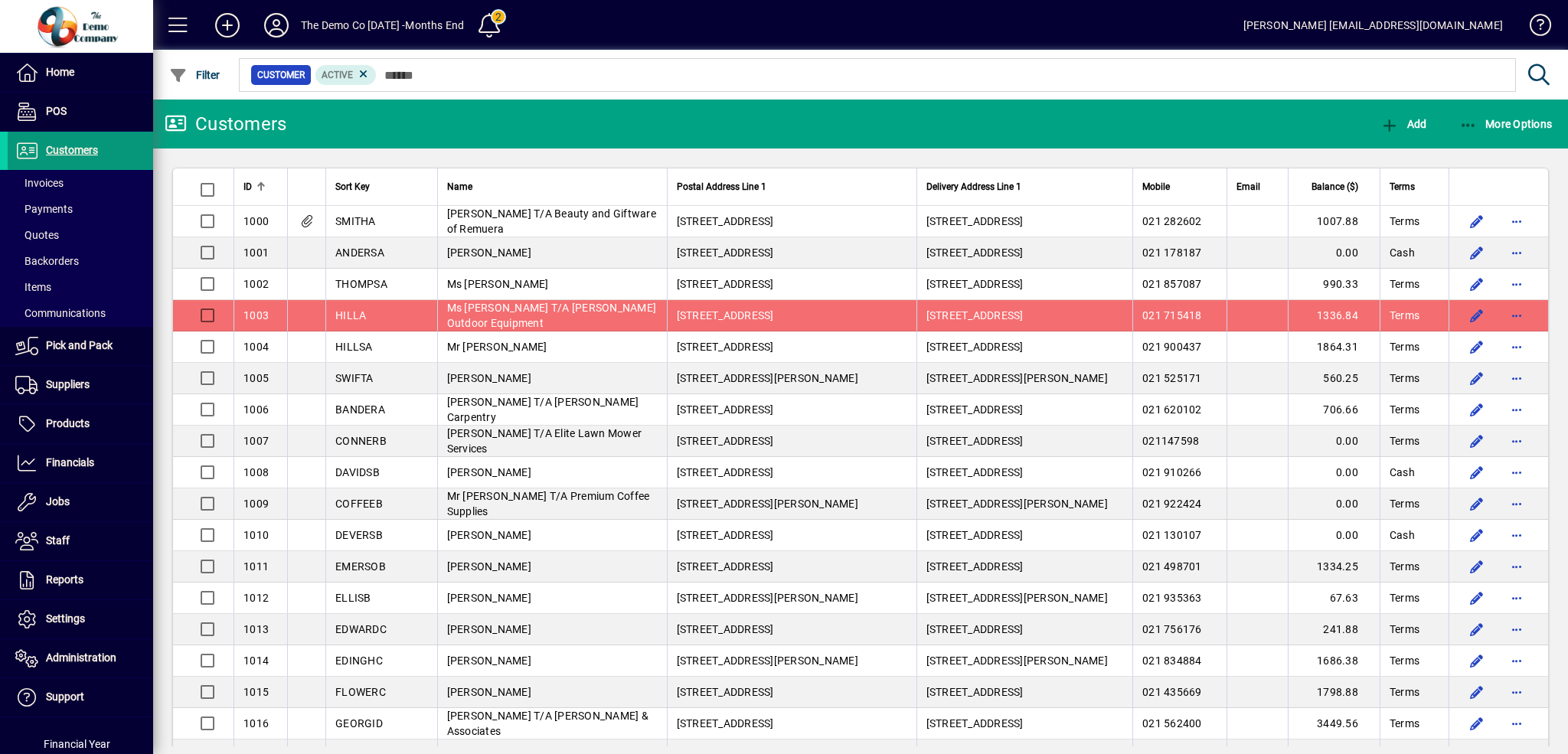
click at [62, 149] on span "Customers" at bounding box center [72, 150] width 52 height 12
click at [79, 344] on span "Pick and Pack" at bounding box center [79, 345] width 67 height 12
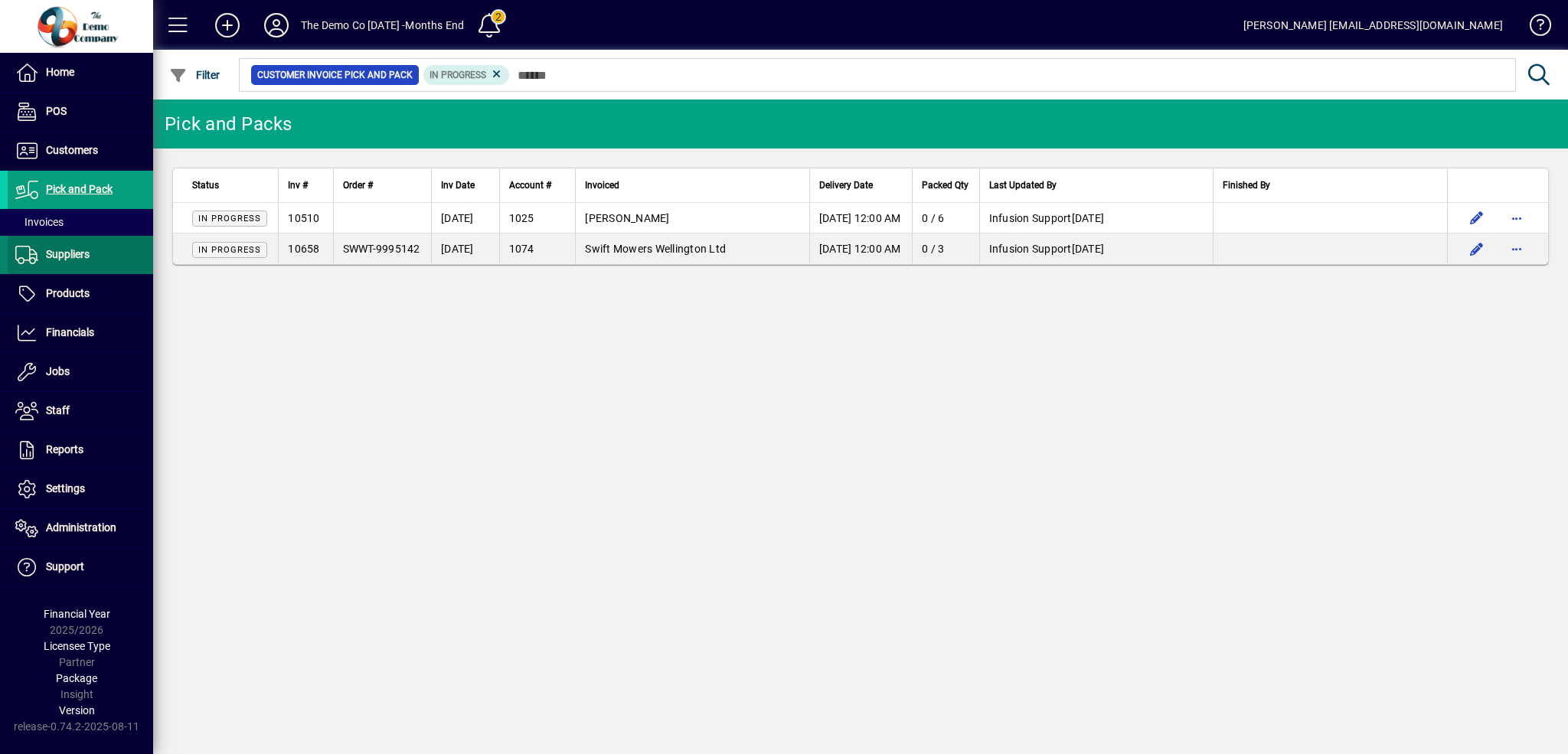
click at [75, 247] on span "Suppliers" at bounding box center [49, 255] width 82 height 19
